Goal: Task Accomplishment & Management: Manage account settings

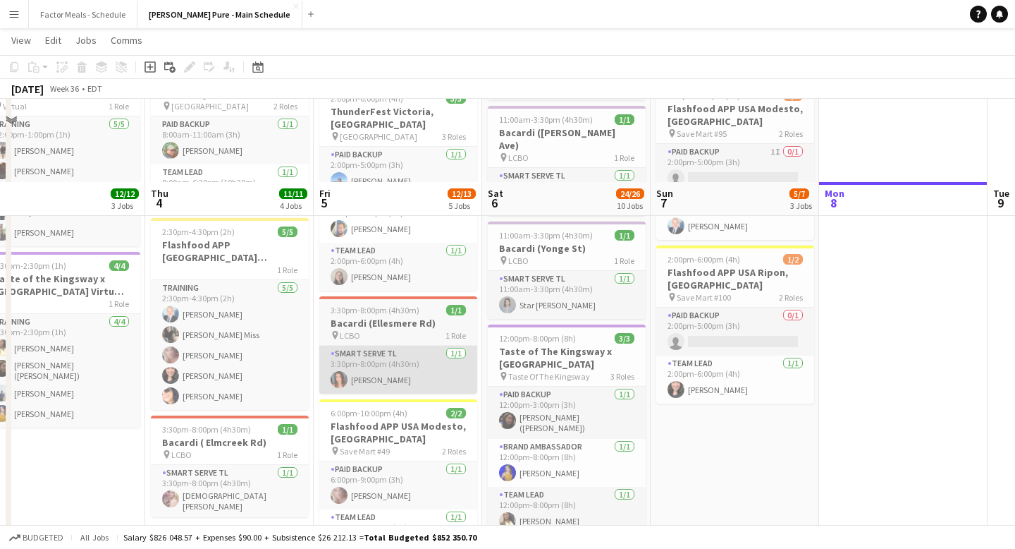
scroll to position [408, 0]
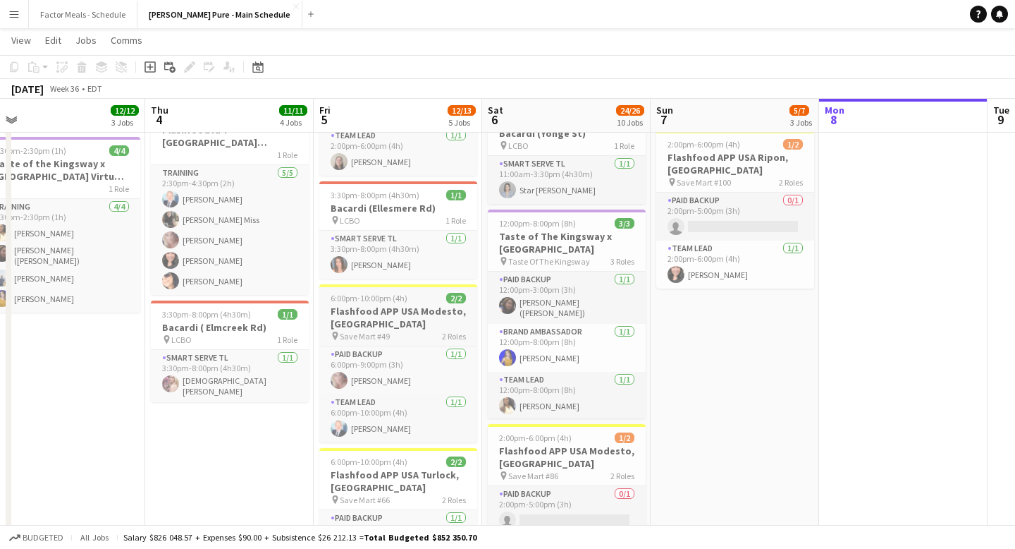
click at [394, 305] on h3 "Flashfood APP USA Modesto, CA" at bounding box center [398, 317] width 158 height 25
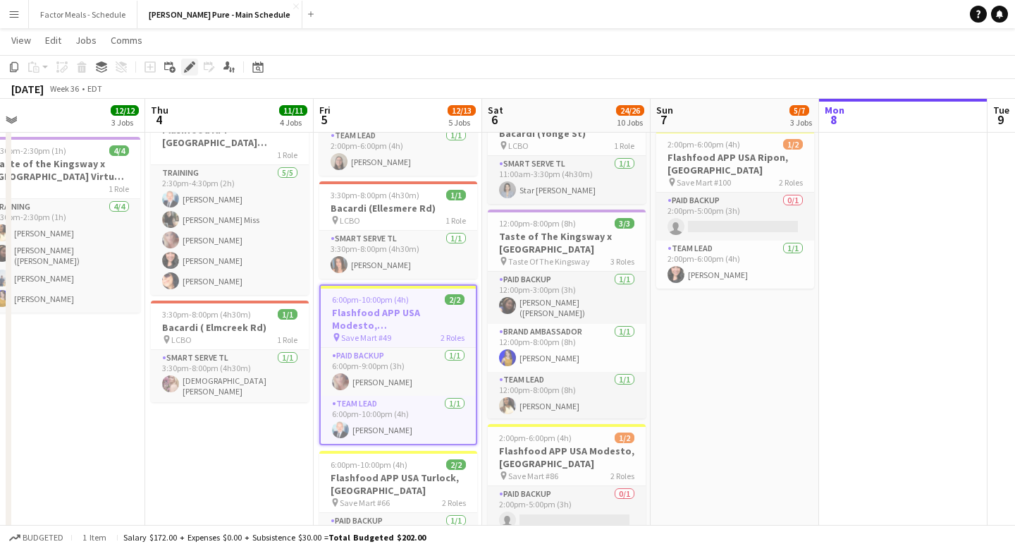
click at [188, 69] on icon at bounding box center [189, 67] width 8 height 8
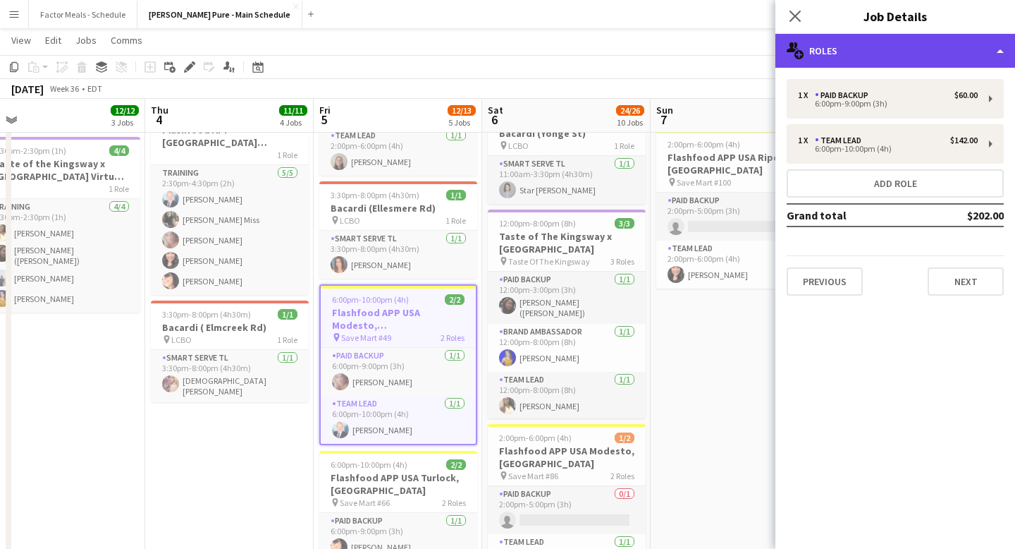
click at [892, 58] on div "multiple-users-add Roles" at bounding box center [896, 51] width 240 height 34
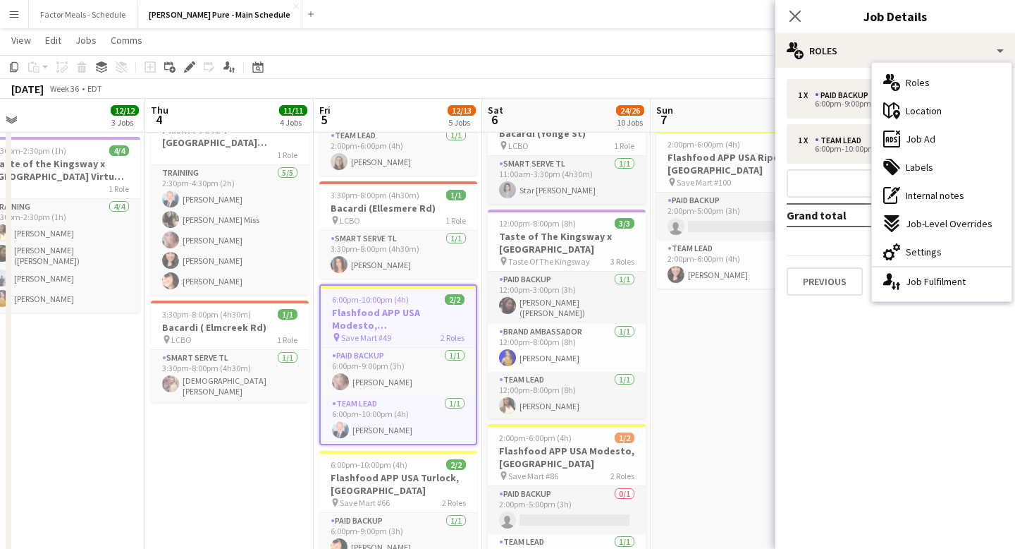
click at [960, 106] on div "maps-pin-1 Location" at bounding box center [942, 111] width 140 height 28
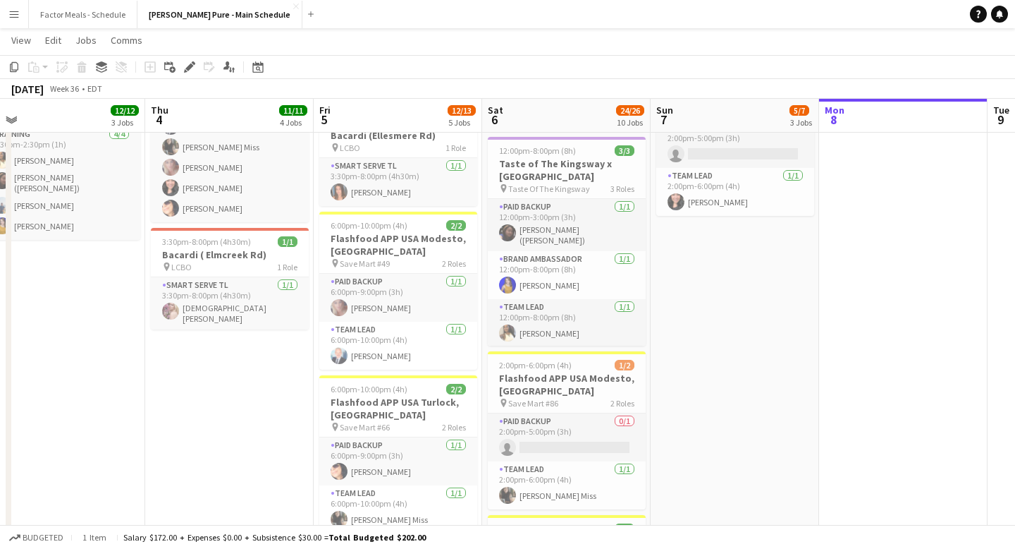
scroll to position [479, 0]
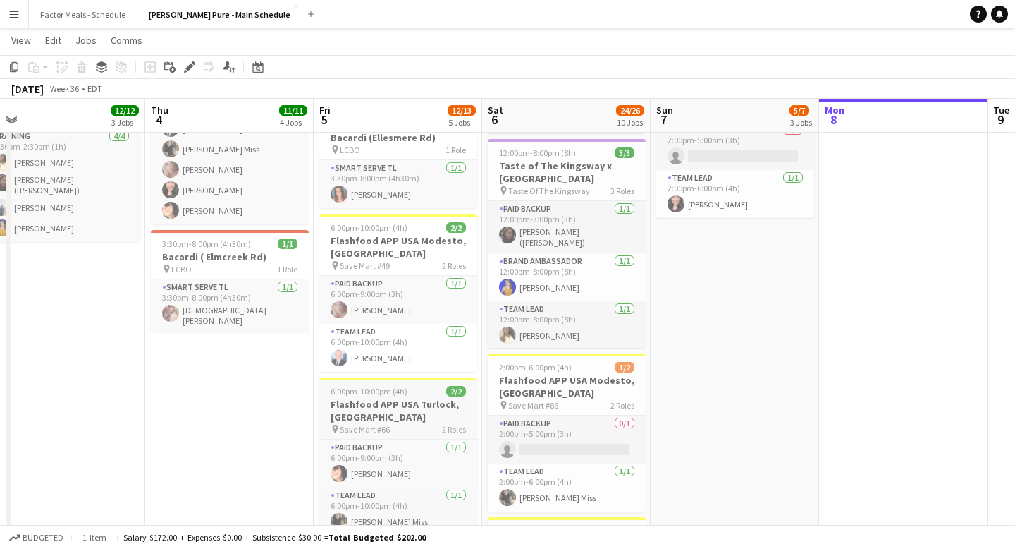
click at [414, 386] on div "6:00pm-10:00pm (4h) 2/2" at bounding box center [398, 391] width 158 height 11
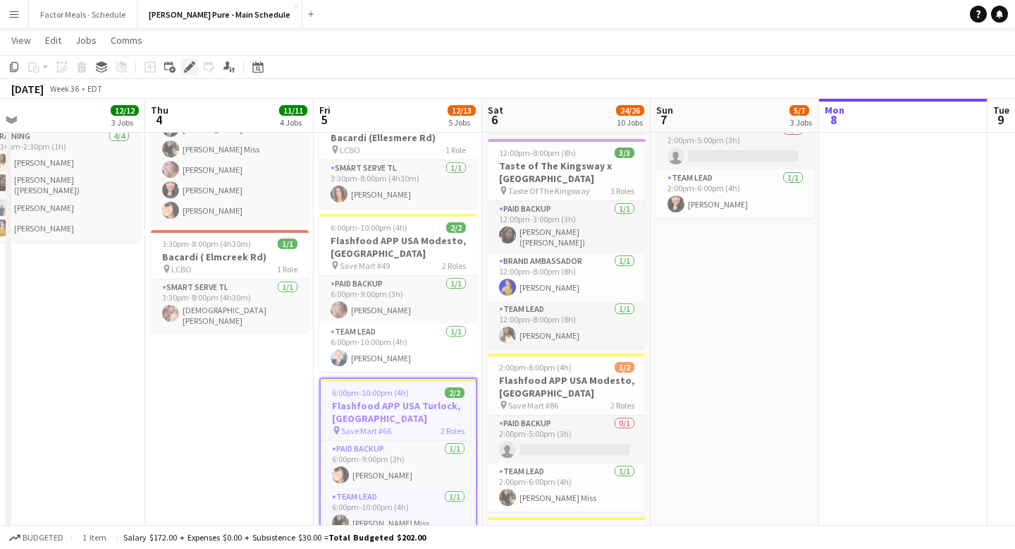
click at [187, 67] on icon at bounding box center [189, 67] width 8 height 8
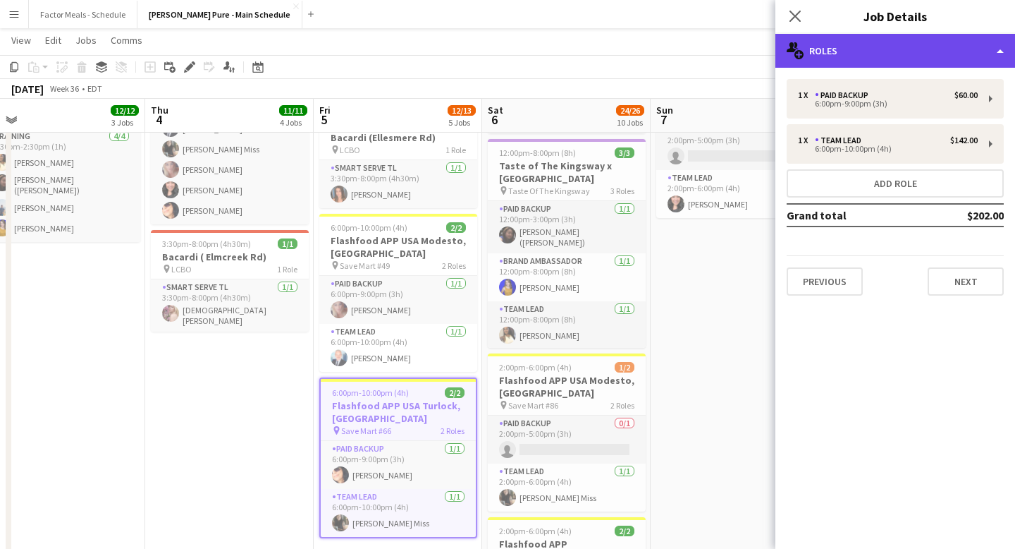
click at [887, 44] on div "multiple-users-add Roles" at bounding box center [896, 51] width 240 height 34
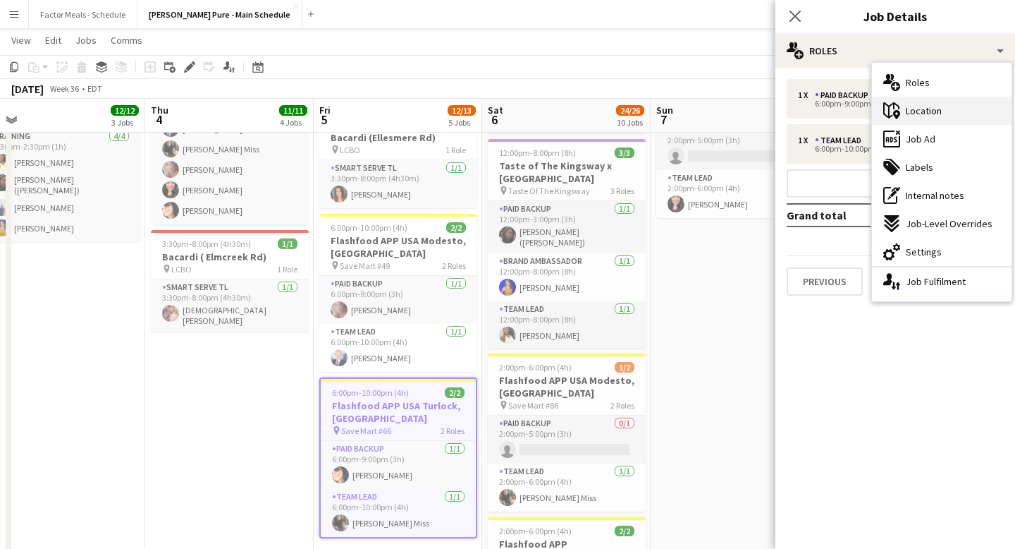
click at [921, 111] on span "Location" at bounding box center [924, 110] width 36 height 13
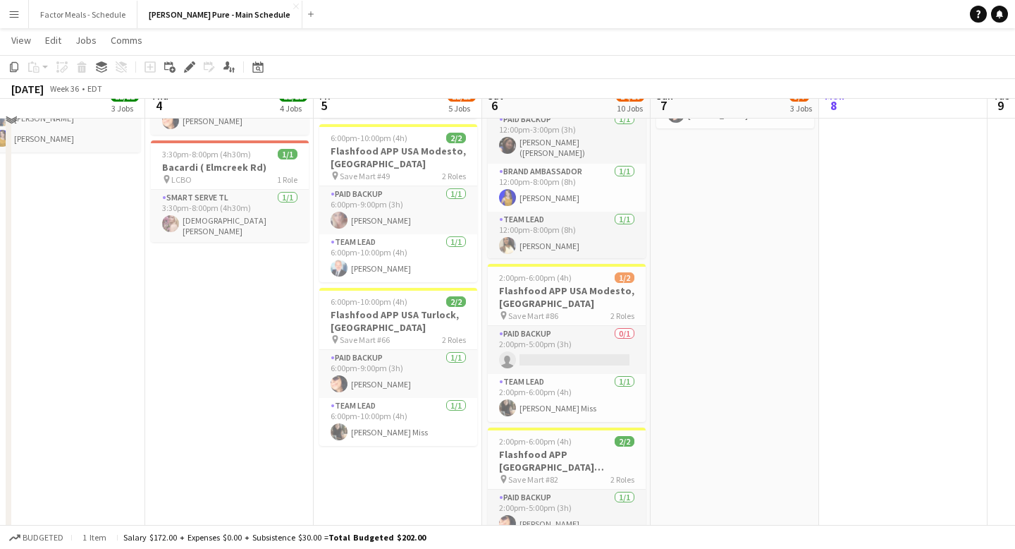
scroll to position [529, 0]
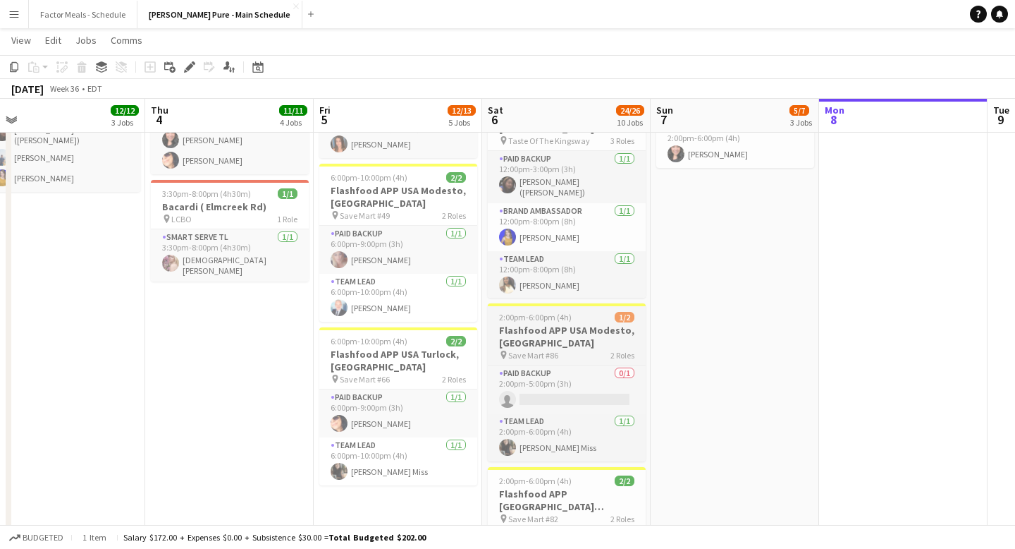
click at [556, 350] on span "Save Mart #86" at bounding box center [533, 355] width 50 height 11
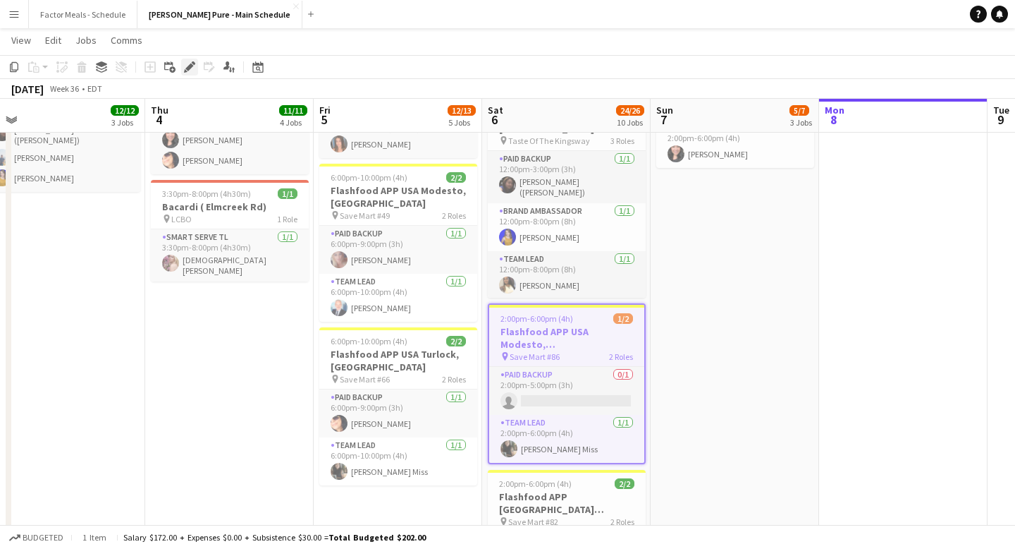
click at [183, 69] on div "Edit" at bounding box center [189, 67] width 17 height 17
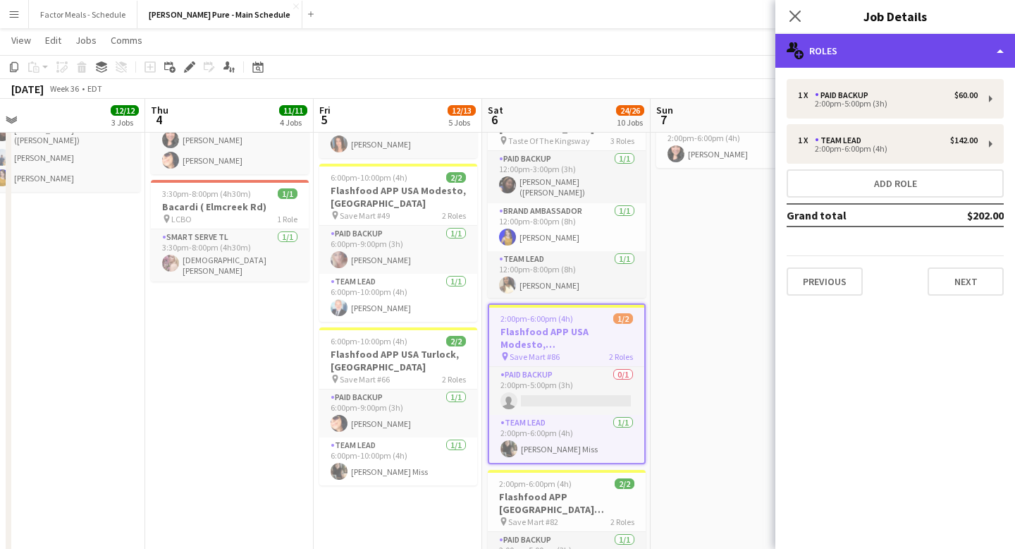
click at [819, 37] on div "multiple-users-add Roles" at bounding box center [896, 51] width 240 height 34
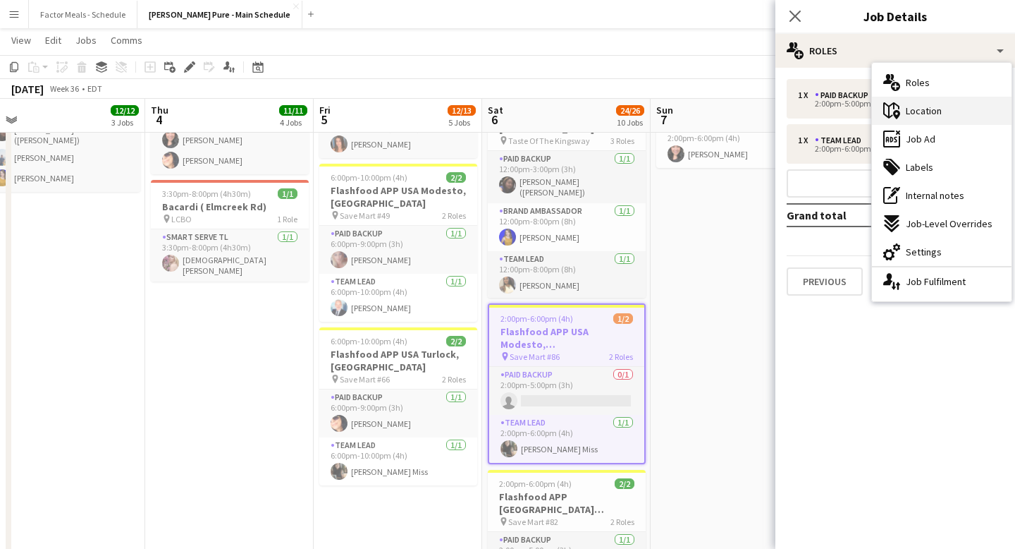
click at [956, 117] on div "maps-pin-1 Location" at bounding box center [942, 111] width 140 height 28
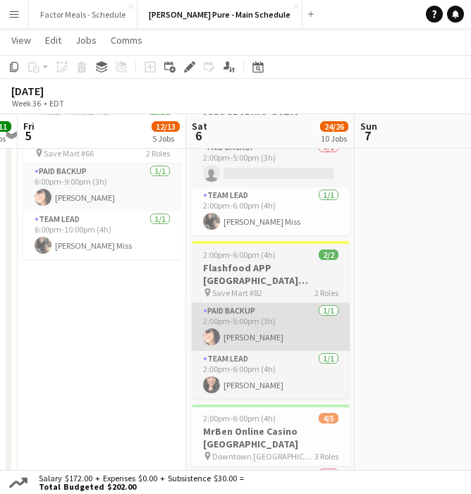
scroll to position [757, 0]
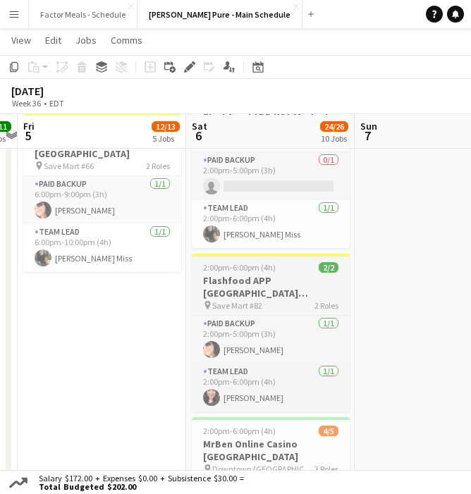
click at [264, 262] on span "2:00pm-6:00pm (4h)" at bounding box center [239, 267] width 73 height 11
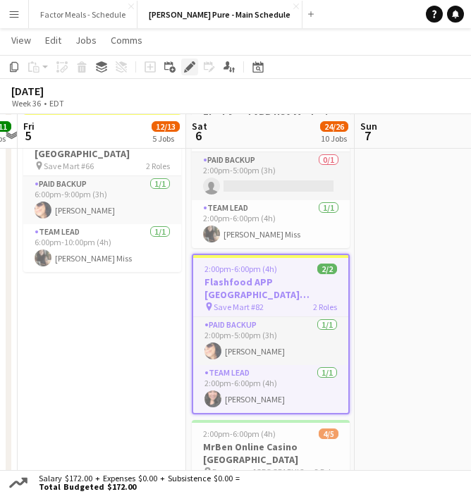
click at [192, 66] on icon at bounding box center [189, 67] width 8 height 8
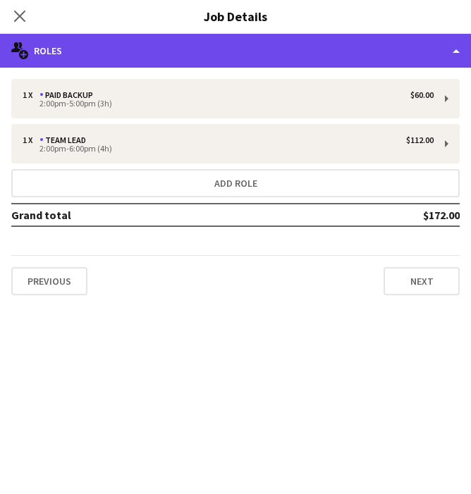
click at [190, 61] on div "multiple-users-add Roles" at bounding box center [235, 51] width 471 height 34
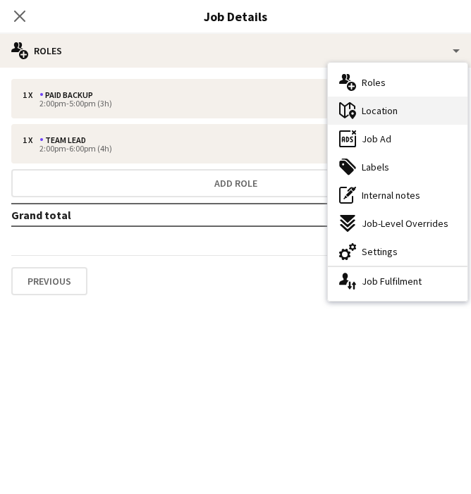
click at [375, 100] on div "maps-pin-1 Location" at bounding box center [398, 111] width 140 height 28
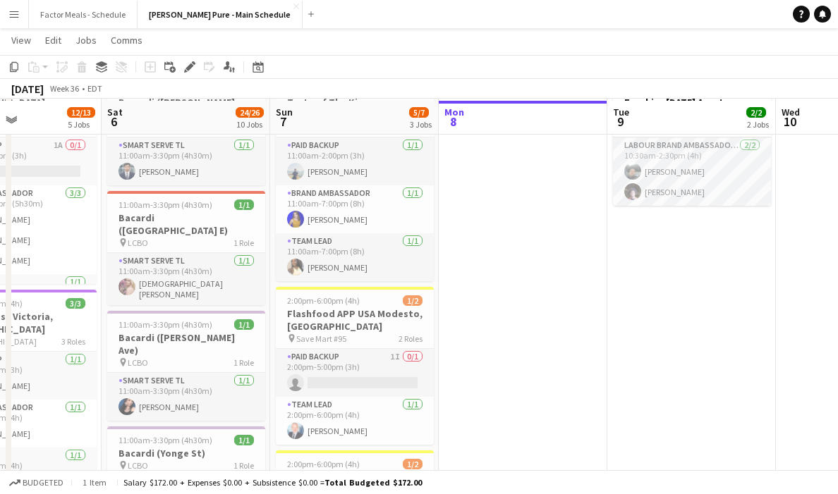
scroll to position [92, 0]
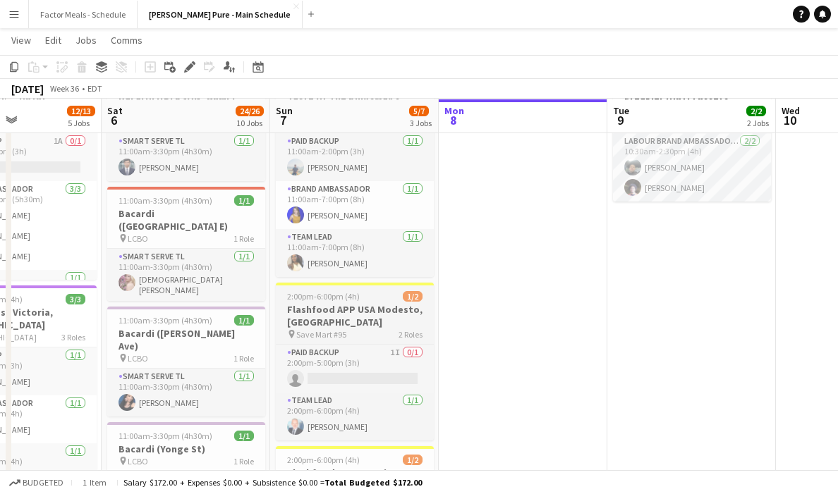
click at [324, 300] on span "2:00pm-6:00pm (4h)" at bounding box center [323, 296] width 73 height 11
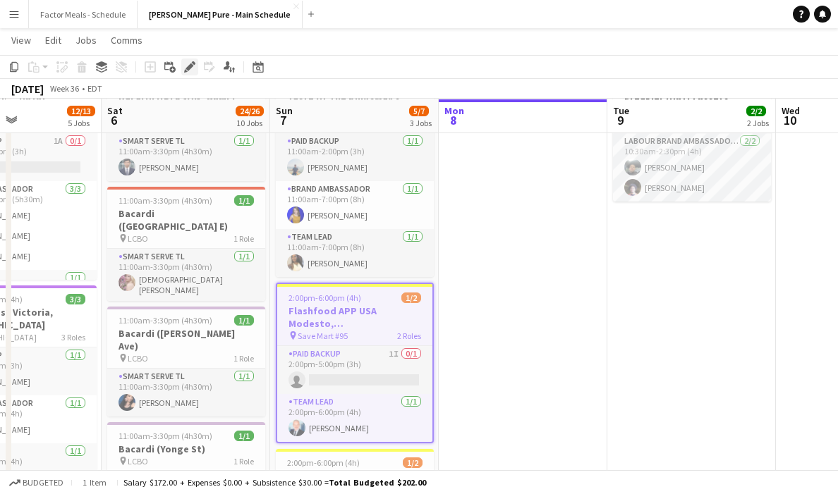
click at [196, 63] on div "Edit" at bounding box center [189, 67] width 17 height 17
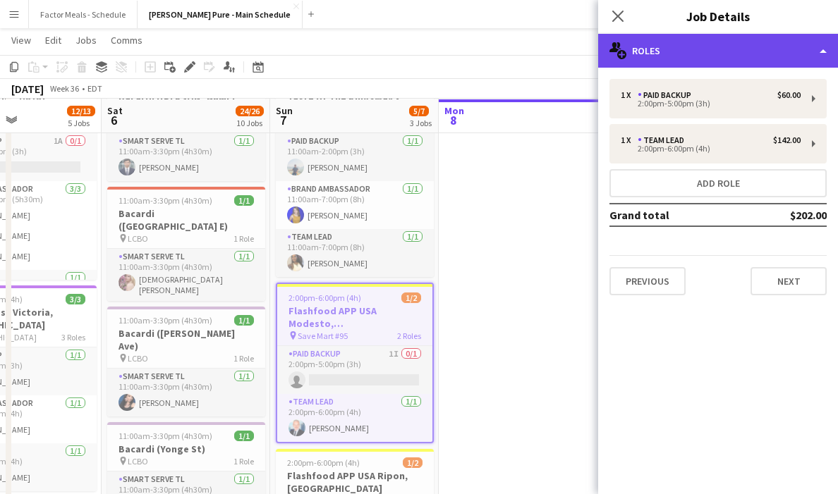
click at [701, 61] on div "multiple-users-add Roles" at bounding box center [718, 51] width 240 height 34
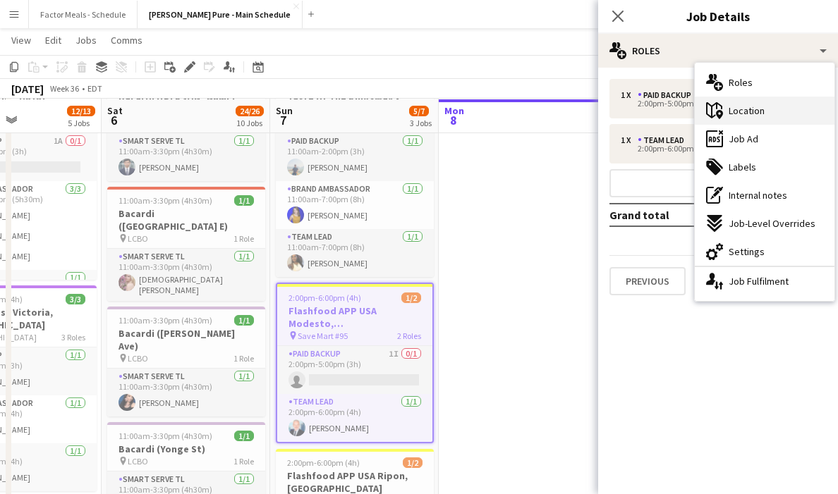
click at [751, 113] on span "Location" at bounding box center [746, 110] width 36 height 13
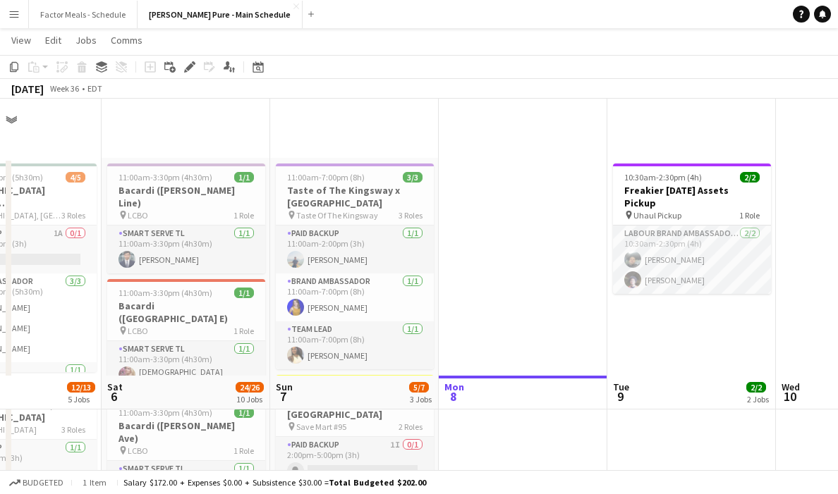
scroll to position [277, 0]
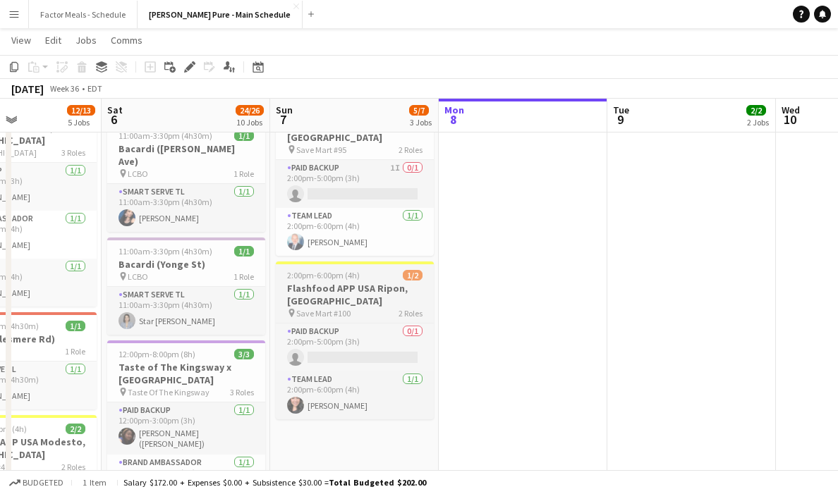
click at [312, 285] on h3 "Flashfood APP USA Ripon, CA" at bounding box center [355, 294] width 158 height 25
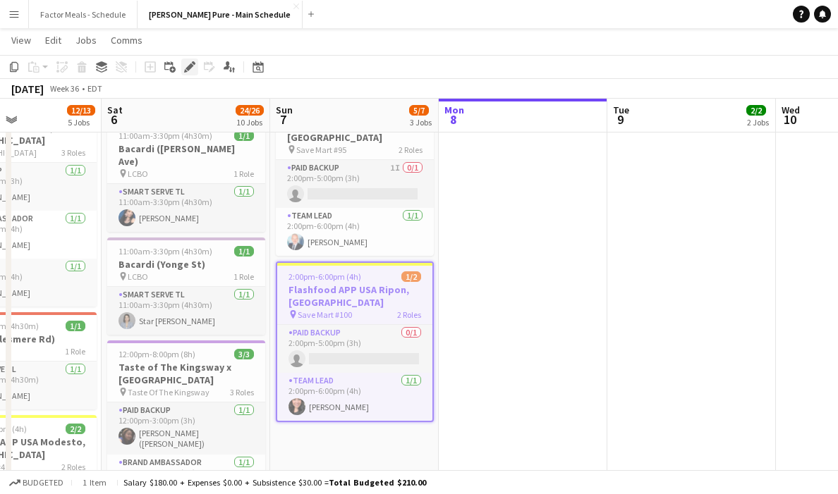
click at [195, 66] on icon "Edit" at bounding box center [189, 66] width 11 height 11
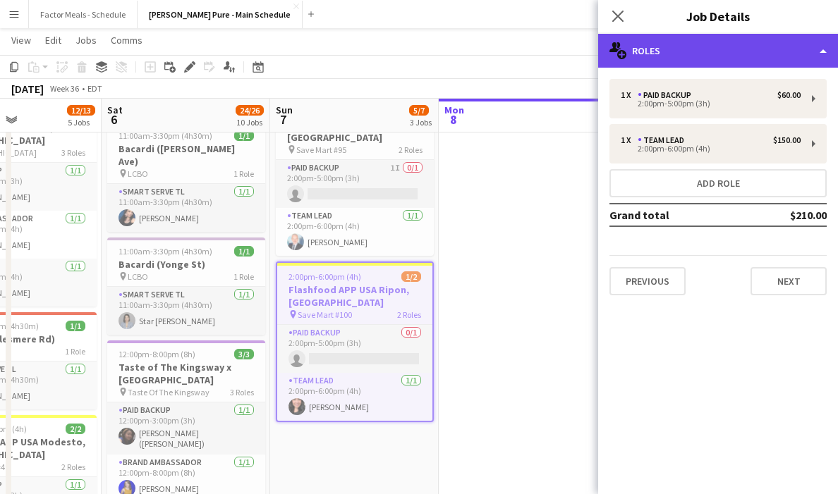
click at [701, 36] on div "multiple-users-add Roles" at bounding box center [718, 51] width 240 height 34
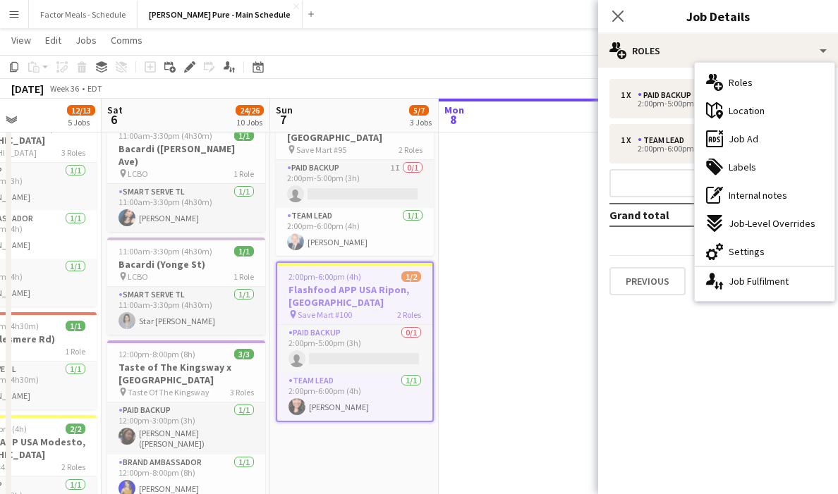
click at [742, 114] on span "Location" at bounding box center [746, 110] width 36 height 13
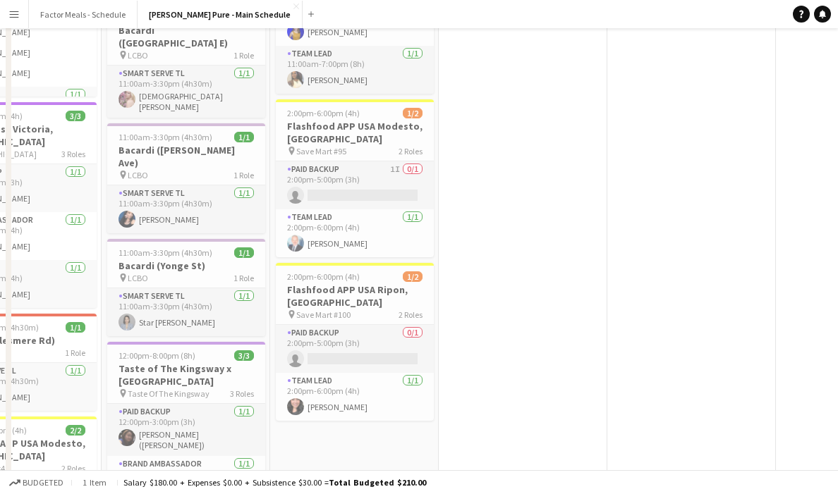
scroll to position [0, 0]
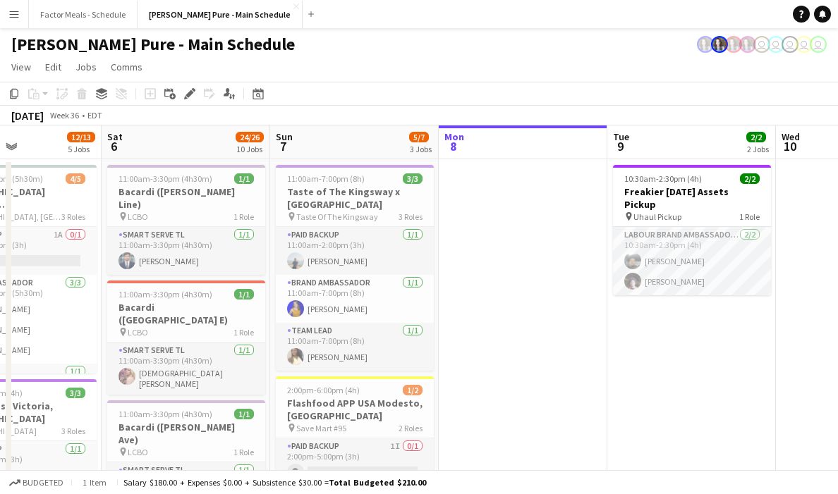
click at [660, 135] on app-board-header-date "Tue 9 2/2 2 Jobs" at bounding box center [691, 142] width 168 height 34
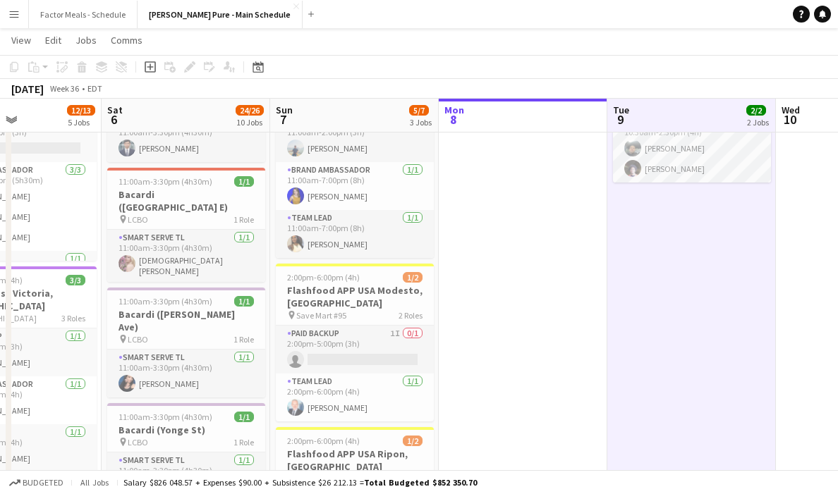
scroll to position [112, 0]
click at [345, 284] on h3 "Flashfood APP USA Modesto, CA" at bounding box center [355, 295] width 158 height 25
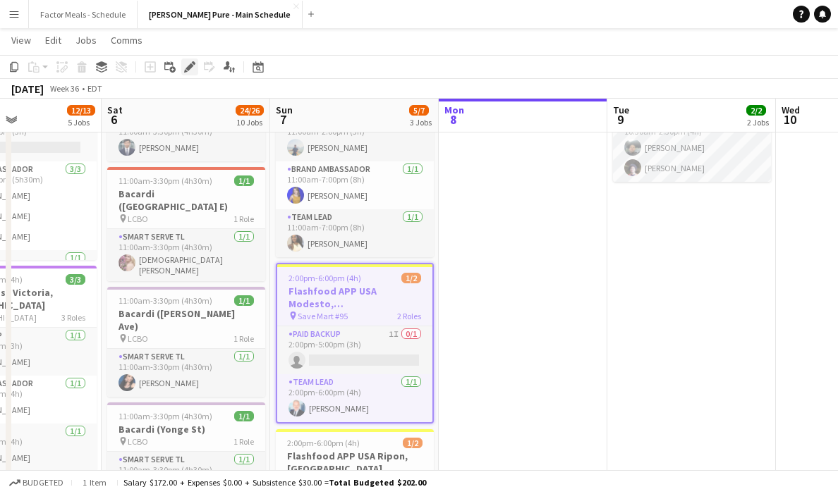
click at [190, 68] on icon "Edit" at bounding box center [189, 66] width 11 height 11
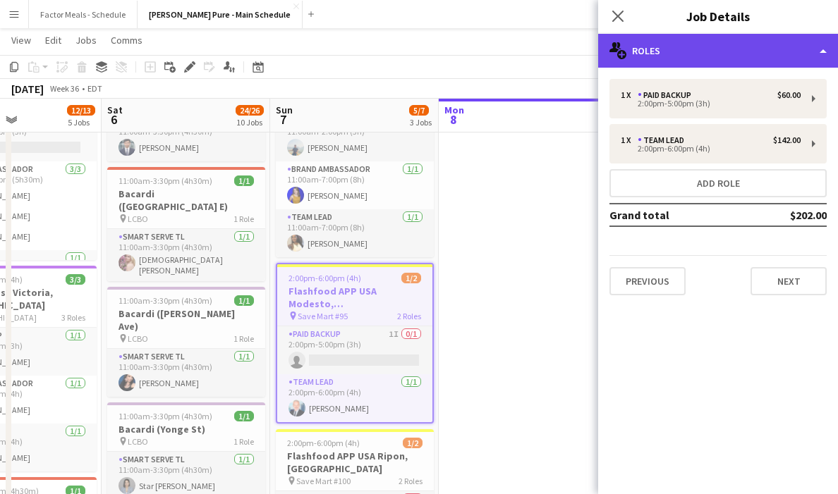
click at [651, 64] on div "multiple-users-add Roles" at bounding box center [718, 51] width 240 height 34
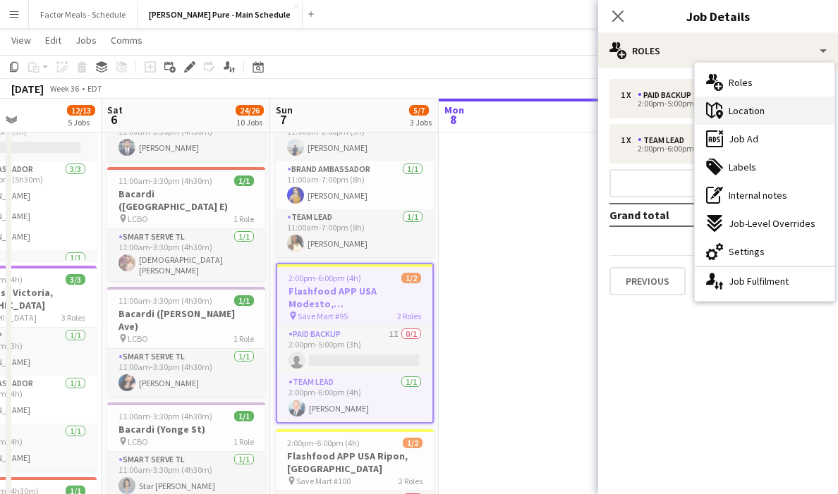
click at [739, 116] on span "Location" at bounding box center [746, 110] width 36 height 13
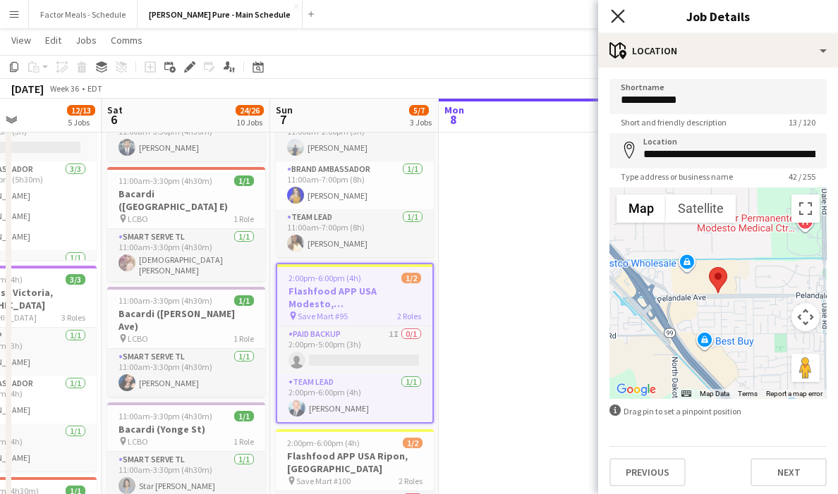
click at [617, 17] on icon at bounding box center [617, 15] width 13 height 13
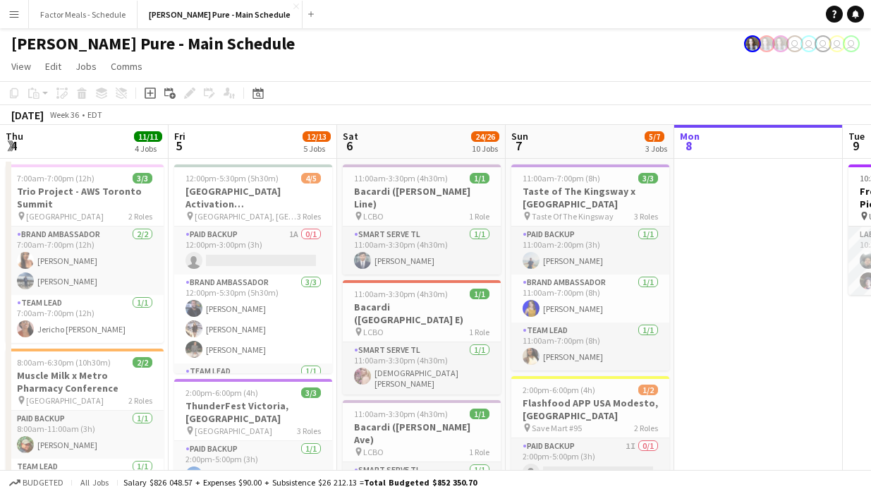
scroll to position [0, 333]
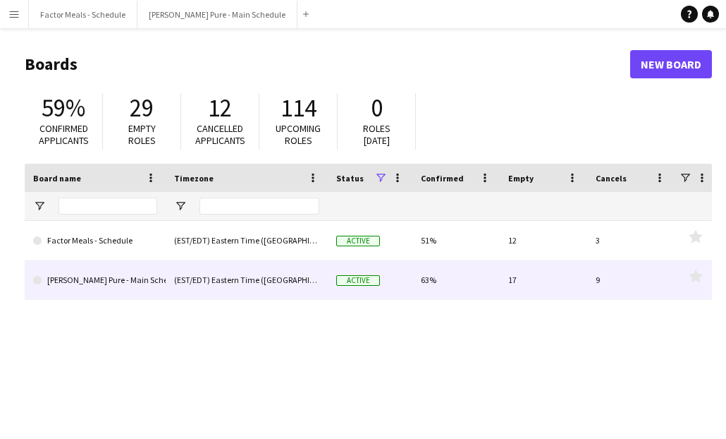
click at [105, 279] on link "[PERSON_NAME] Pure - Main Schedule" at bounding box center [95, 279] width 124 height 39
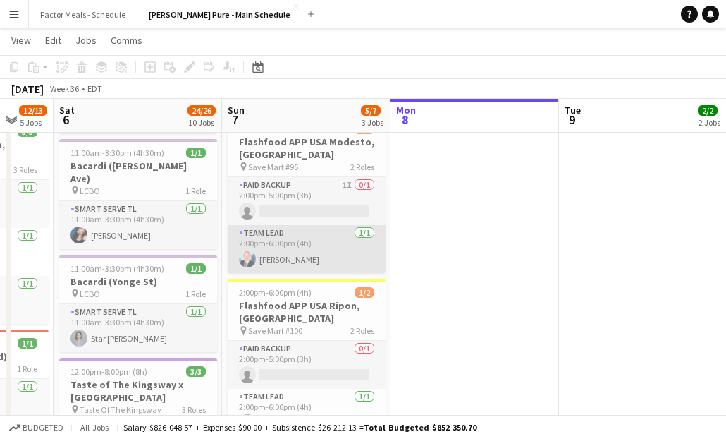
scroll to position [288, 0]
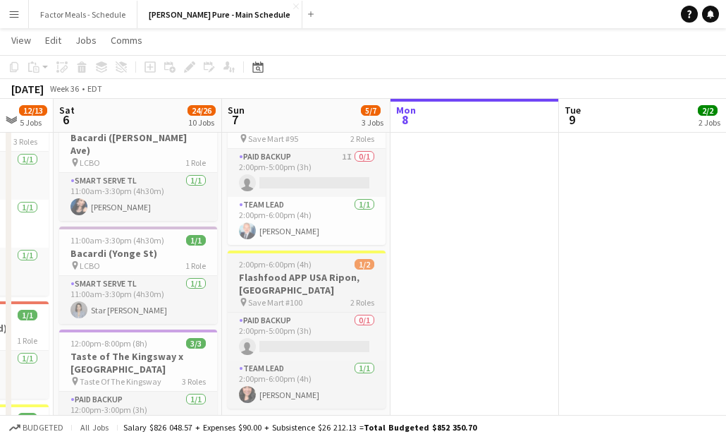
click at [283, 276] on h3 "Flashfood APP USA Ripon, CA" at bounding box center [307, 283] width 158 height 25
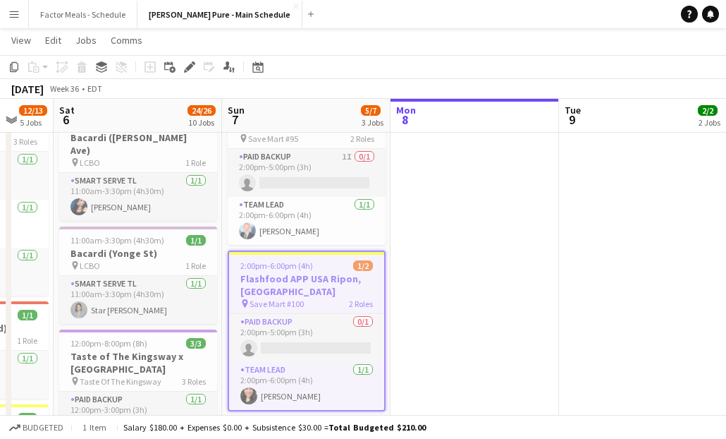
click at [186, 71] on icon at bounding box center [186, 71] width 4 height 4
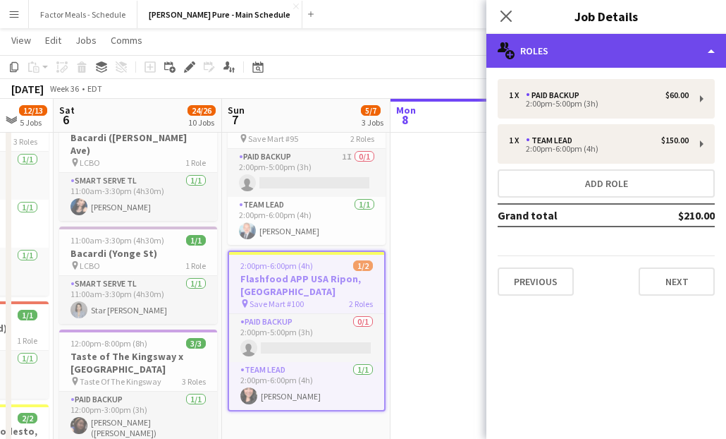
click at [568, 49] on div "multiple-users-add Roles" at bounding box center [606, 51] width 240 height 34
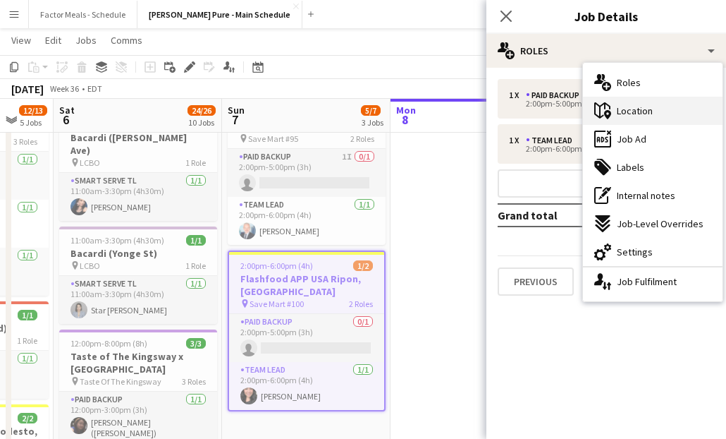
click at [646, 118] on div "maps-pin-1 Location" at bounding box center [653, 111] width 140 height 28
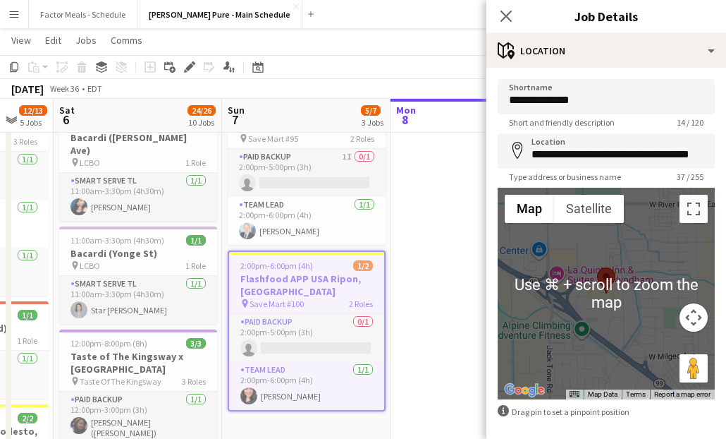
scroll to position [1, 0]
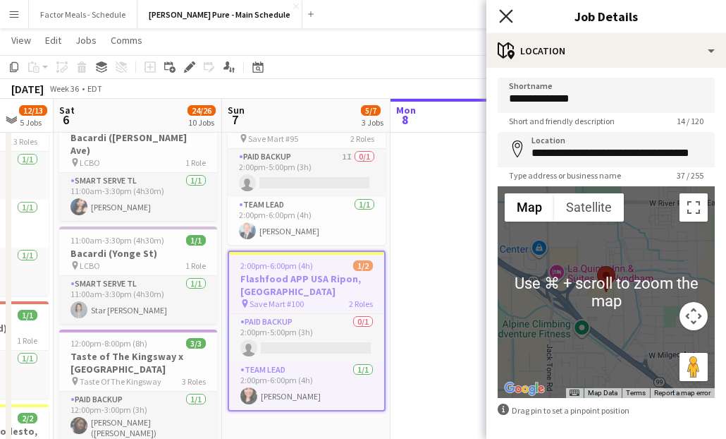
click at [503, 15] on icon "Close pop-in" at bounding box center [505, 15] width 13 height 13
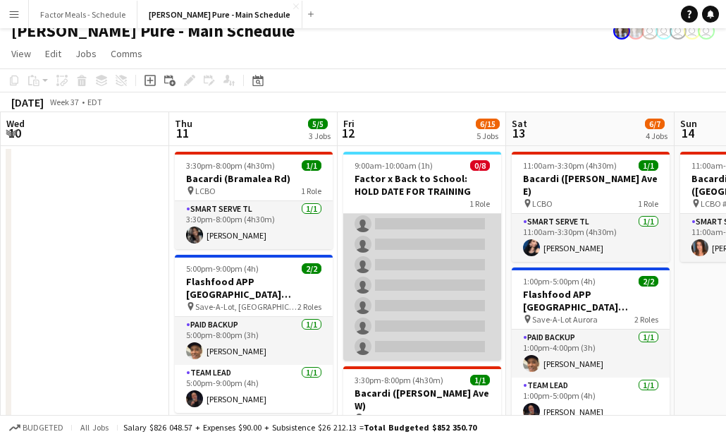
scroll to position [29, 0]
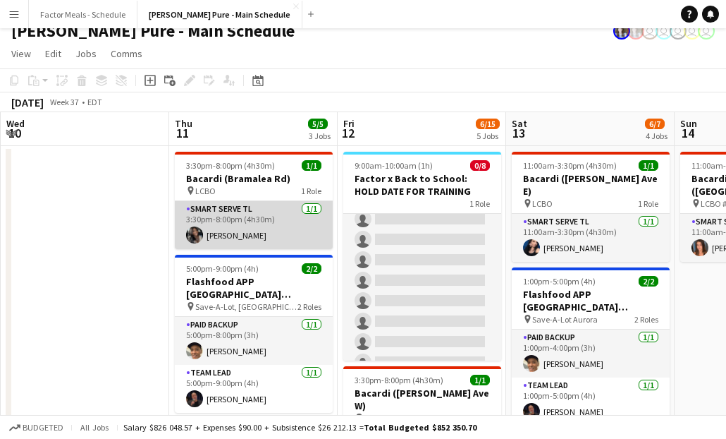
click at [278, 234] on app-card-role "Smart Serve TL 1/1 3:30pm-8:00pm (4h30m) Stella Adewolu" at bounding box center [254, 225] width 158 height 48
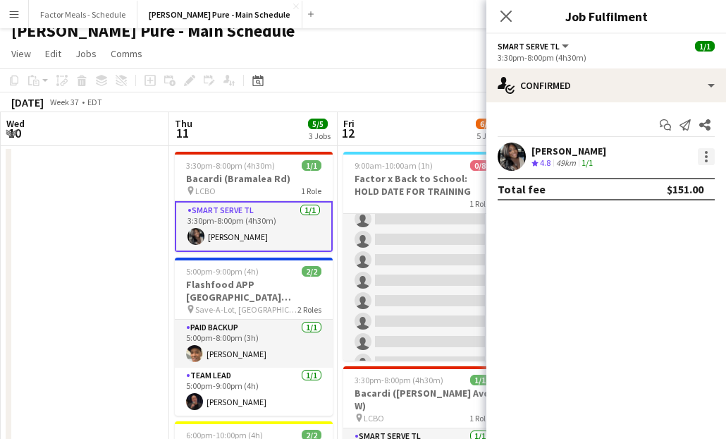
click at [699, 159] on div at bounding box center [706, 156] width 17 height 17
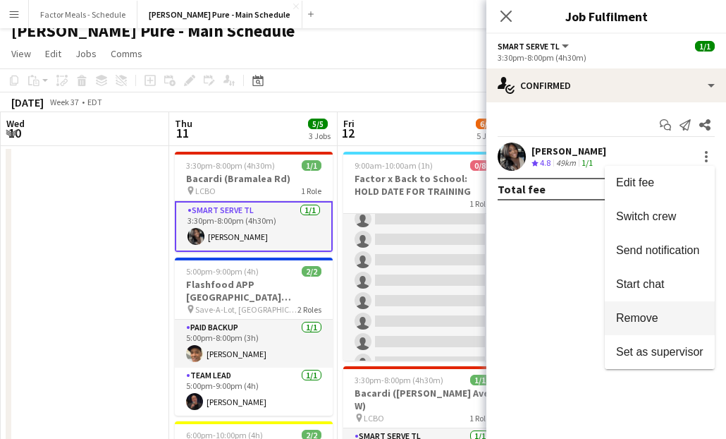
click at [652, 322] on span "Remove" at bounding box center [637, 318] width 42 height 12
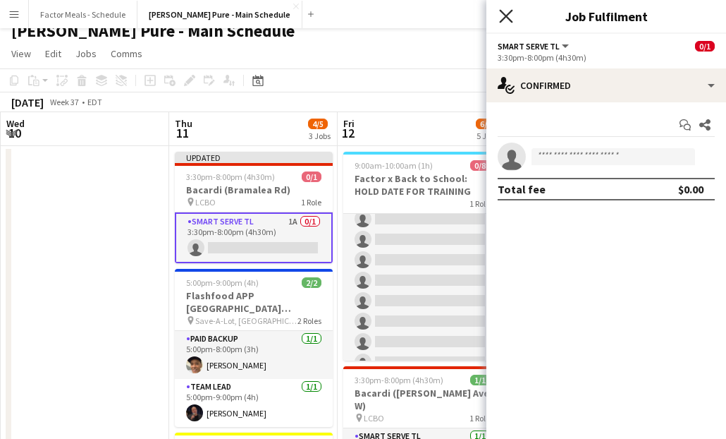
click at [507, 20] on icon "Close pop-in" at bounding box center [505, 15] width 13 height 13
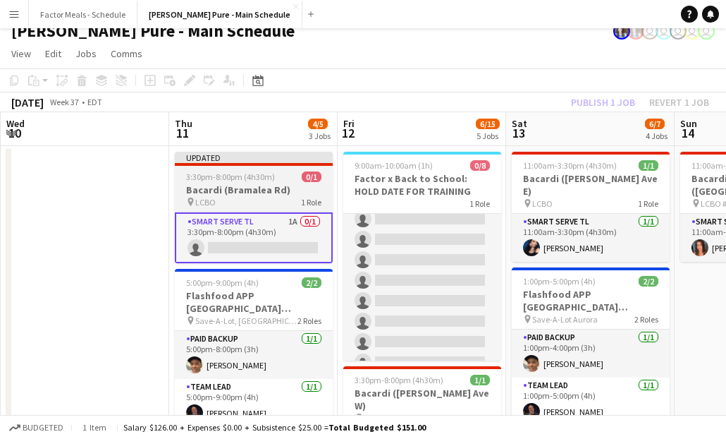
click at [200, 164] on div at bounding box center [254, 164] width 158 height 3
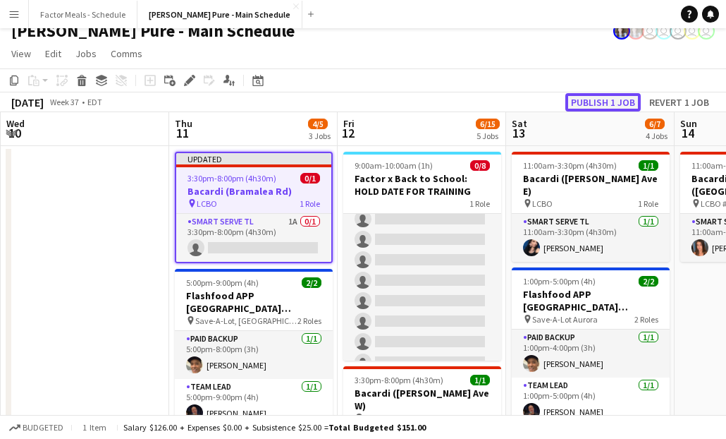
click at [589, 99] on button "Publish 1 job" at bounding box center [602, 102] width 75 height 18
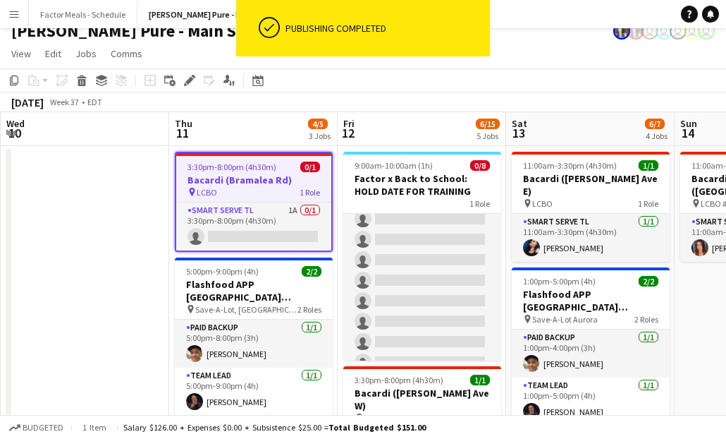
click at [517, 109] on div "September 2025 Week 37 • EDT" at bounding box center [363, 102] width 726 height 20
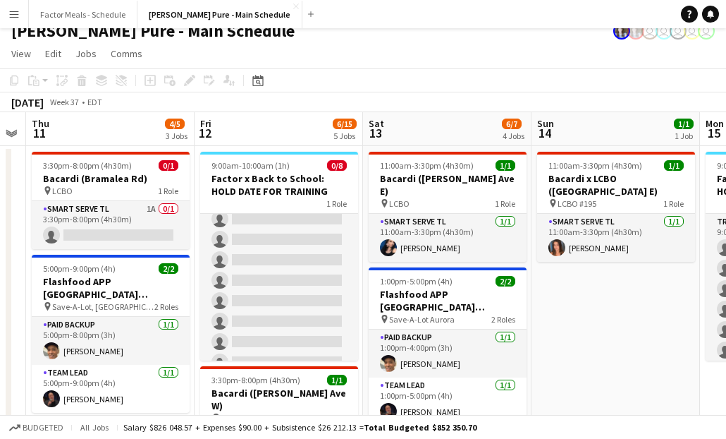
scroll to position [0, 574]
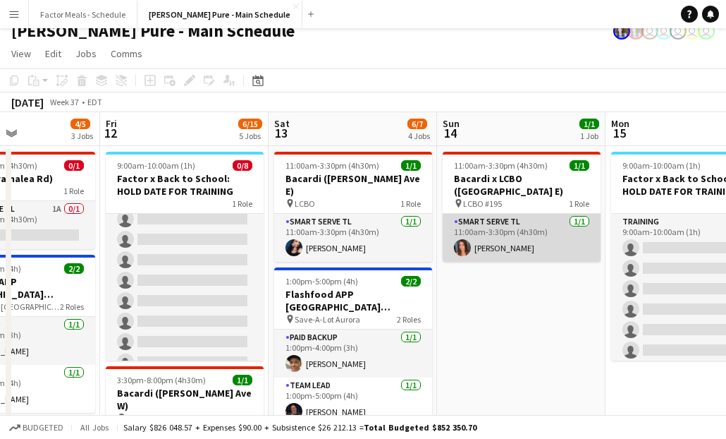
click at [488, 233] on app-card-role "Smart Serve TL 1/1 11:00am-3:30pm (4h30m) Sara Thompson" at bounding box center [522, 238] width 158 height 48
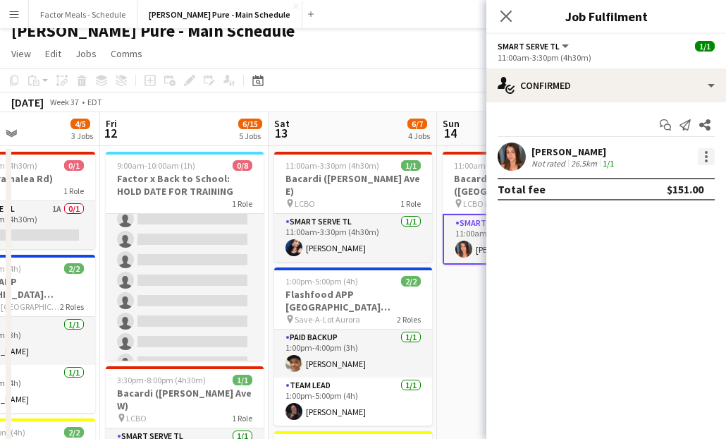
click at [702, 157] on div at bounding box center [706, 156] width 17 height 17
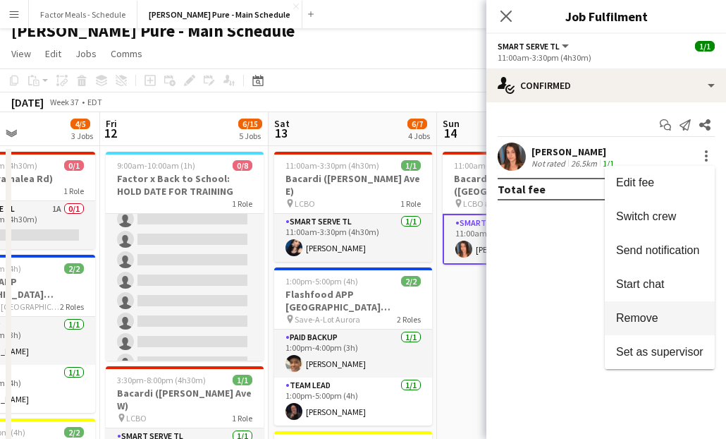
click at [646, 326] on button "Remove" at bounding box center [660, 318] width 110 height 34
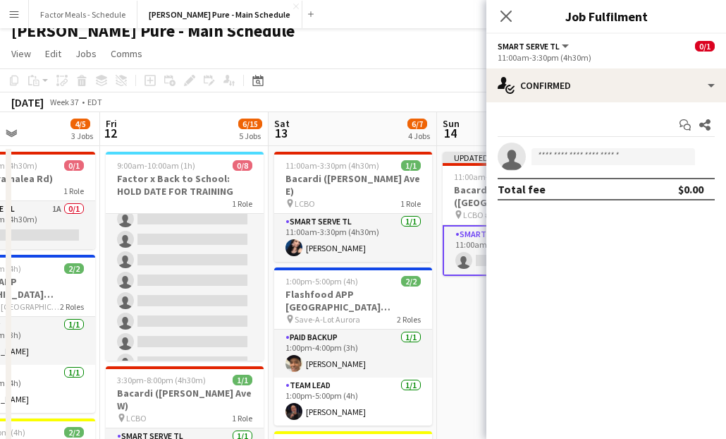
scroll to position [32, 0]
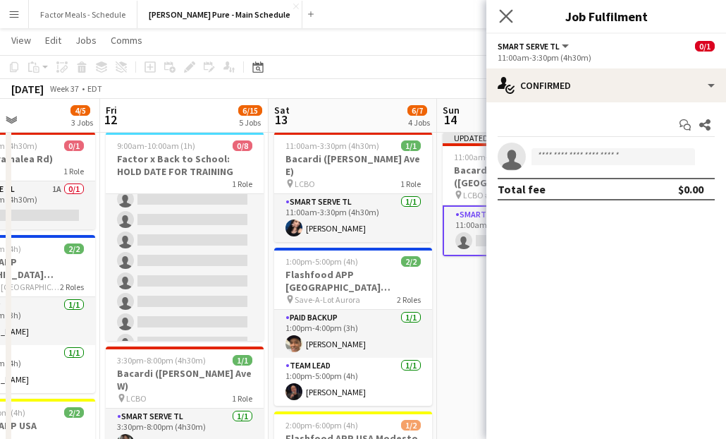
click at [513, 16] on app-icon "Close pop-in" at bounding box center [506, 16] width 20 height 20
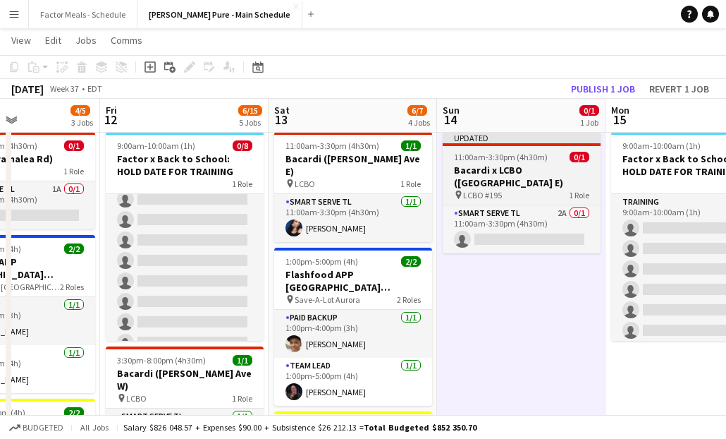
click at [487, 137] on div "Updated" at bounding box center [522, 137] width 158 height 11
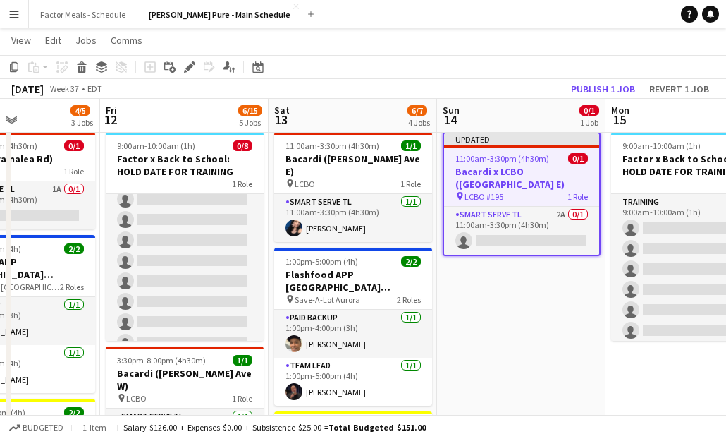
click at [626, 75] on app-toolbar "Copy Paste Paste Command V Paste with crew Command Shift V Paste linked Job Del…" at bounding box center [363, 67] width 726 height 24
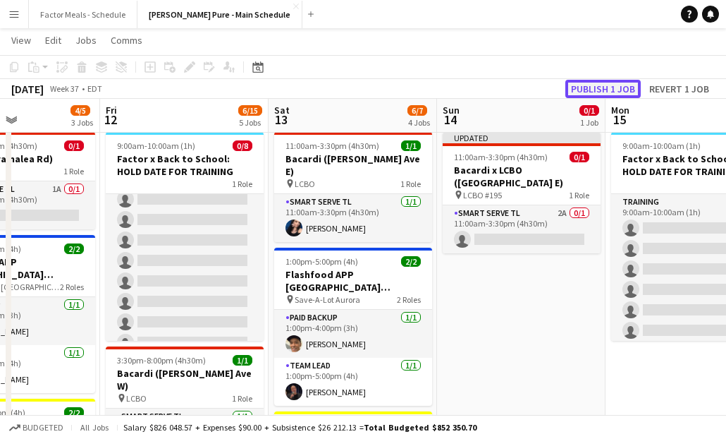
click at [608, 92] on button "Publish 1 job" at bounding box center [602, 89] width 75 height 18
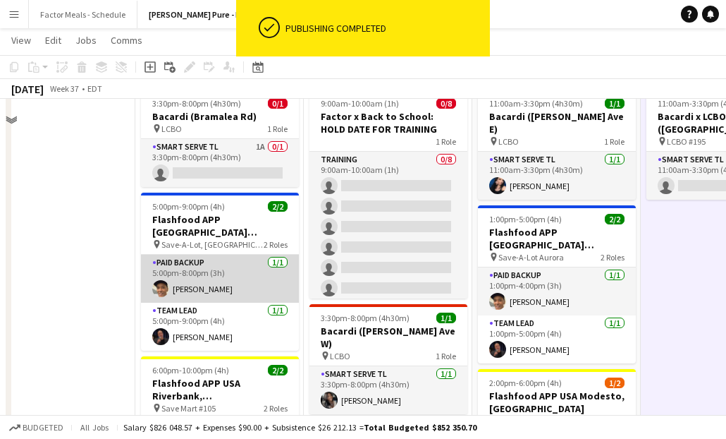
scroll to position [0, 0]
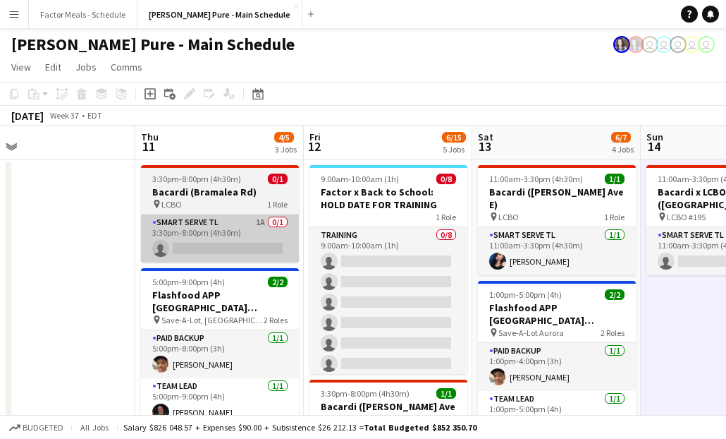
click at [212, 246] on app-card-role "Smart Serve TL 1A 0/1 3:30pm-8:00pm (4h30m) single-neutral-actions" at bounding box center [220, 238] width 158 height 48
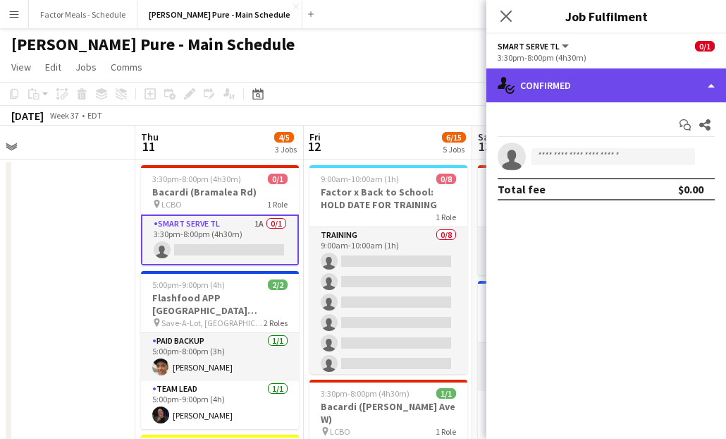
click at [555, 89] on div "single-neutral-actions-check-2 Confirmed" at bounding box center [606, 85] width 240 height 34
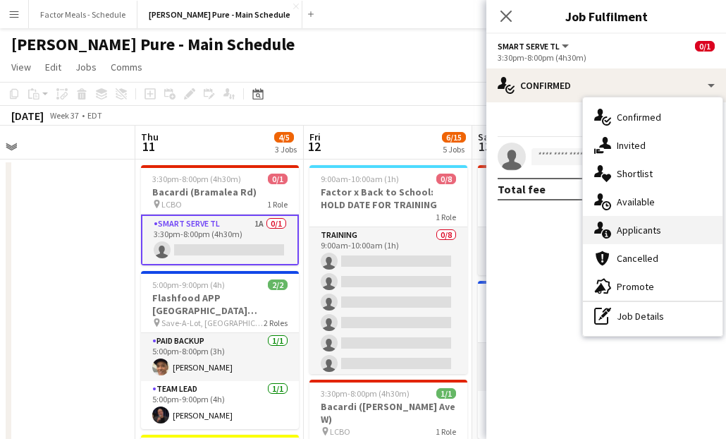
click at [658, 238] on div "single-neutral-actions-information Applicants" at bounding box center [653, 230] width 140 height 28
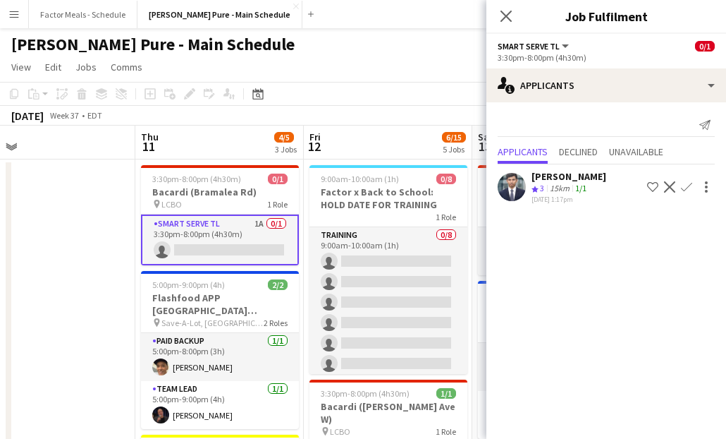
click at [508, 17] on icon at bounding box center [506, 16] width 11 height 11
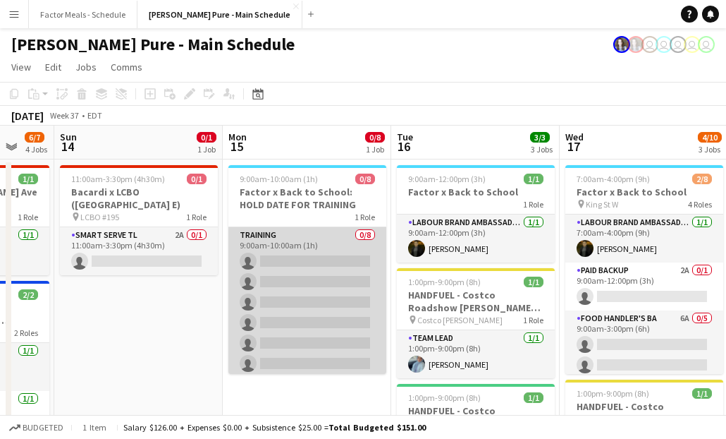
scroll to position [0, 384]
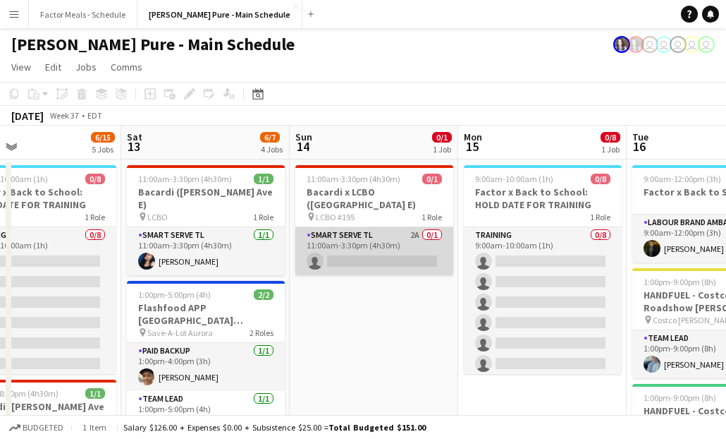
click at [369, 240] on app-card-role "Smart Serve TL 2A 0/1 11:00am-3:30pm (4h30m) single-neutral-actions" at bounding box center [374, 251] width 158 height 48
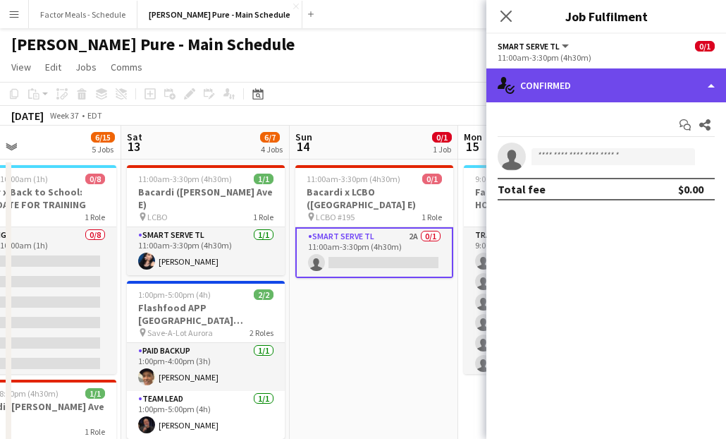
click at [606, 87] on div "single-neutral-actions-check-2 Confirmed" at bounding box center [606, 85] width 240 height 34
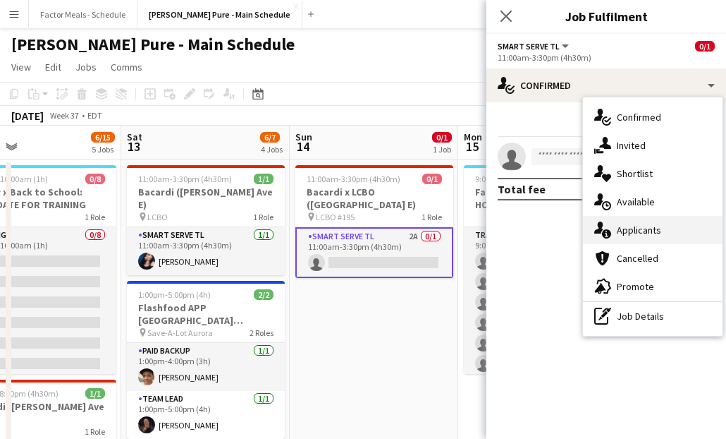
click at [647, 228] on span "Applicants" at bounding box center [639, 229] width 44 height 13
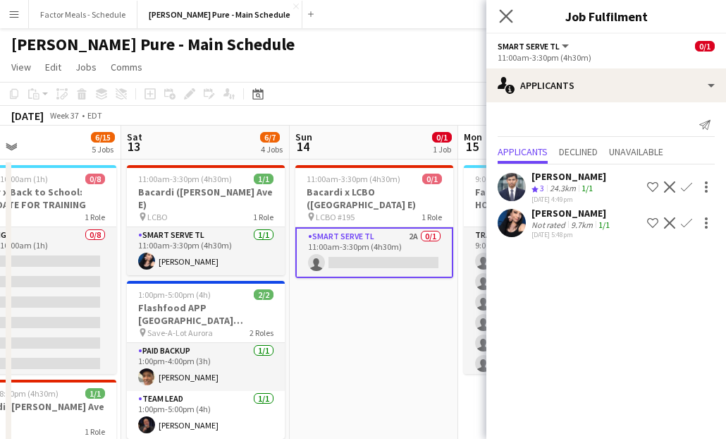
click at [510, 8] on app-icon "Close pop-in" at bounding box center [506, 16] width 20 height 20
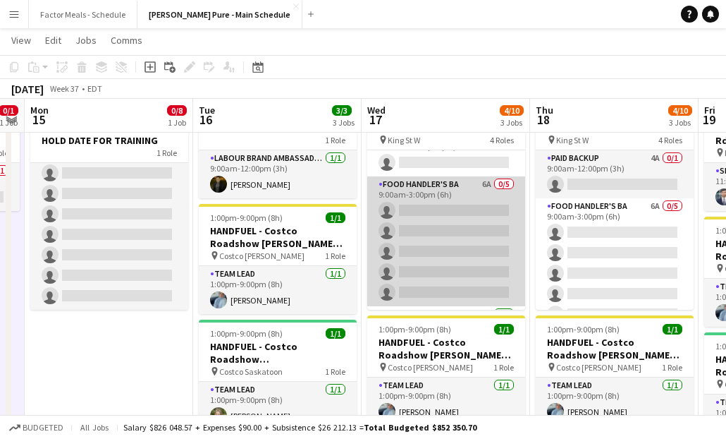
scroll to position [76, 0]
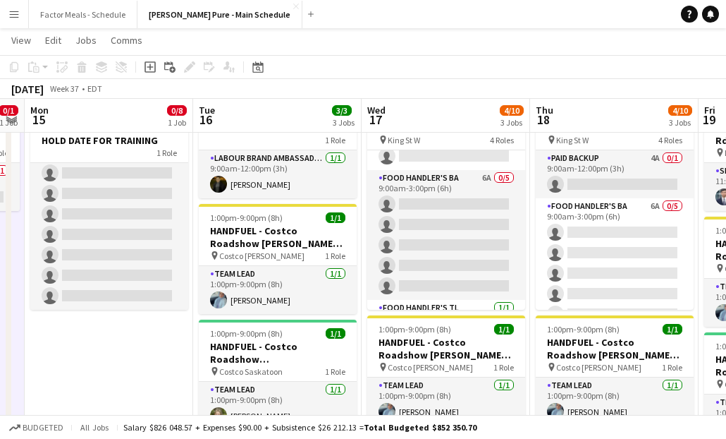
click at [408, 55] on app-toolbar "Copy Paste Paste Command V Paste with crew Command Shift V Paste linked Job Del…" at bounding box center [363, 67] width 726 height 24
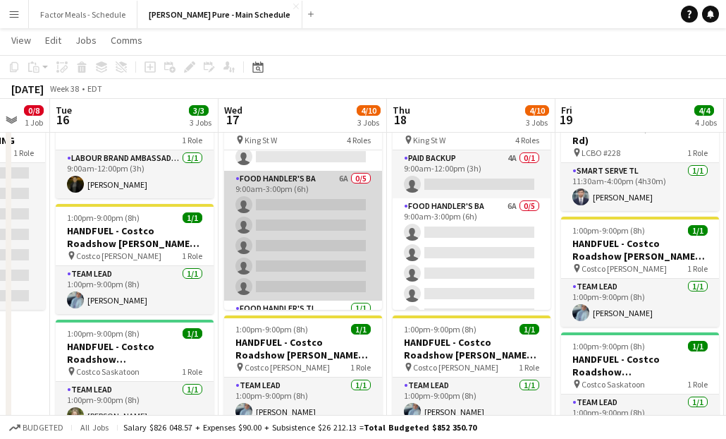
scroll to position [61, 0]
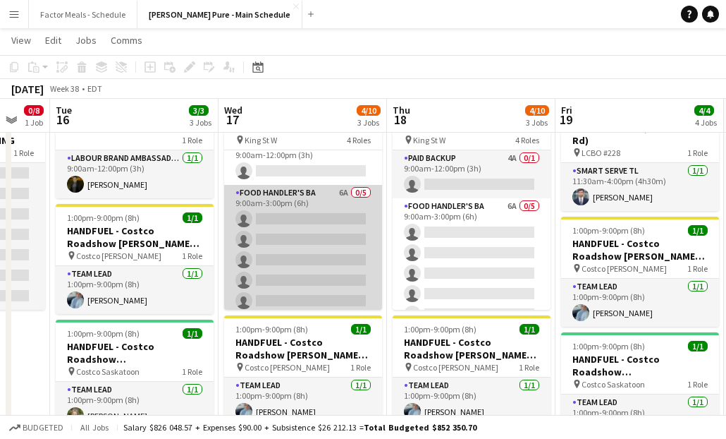
click at [340, 231] on app-card-role "Food Handler's BA 6A 0/5 9:00am-3:00pm (6h) single-neutral-actions single-neutr…" at bounding box center [303, 250] width 158 height 130
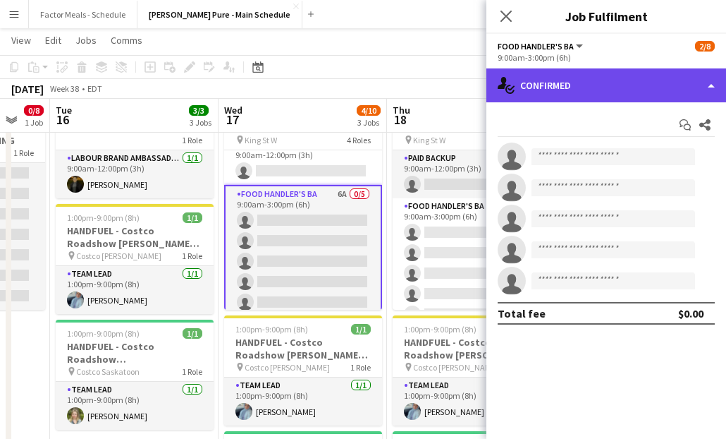
click at [575, 82] on div "single-neutral-actions-check-2 Confirmed" at bounding box center [606, 85] width 240 height 34
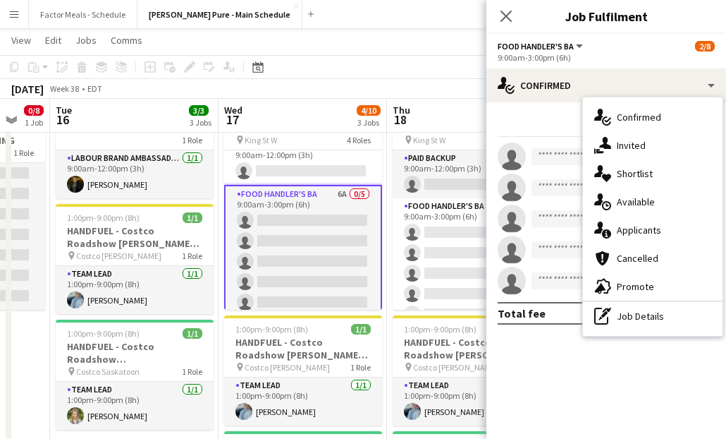
click at [606, 226] on icon "single-neutral-actions-information" at bounding box center [602, 229] width 17 height 17
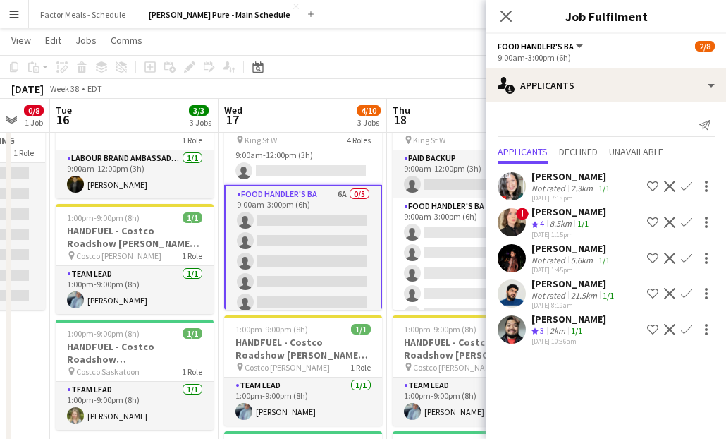
click at [505, 13] on icon "Close pop-in" at bounding box center [506, 16] width 11 height 11
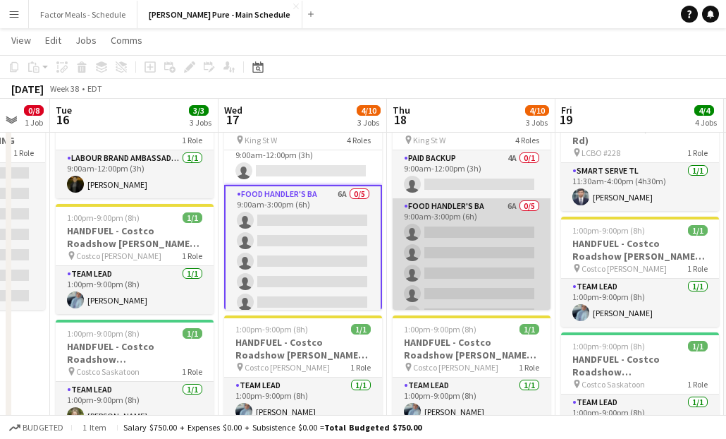
click at [446, 251] on app-card-role "Food Handler's BA 6A 0/5 9:00am-3:00pm (6h) single-neutral-actions single-neutr…" at bounding box center [472, 263] width 158 height 130
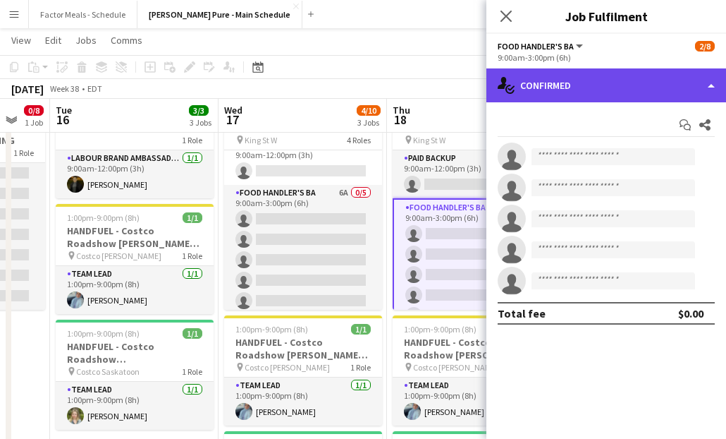
click at [620, 86] on div "single-neutral-actions-check-2 Confirmed" at bounding box center [606, 85] width 240 height 34
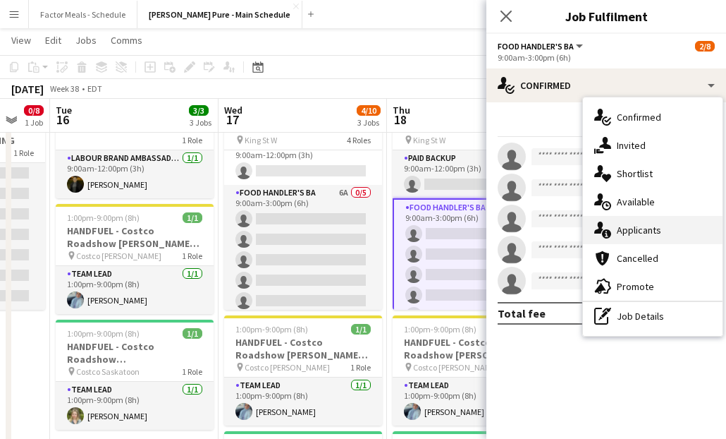
click at [645, 235] on span "Applicants" at bounding box center [639, 229] width 44 height 13
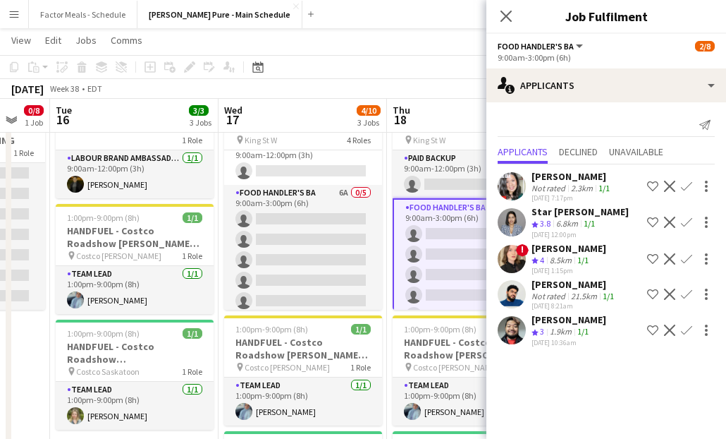
click at [497, 20] on div "Close pop-in" at bounding box center [505, 16] width 39 height 32
click at [503, 22] on icon "Close pop-in" at bounding box center [506, 16] width 11 height 11
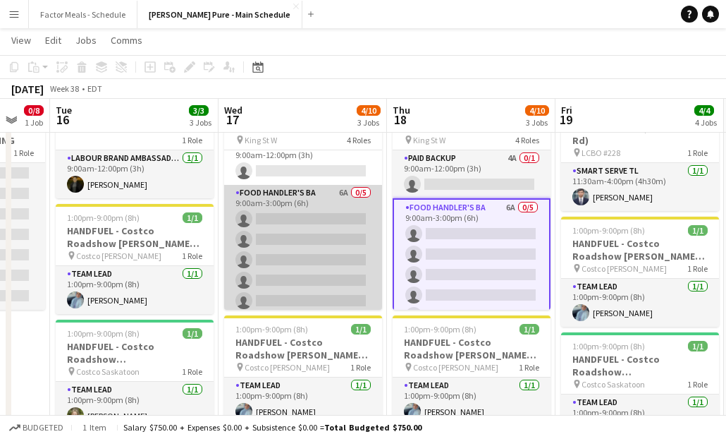
click at [328, 253] on app-card-role "Food Handler's BA 6A 0/5 9:00am-3:00pm (6h) single-neutral-actions single-neutr…" at bounding box center [303, 250] width 158 height 130
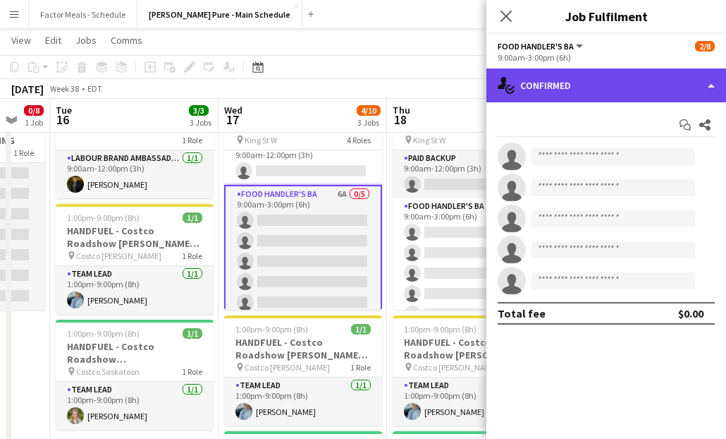
click at [574, 77] on div "single-neutral-actions-check-2 Confirmed" at bounding box center [606, 85] width 240 height 34
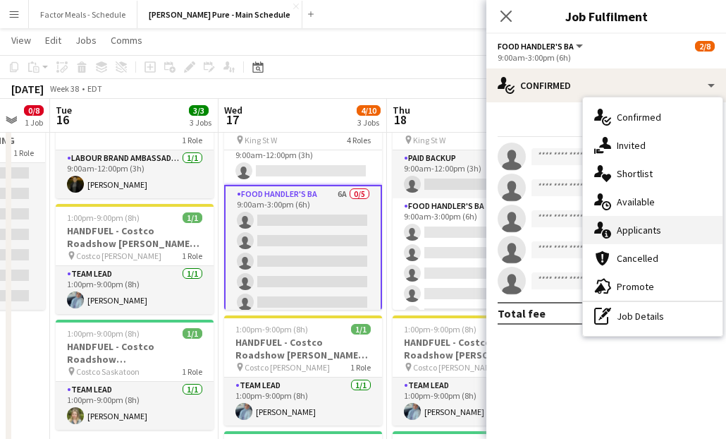
click at [649, 234] on span "Applicants" at bounding box center [639, 229] width 44 height 13
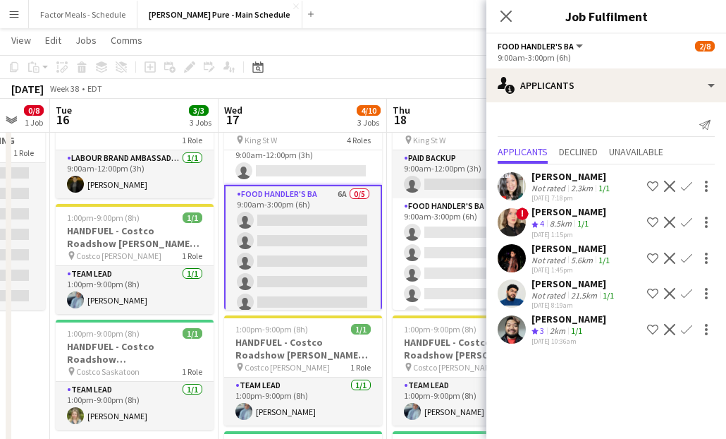
click at [571, 243] on div "Claire Applegath" at bounding box center [572, 248] width 81 height 13
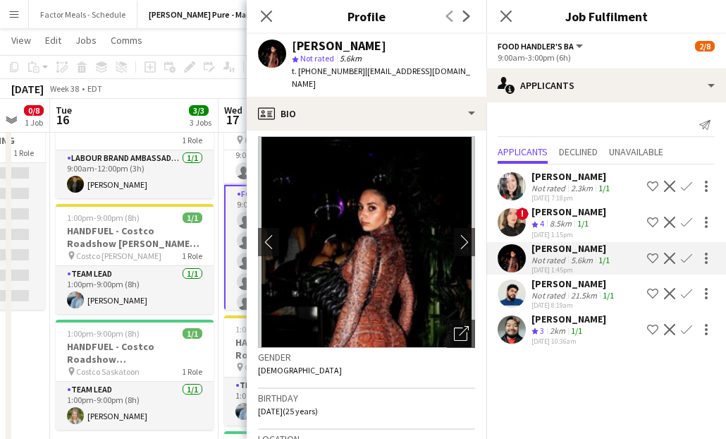
scroll to position [1, 0]
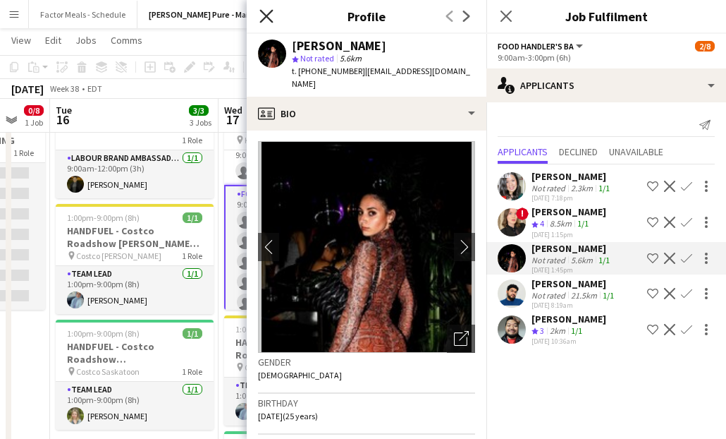
click at [264, 22] on icon "Close pop-in" at bounding box center [265, 15] width 13 height 13
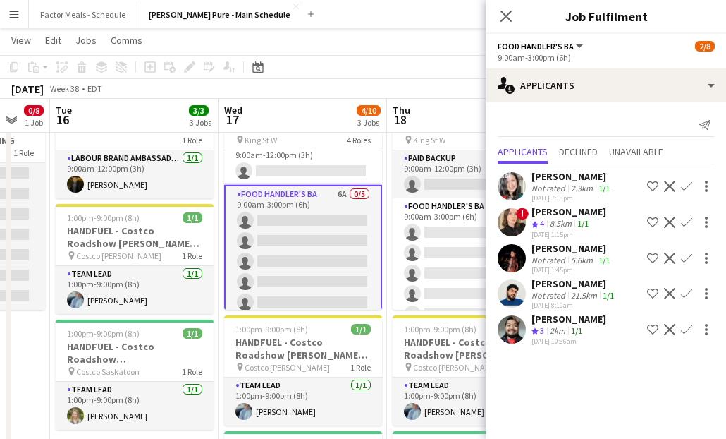
click at [517, 332] on app-user-avatar at bounding box center [512, 329] width 28 height 28
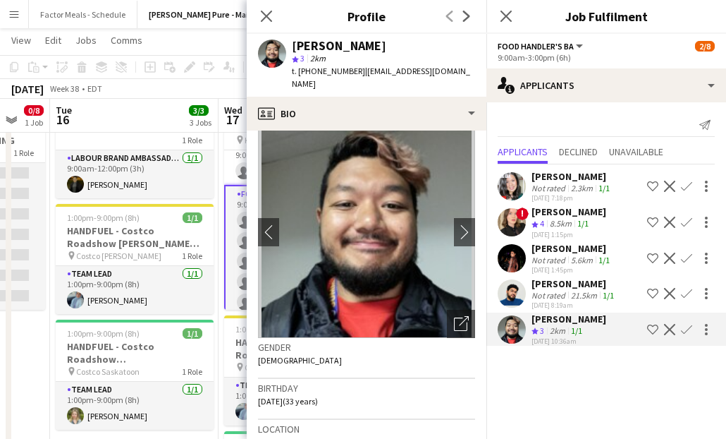
scroll to position [0, 0]
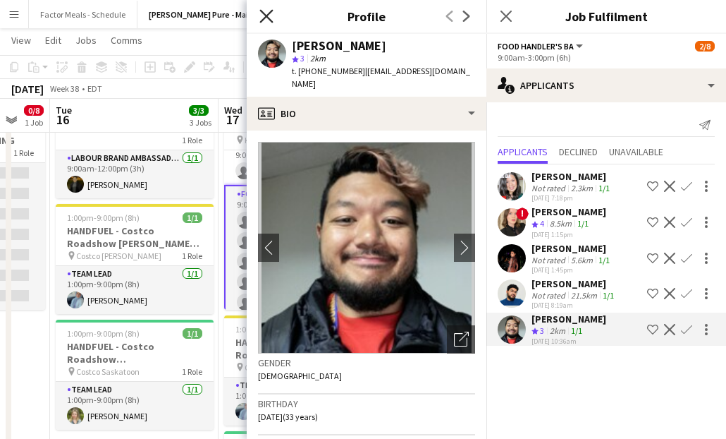
click at [264, 20] on icon "Close pop-in" at bounding box center [265, 15] width 13 height 13
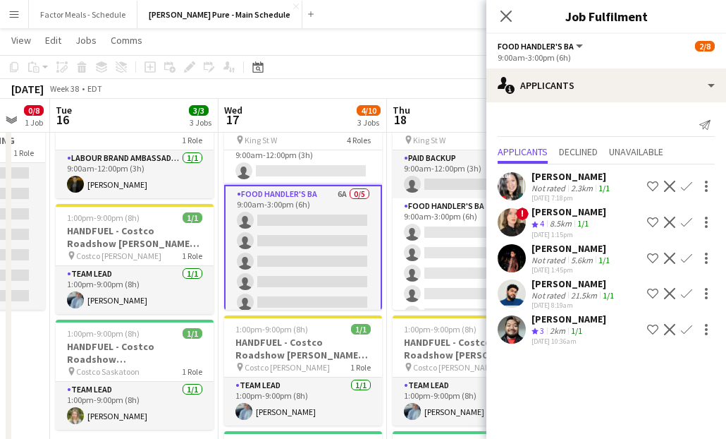
click at [273, 272] on app-card-role "Food Handler's BA 6A 0/5 9:00am-3:00pm (6h) single-neutral-actions single-neutr…" at bounding box center [303, 251] width 158 height 133
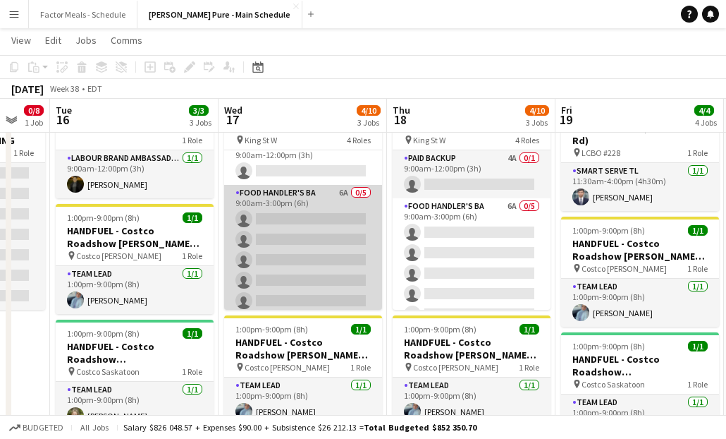
click at [273, 272] on app-card-role "Food Handler's BA 6A 0/5 9:00am-3:00pm (6h) single-neutral-actions single-neutr…" at bounding box center [303, 250] width 158 height 130
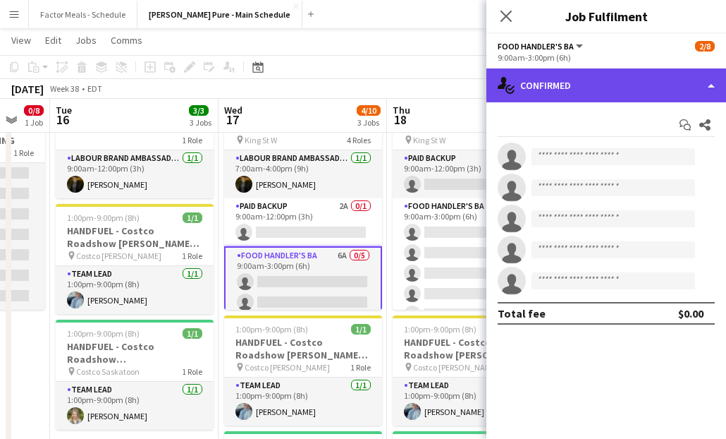
click at [550, 73] on div "single-neutral-actions-check-2 Confirmed" at bounding box center [606, 85] width 240 height 34
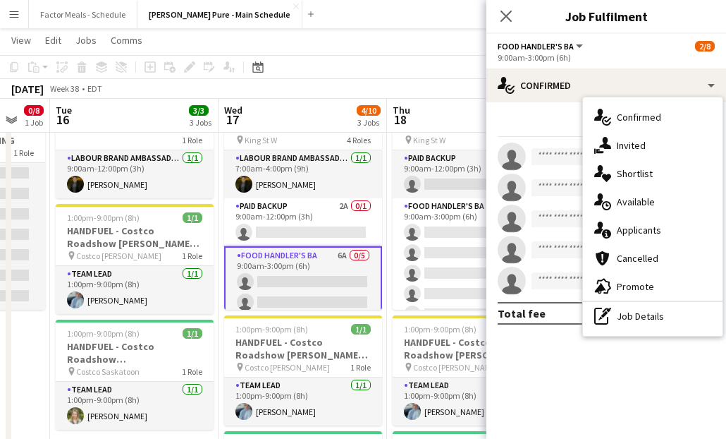
click at [631, 231] on span "Applicants" at bounding box center [639, 229] width 44 height 13
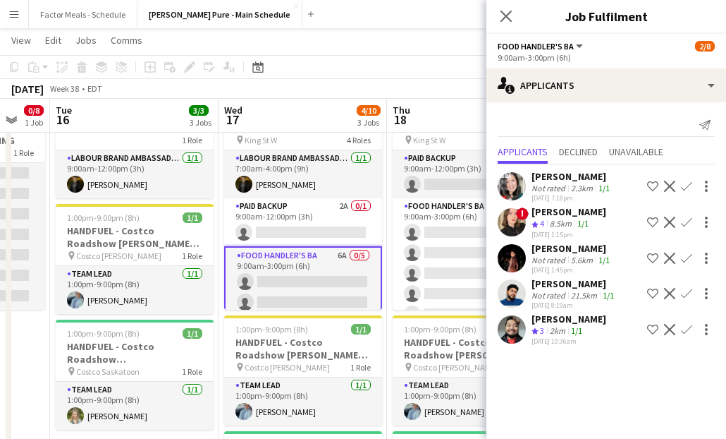
click at [525, 215] on span "!" at bounding box center [522, 213] width 13 height 13
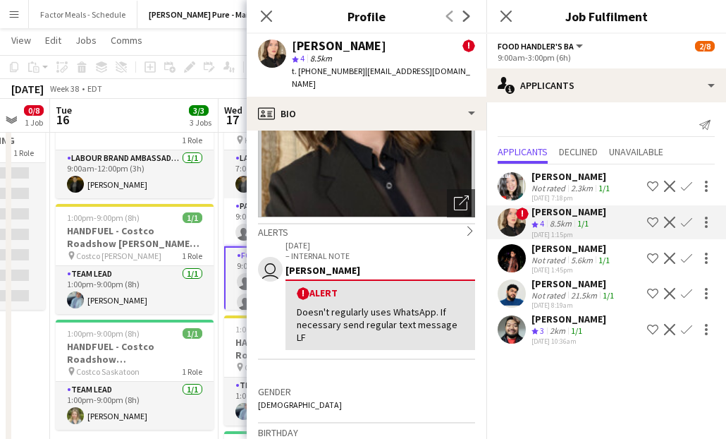
scroll to position [173, 0]
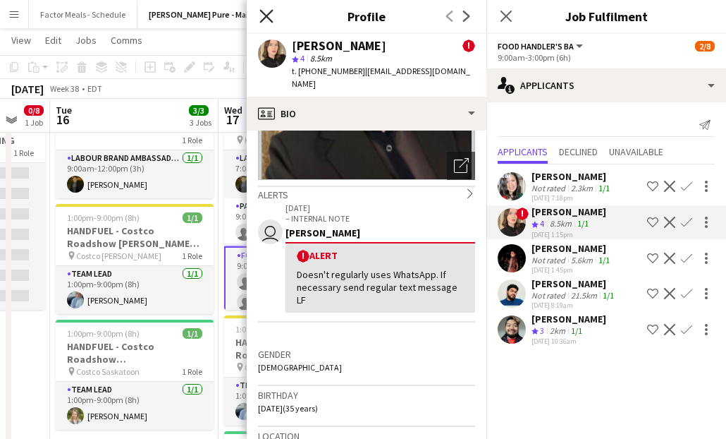
click at [266, 16] on icon at bounding box center [265, 15] width 13 height 13
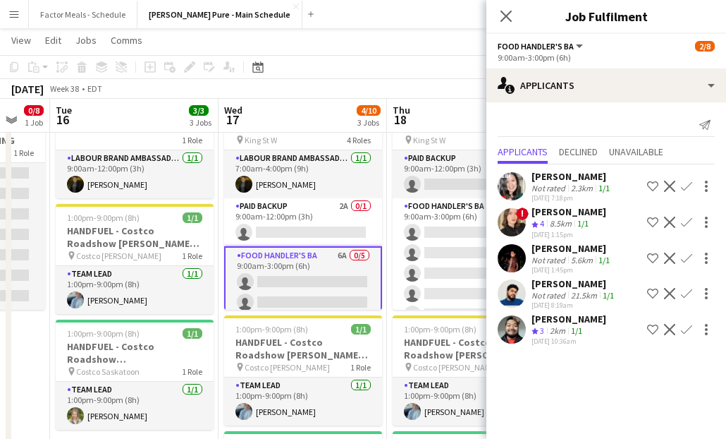
click at [687, 222] on app-icon "Confirm" at bounding box center [686, 221] width 11 height 11
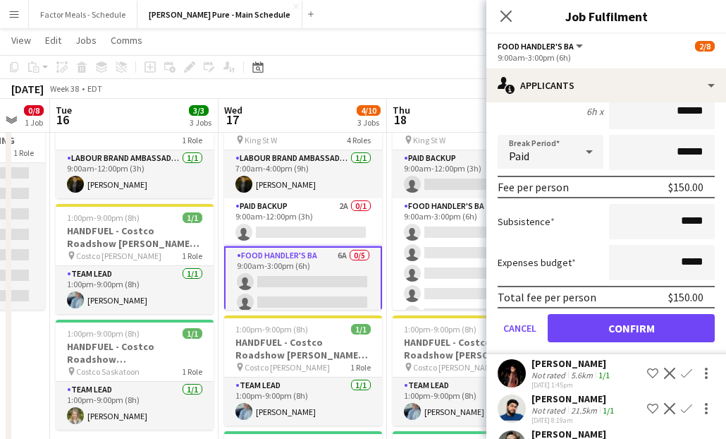
scroll to position [240, 0]
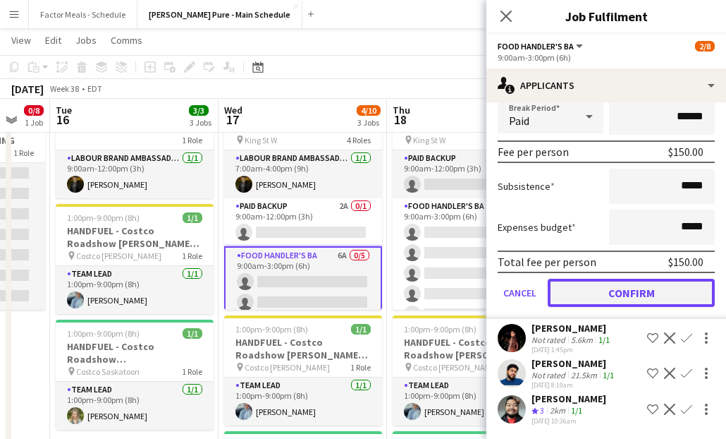
click at [594, 283] on button "Confirm" at bounding box center [631, 292] width 167 height 28
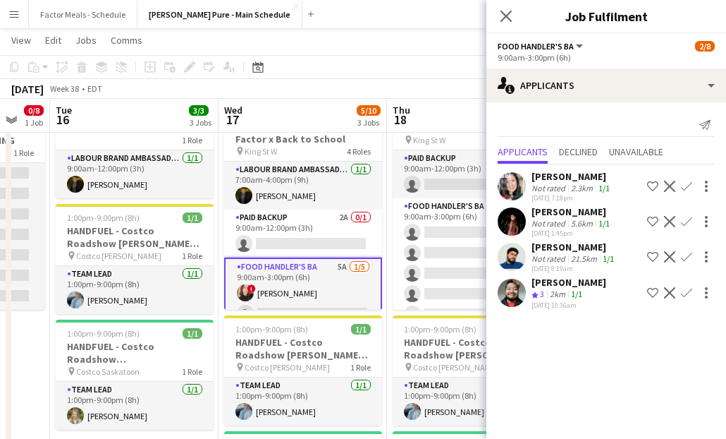
scroll to position [0, 0]
click at [508, 6] on app-icon "Close pop-in" at bounding box center [506, 16] width 20 height 20
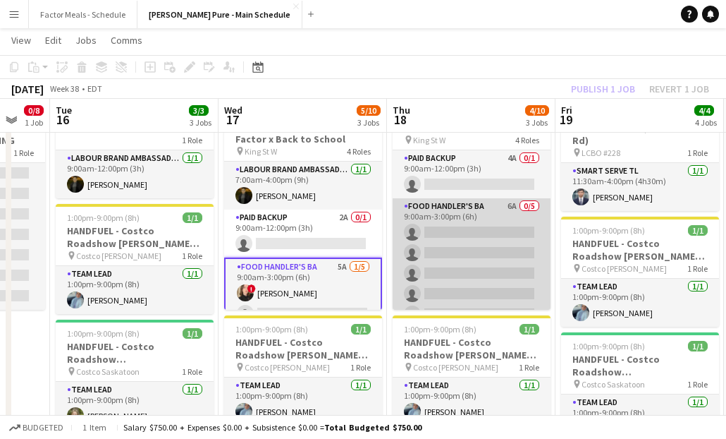
click at [466, 231] on app-card-role "Food Handler's BA 6A 0/5 9:00am-3:00pm (6h) single-neutral-actions single-neutr…" at bounding box center [472, 263] width 158 height 130
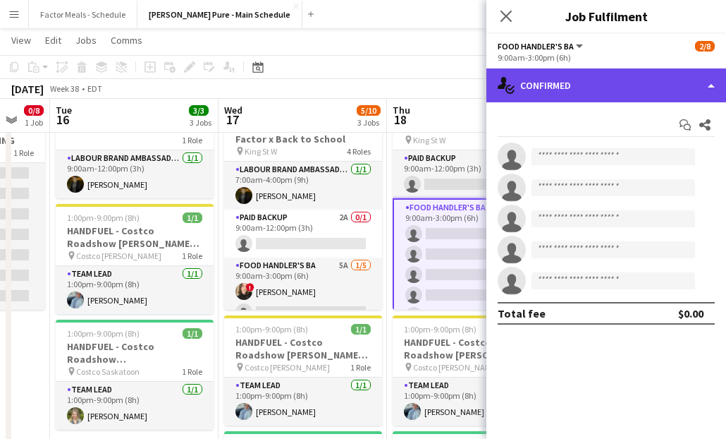
click at [557, 82] on div "single-neutral-actions-check-2 Confirmed" at bounding box center [606, 85] width 240 height 34
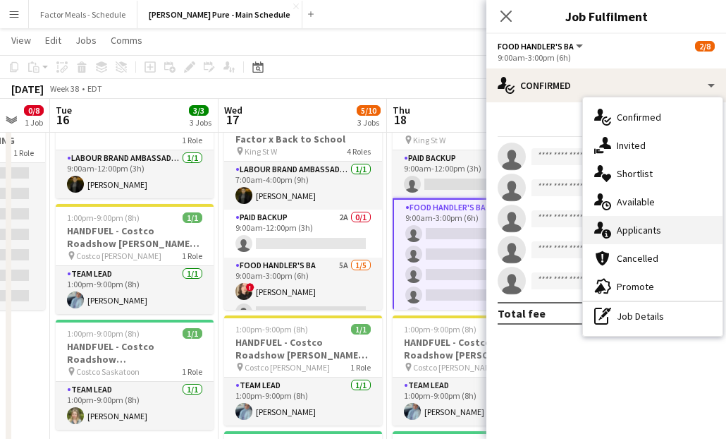
click at [642, 226] on span "Applicants" at bounding box center [639, 229] width 44 height 13
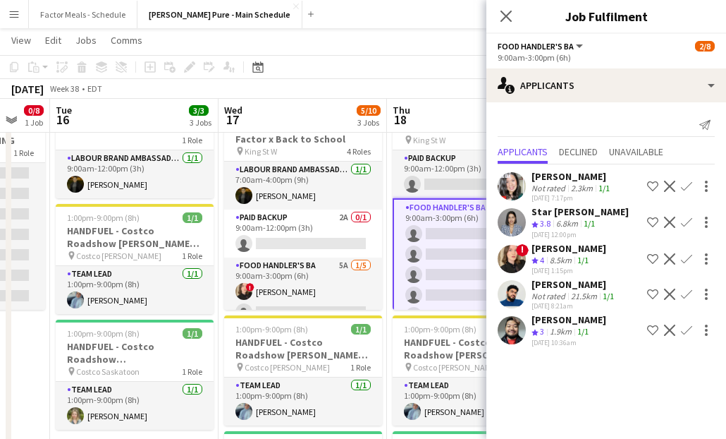
click at [686, 256] on app-icon "Confirm" at bounding box center [686, 258] width 11 height 11
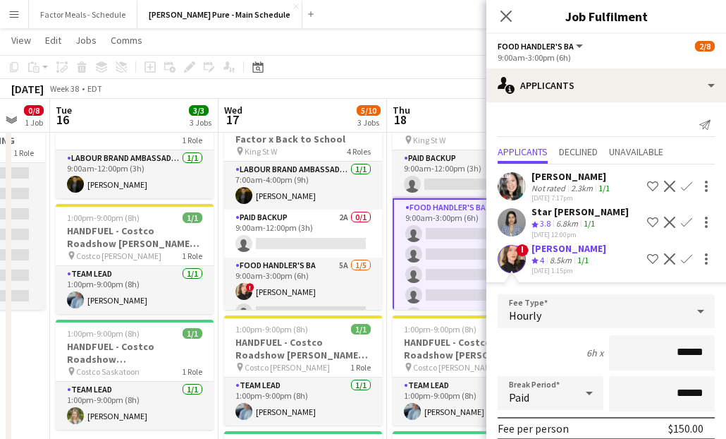
scroll to position [241, 0]
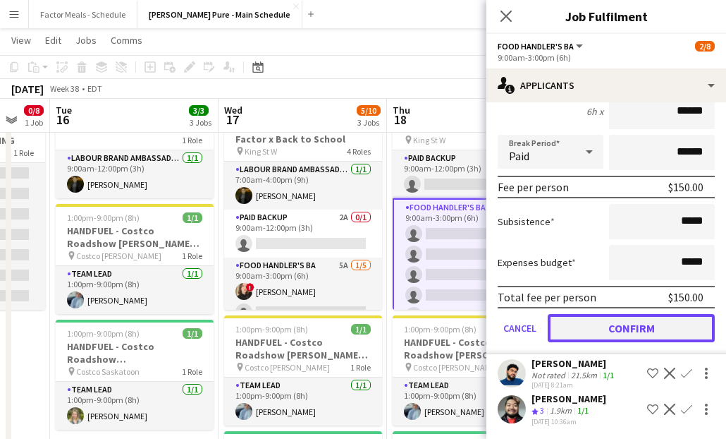
click at [589, 331] on button "Confirm" at bounding box center [631, 328] width 167 height 28
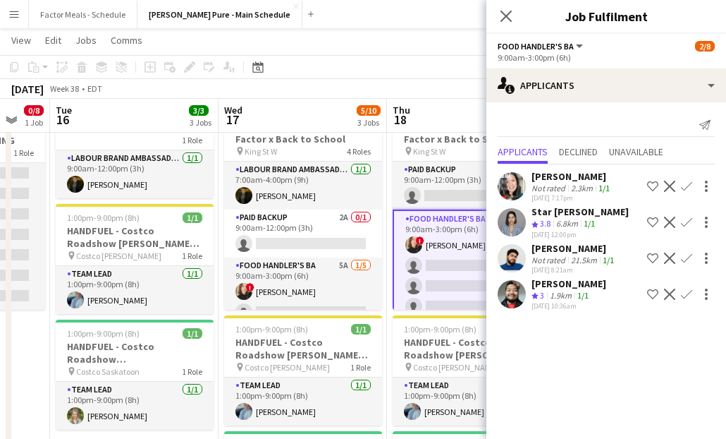
scroll to position [0, 0]
click at [494, 14] on div "Close pop-in" at bounding box center [505, 16] width 39 height 32
click at [502, 13] on icon "Close pop-in" at bounding box center [505, 15] width 13 height 13
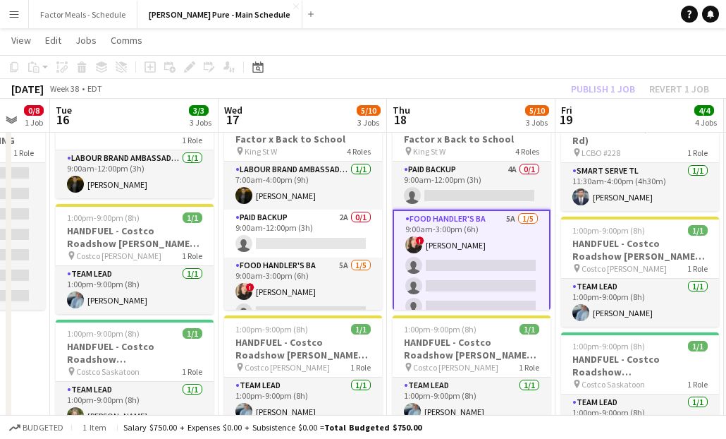
click at [419, 94] on div "September 2025 Week 38 • EDT Publish 1 job Revert 1 job" at bounding box center [363, 89] width 726 height 20
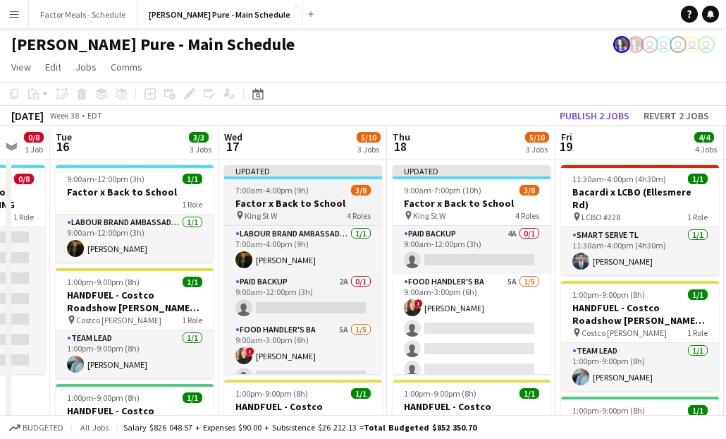
click at [324, 176] on div at bounding box center [303, 177] width 158 height 3
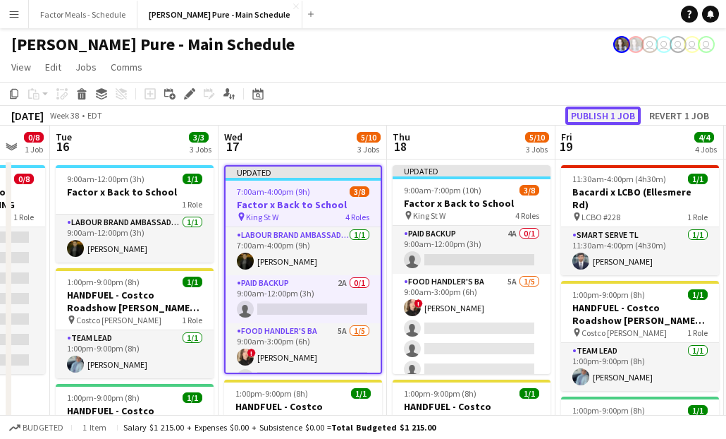
click at [584, 117] on button "Publish 1 job" at bounding box center [602, 115] width 75 height 18
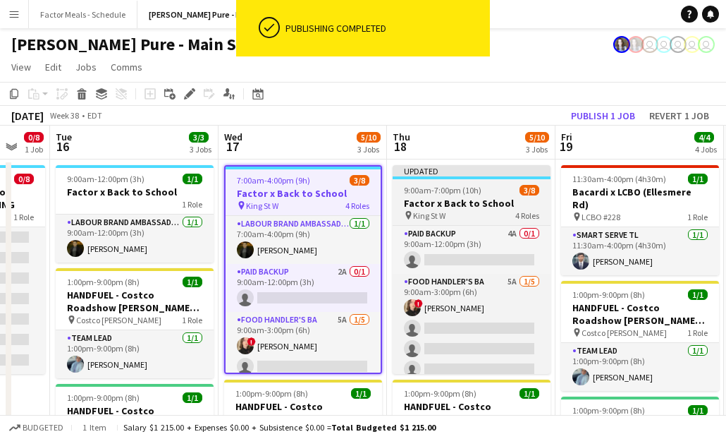
click at [446, 188] on span "9:00am-7:00pm (10h)" at bounding box center [443, 190] width 78 height 11
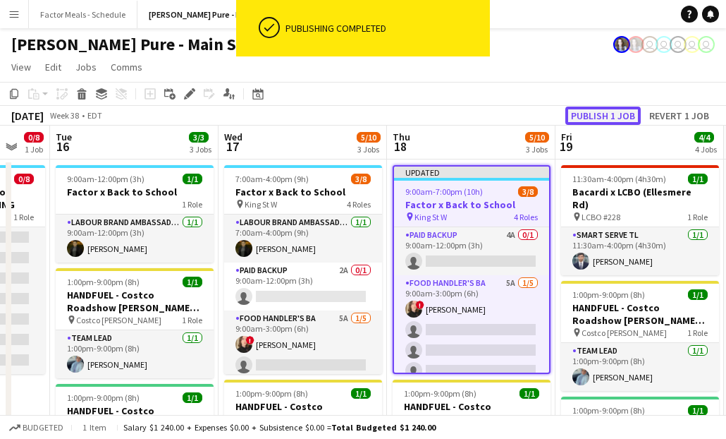
click at [580, 116] on button "Publish 1 job" at bounding box center [602, 115] width 75 height 18
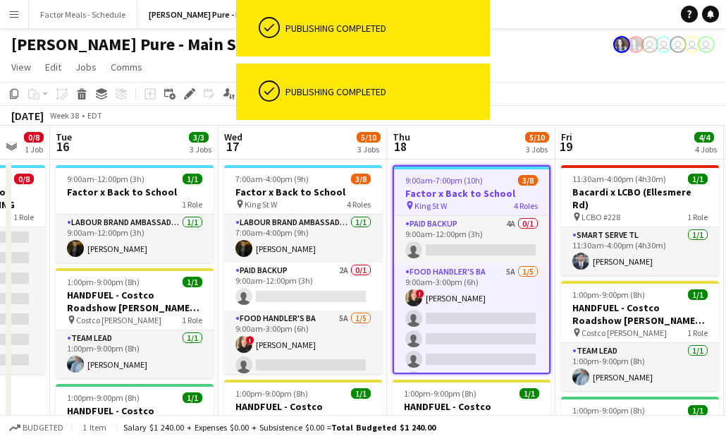
click at [510, 102] on app-toolbar "Copy Paste Paste Command V Paste with crew Command Shift V Paste linked Job Del…" at bounding box center [363, 94] width 726 height 24
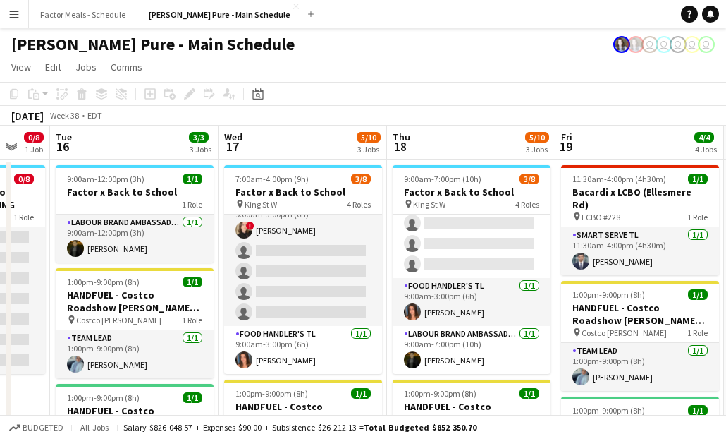
scroll to position [9, 0]
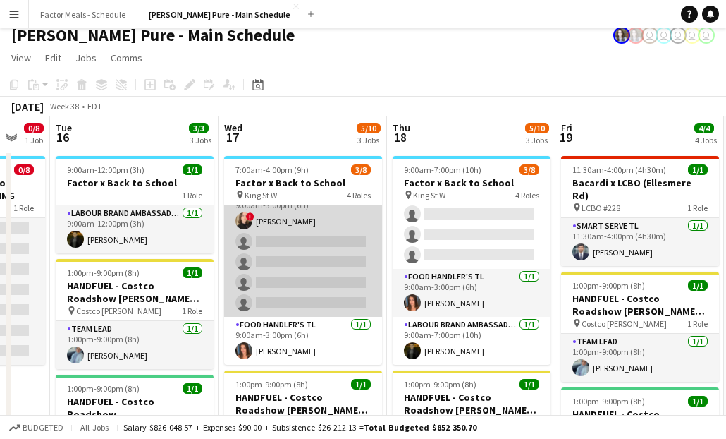
click at [286, 259] on app-card-role "Food Handler's BA 5A 1/5 9:00am-3:00pm (6h) ! Gillian Wetherald single-neutral-…" at bounding box center [303, 252] width 158 height 130
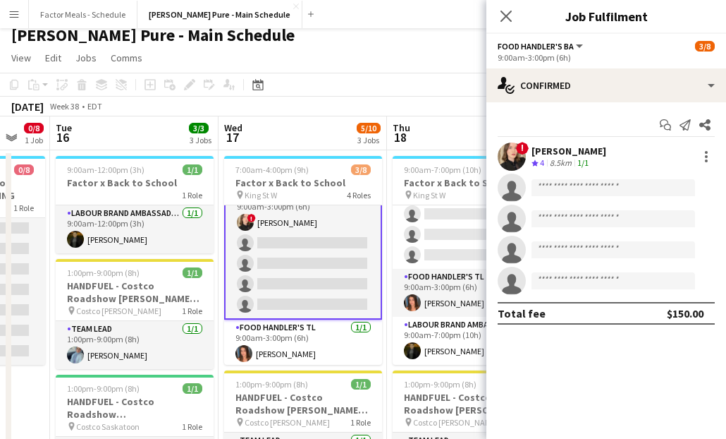
scroll to position [116, 0]
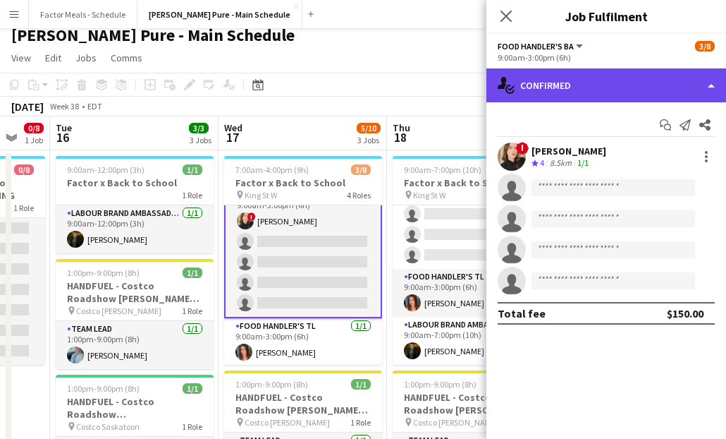
click at [580, 97] on div "single-neutral-actions-check-2 Confirmed" at bounding box center [606, 85] width 240 height 34
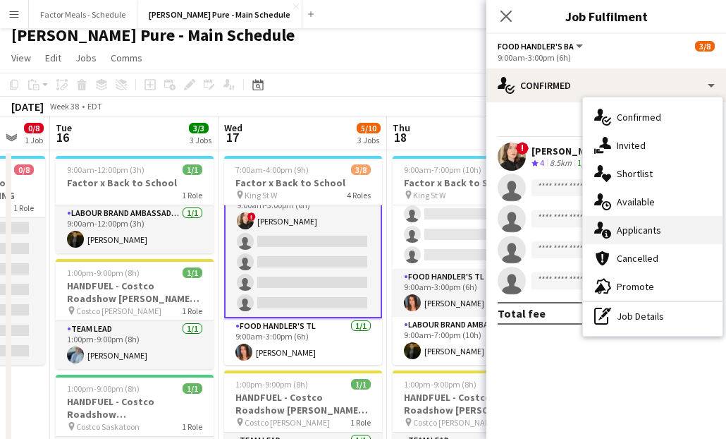
click at [643, 238] on div "single-neutral-actions-information Applicants" at bounding box center [653, 230] width 140 height 28
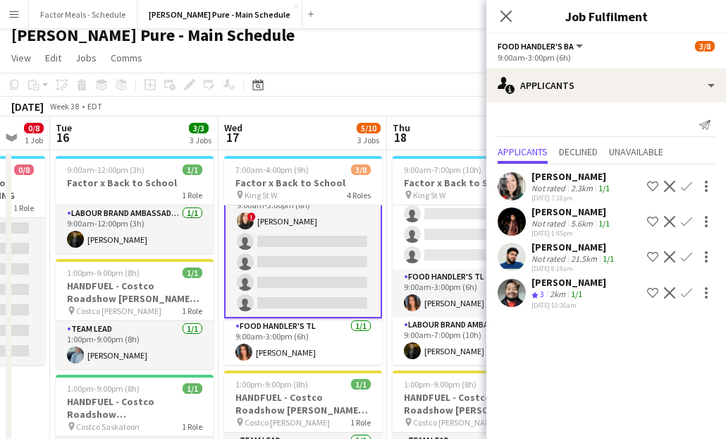
click at [692, 183] on app-icon "Confirm" at bounding box center [686, 185] width 11 height 11
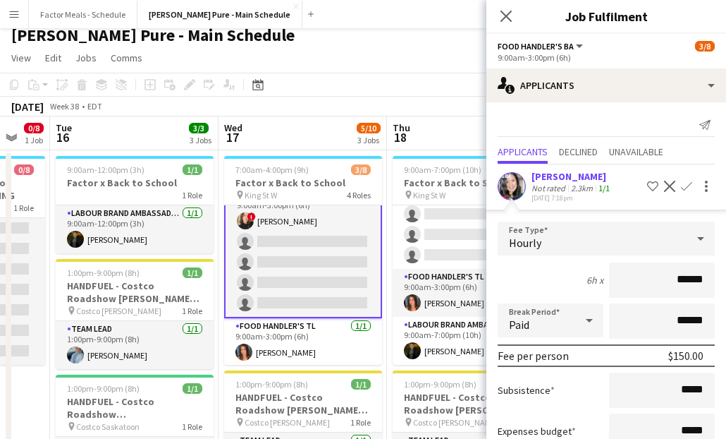
scroll to position [204, 0]
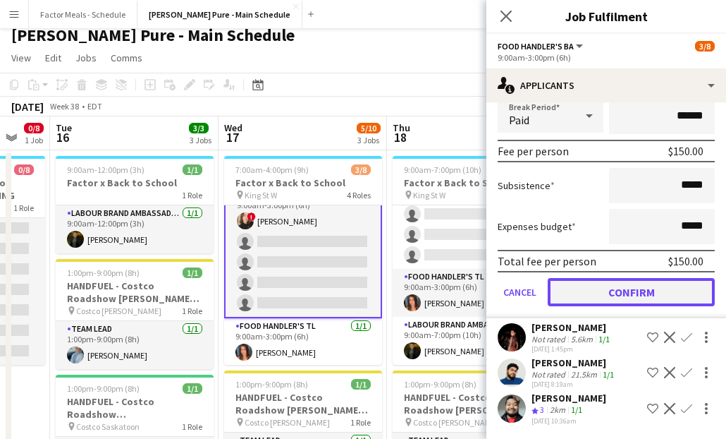
click at [607, 294] on button "Confirm" at bounding box center [631, 292] width 167 height 28
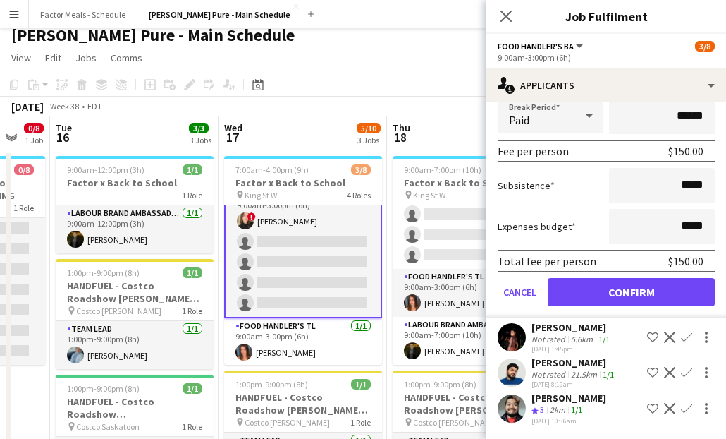
scroll to position [0, 0]
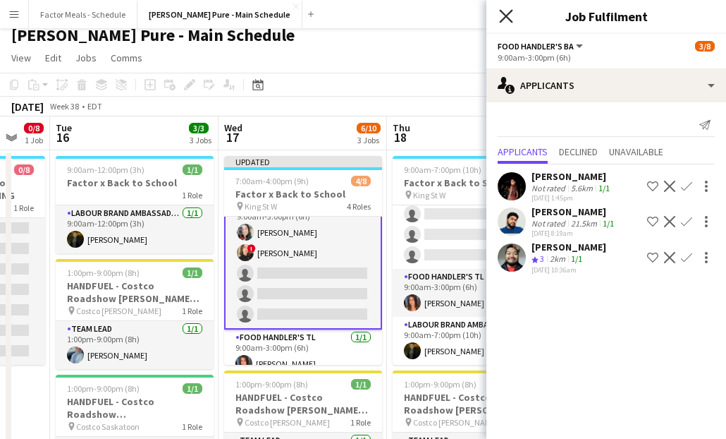
click at [501, 19] on icon "Close pop-in" at bounding box center [505, 15] width 13 height 13
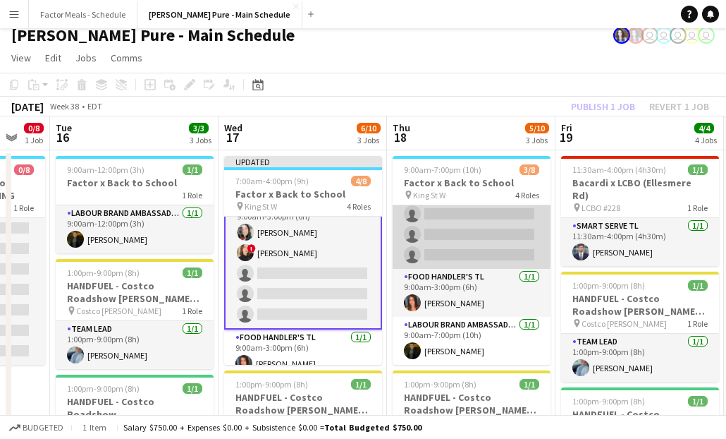
click at [470, 254] on app-card-role "Food Handler's BA 5A 1/5 9:00am-3:00pm (6h) ! Gillian Wetherald single-neutral-…" at bounding box center [472, 204] width 158 height 130
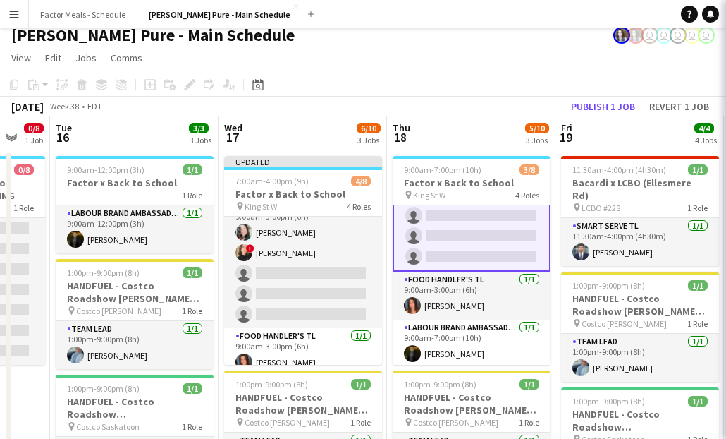
scroll to position [116, 0]
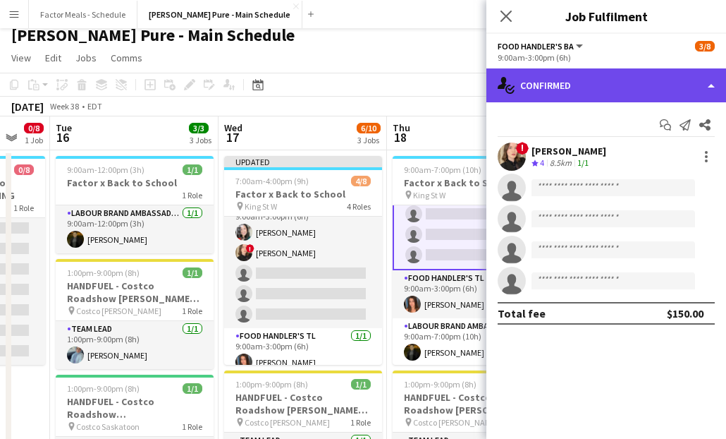
click at [603, 82] on div "single-neutral-actions-check-2 Confirmed" at bounding box center [606, 85] width 240 height 34
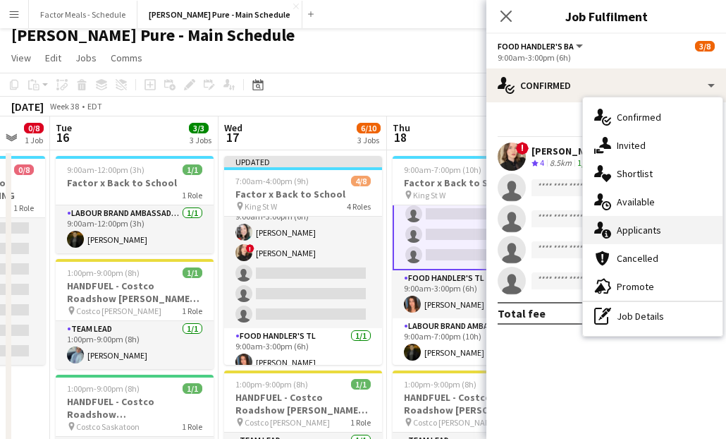
click at [635, 233] on span "Applicants" at bounding box center [639, 229] width 44 height 13
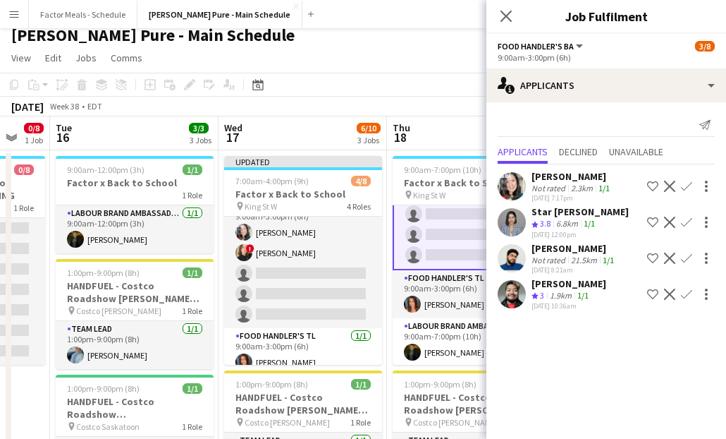
click at [690, 183] on app-icon "Confirm" at bounding box center [686, 185] width 11 height 11
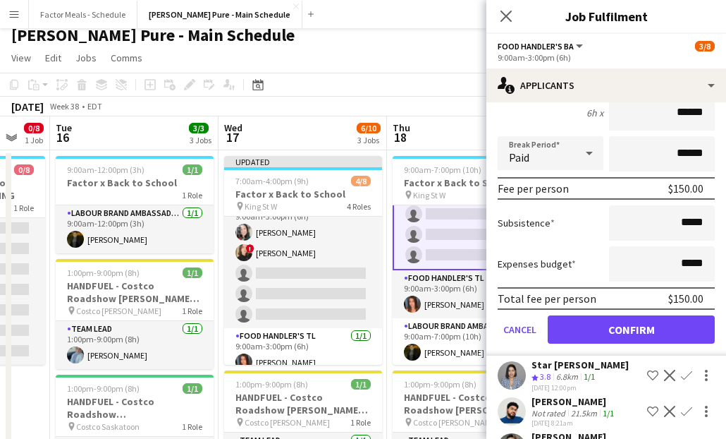
scroll to position [205, 0]
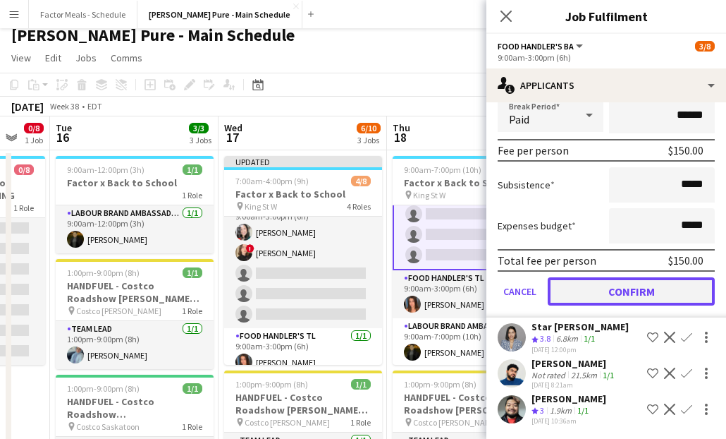
click at [569, 300] on button "Confirm" at bounding box center [631, 291] width 167 height 28
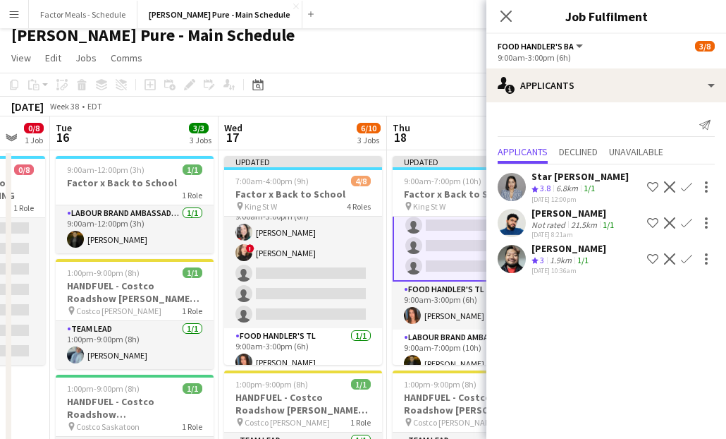
scroll to position [0, 0]
click at [510, 10] on icon "Close pop-in" at bounding box center [505, 15] width 13 height 13
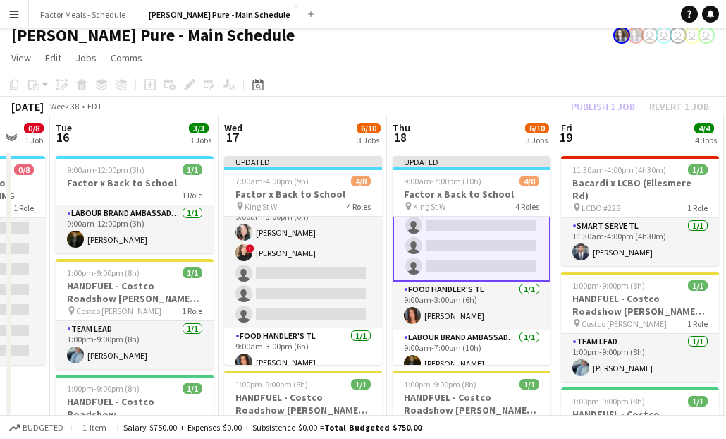
click at [409, 97] on div "September 2025 Week 38 • EDT Publish 1 job Revert 1 job" at bounding box center [363, 107] width 726 height 20
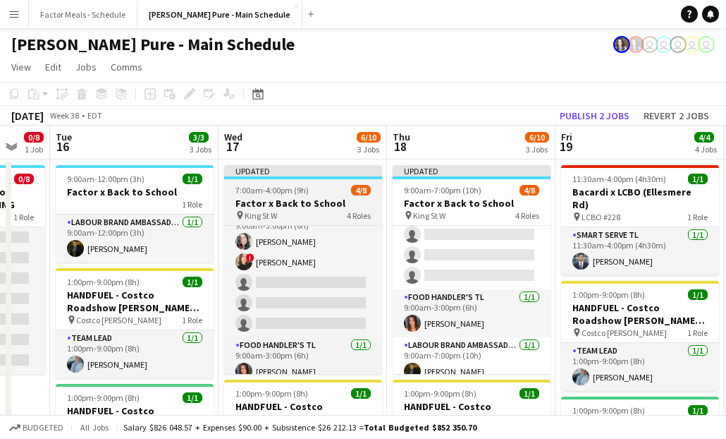
click at [314, 200] on h3 "Factor x Back to School" at bounding box center [303, 203] width 158 height 13
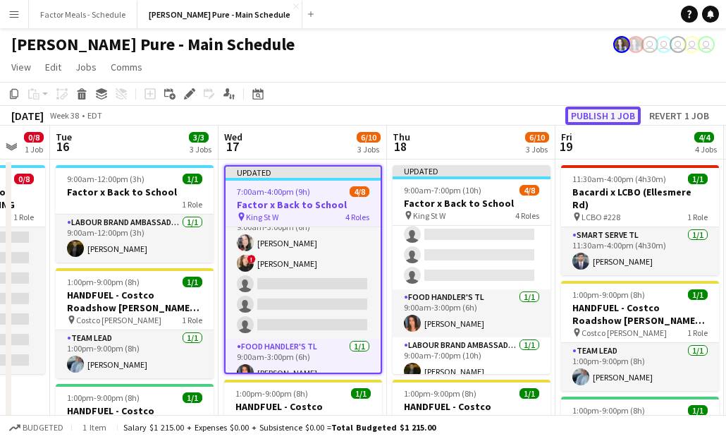
click at [565, 118] on button "Publish 1 job" at bounding box center [602, 115] width 75 height 18
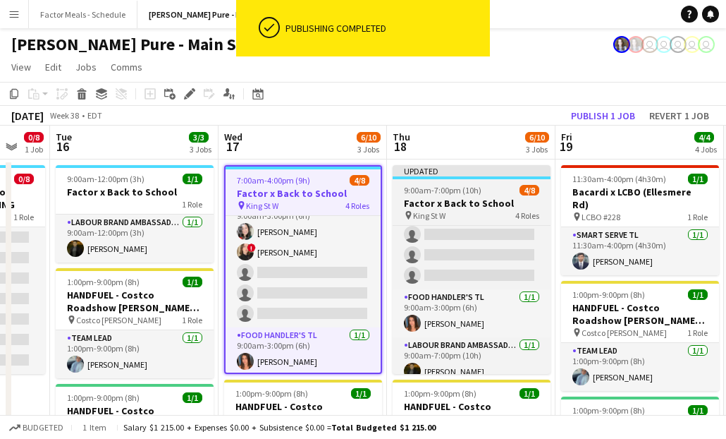
click at [441, 205] on h3 "Factor x Back to School" at bounding box center [472, 203] width 158 height 13
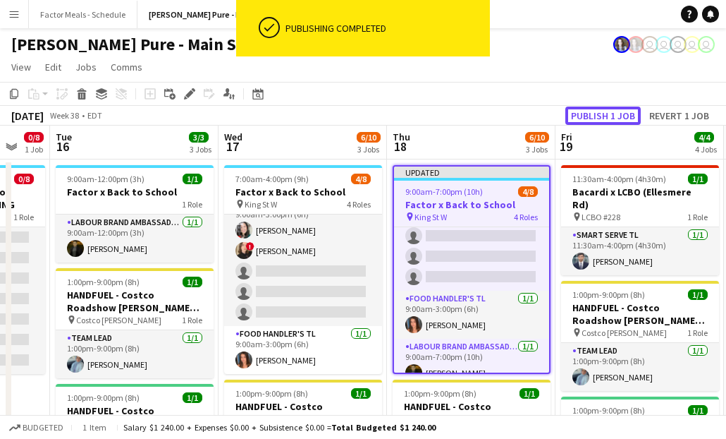
click at [609, 111] on button "Publish 1 job" at bounding box center [602, 115] width 75 height 18
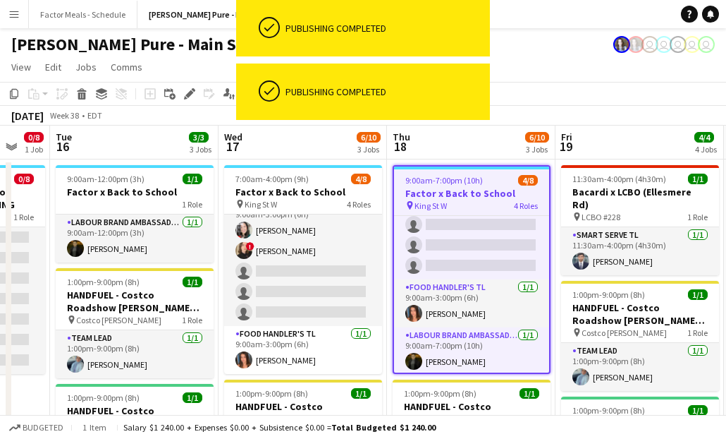
click at [497, 117] on div "September 2025 Week 38 • EDT" at bounding box center [363, 116] width 726 height 20
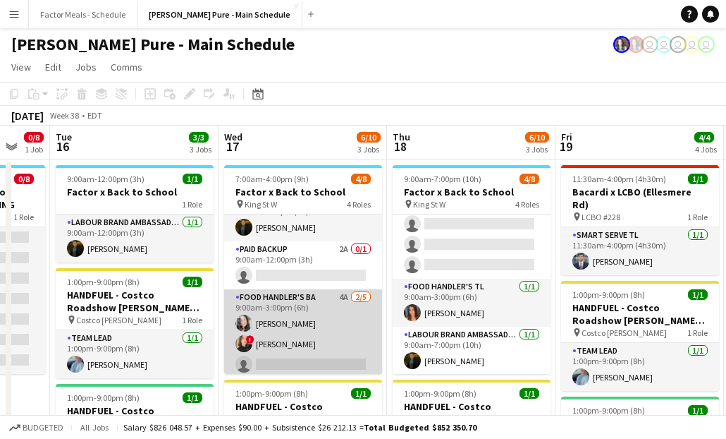
scroll to position [22, 0]
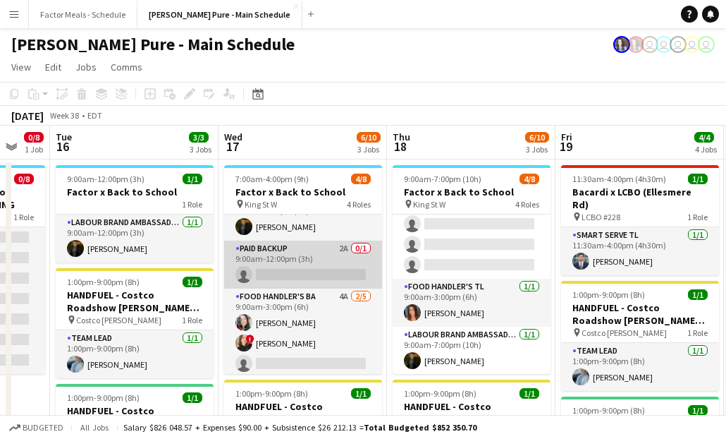
click at [265, 256] on app-card-role "Paid Backup 2A 0/1 9:00am-12:00pm (3h) single-neutral-actions" at bounding box center [303, 264] width 158 height 48
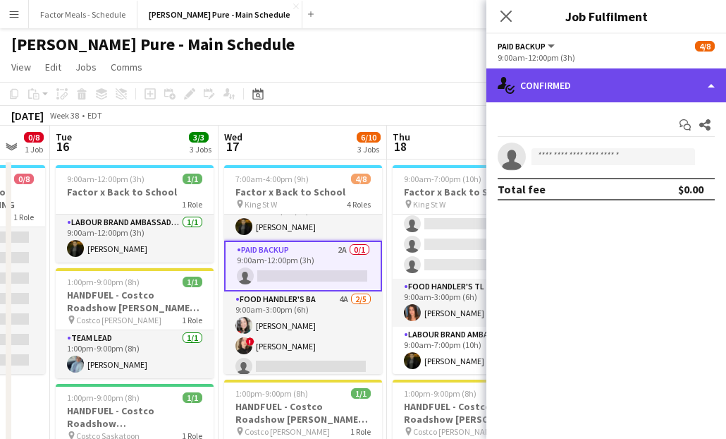
click at [541, 78] on div "single-neutral-actions-check-2 Confirmed" at bounding box center [606, 85] width 240 height 34
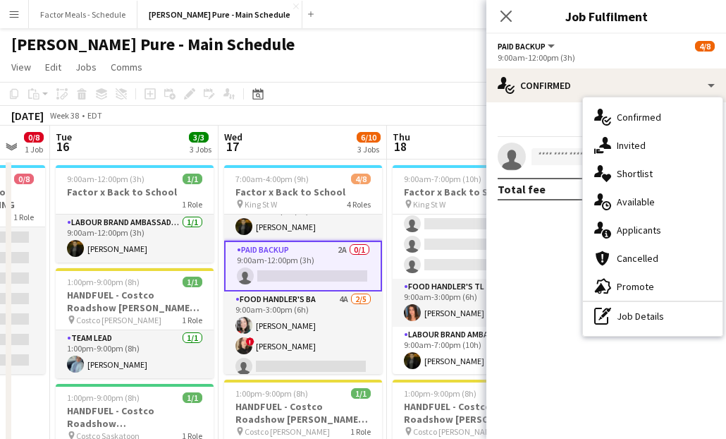
click at [623, 221] on div "single-neutral-actions-information Applicants" at bounding box center [653, 230] width 140 height 28
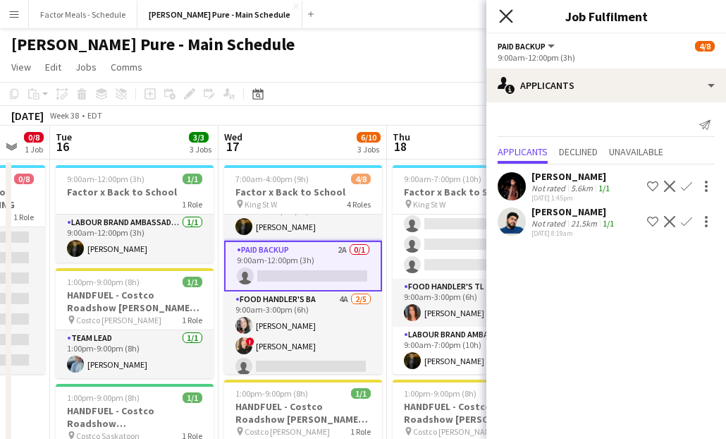
click at [504, 17] on icon at bounding box center [505, 15] width 13 height 13
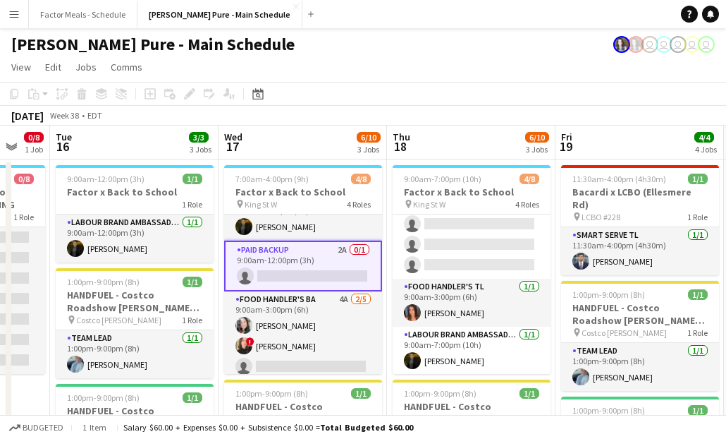
click at [410, 82] on app-toolbar "Copy Paste Paste Command V Paste with crew Command Shift V Paste linked Job Del…" at bounding box center [363, 94] width 726 height 24
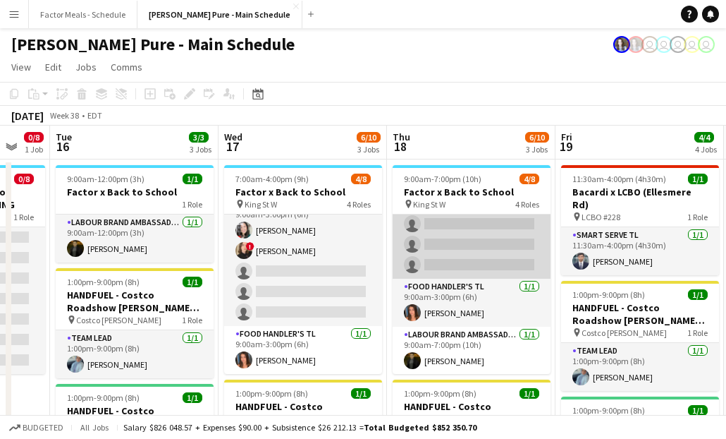
scroll to position [0, 0]
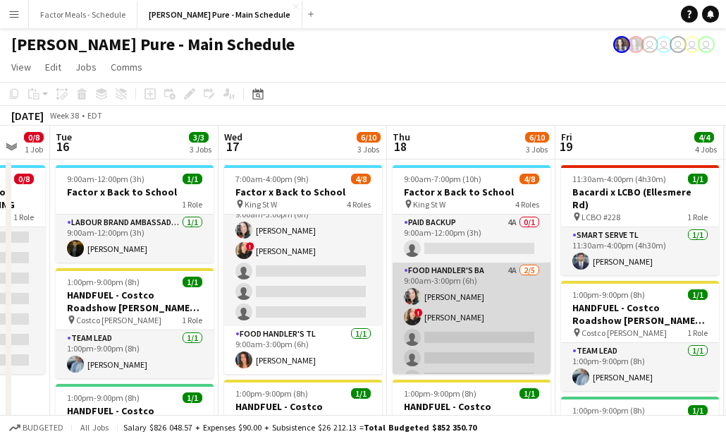
click at [460, 295] on app-card-role "Food Handler's BA 4A 2/5 9:00am-3:00pm (6h) Wendy Tsai ! Gillian Wetherald sing…" at bounding box center [472, 327] width 158 height 130
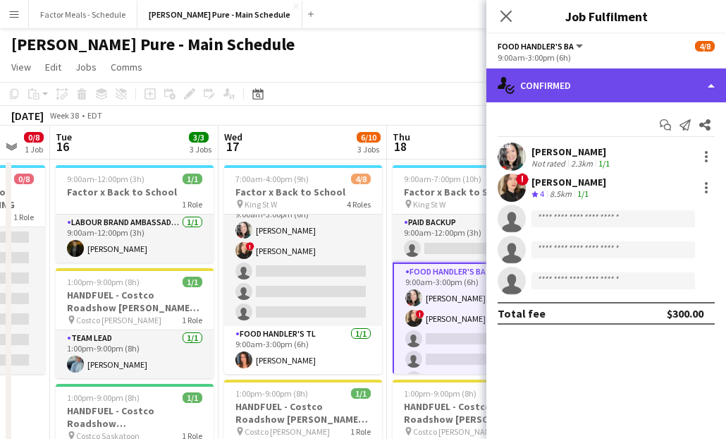
click at [561, 82] on div "single-neutral-actions-check-2 Confirmed" at bounding box center [606, 85] width 240 height 34
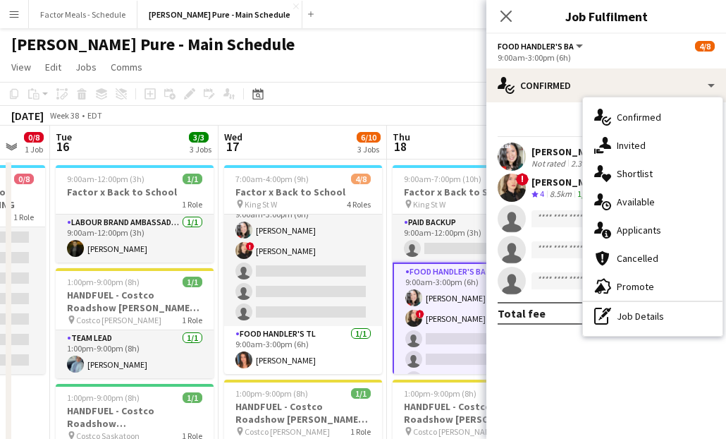
click at [650, 226] on span "Applicants" at bounding box center [639, 229] width 44 height 13
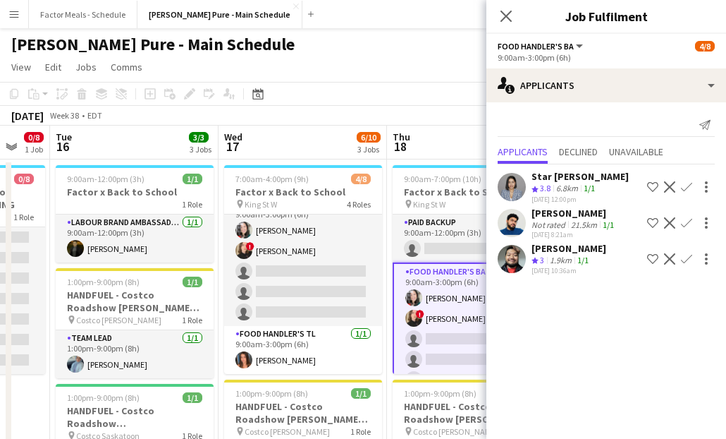
click at [513, 218] on app-user-avatar at bounding box center [512, 223] width 28 height 28
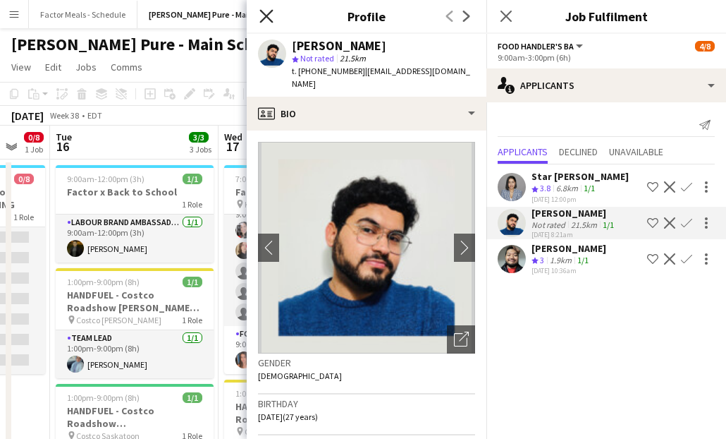
click at [267, 19] on icon "Close pop-in" at bounding box center [265, 15] width 13 height 13
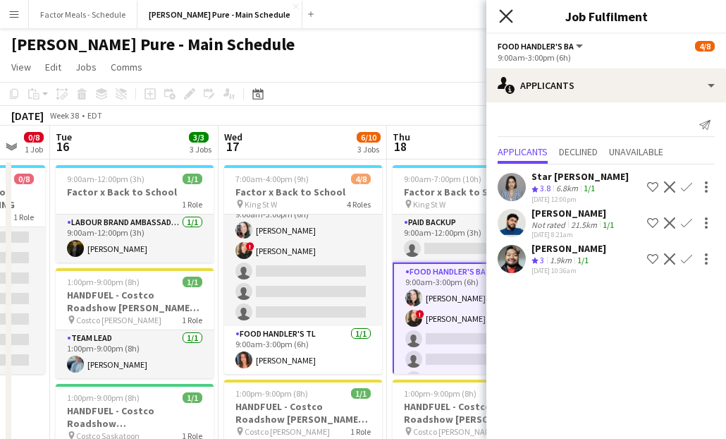
click at [505, 20] on icon "Close pop-in" at bounding box center [505, 15] width 13 height 13
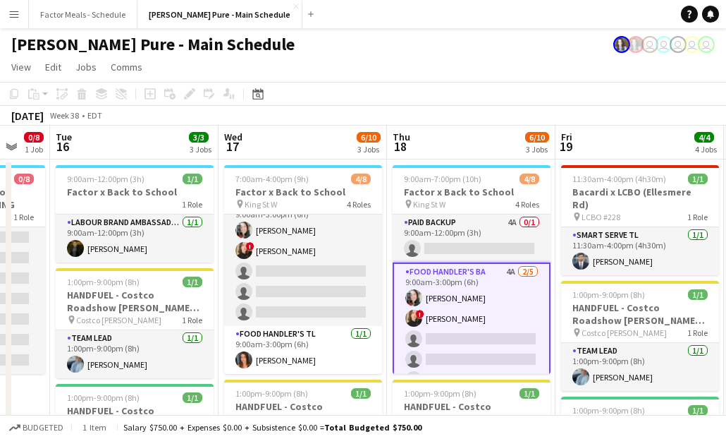
click at [384, 115] on div "September 2025 Week 38 • EDT" at bounding box center [363, 116] width 726 height 20
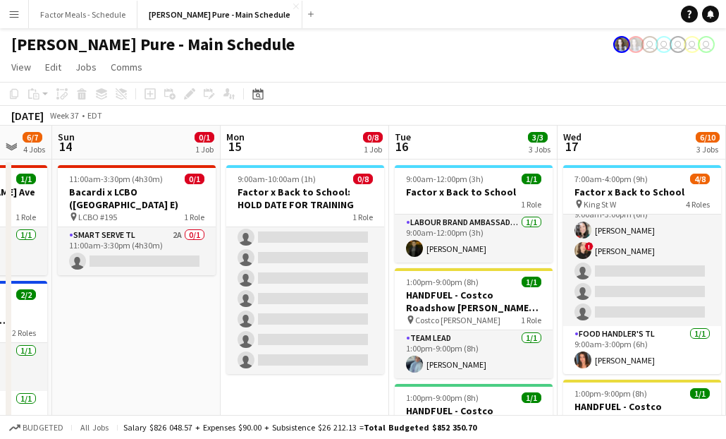
scroll to position [0, 417]
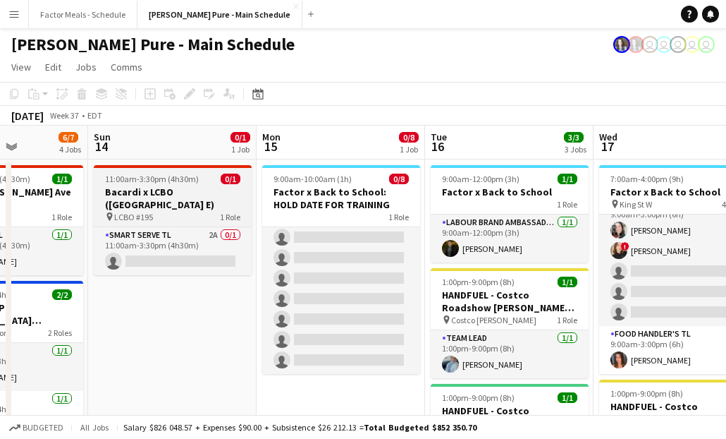
click at [166, 183] on span "11:00am-3:30pm (4h30m)" at bounding box center [152, 178] width 94 height 11
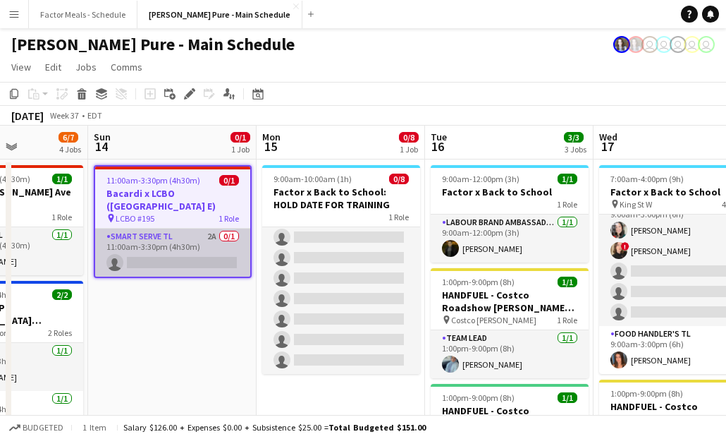
click at [161, 240] on app-card-role "Smart Serve TL 2A 0/1 11:00am-3:30pm (4h30m) single-neutral-actions" at bounding box center [172, 252] width 155 height 48
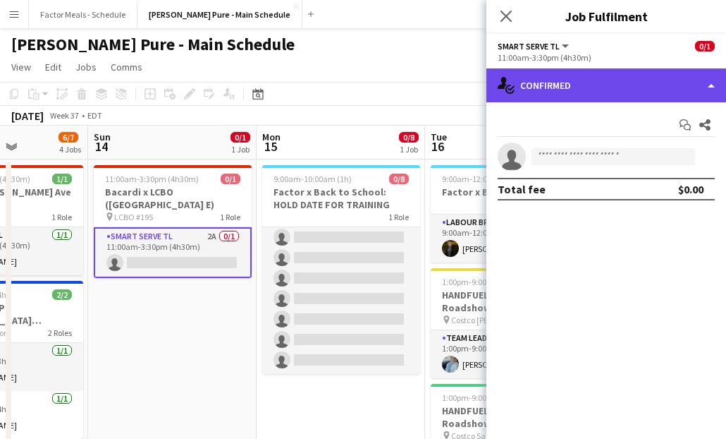
click at [520, 96] on div "single-neutral-actions-check-2 Confirmed" at bounding box center [606, 85] width 240 height 34
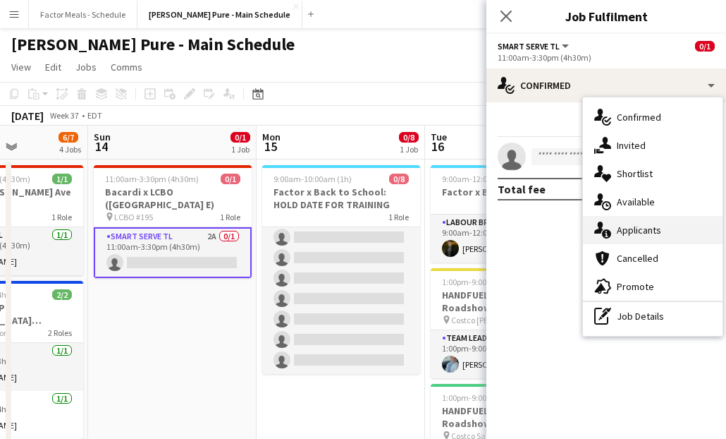
click at [632, 232] on span "Applicants" at bounding box center [639, 229] width 44 height 13
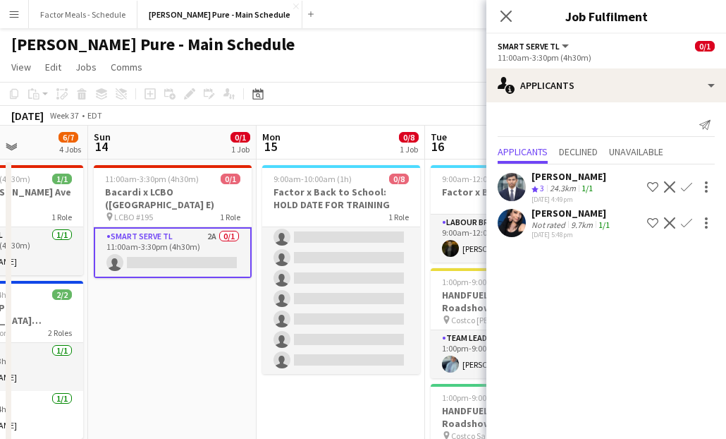
click at [684, 219] on app-icon "Confirm" at bounding box center [686, 222] width 11 height 11
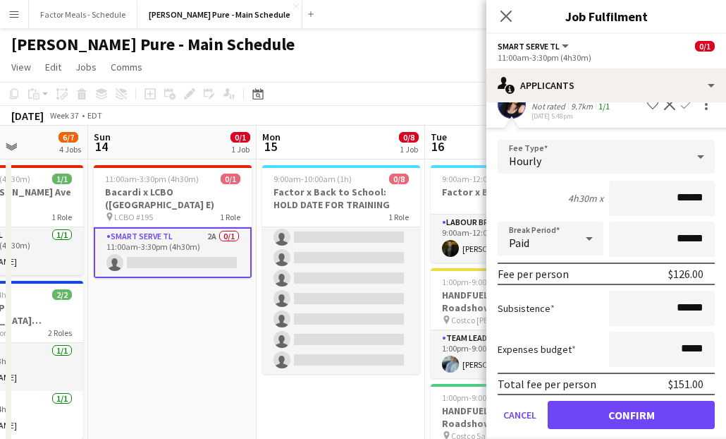
scroll to position [134, 0]
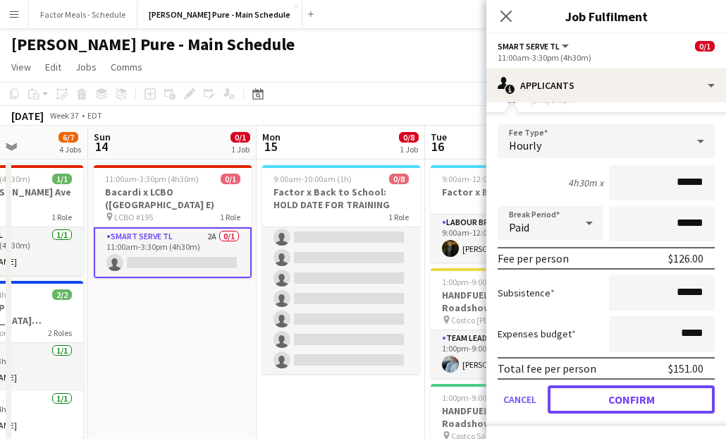
click at [612, 397] on button "Confirm" at bounding box center [631, 399] width 167 height 28
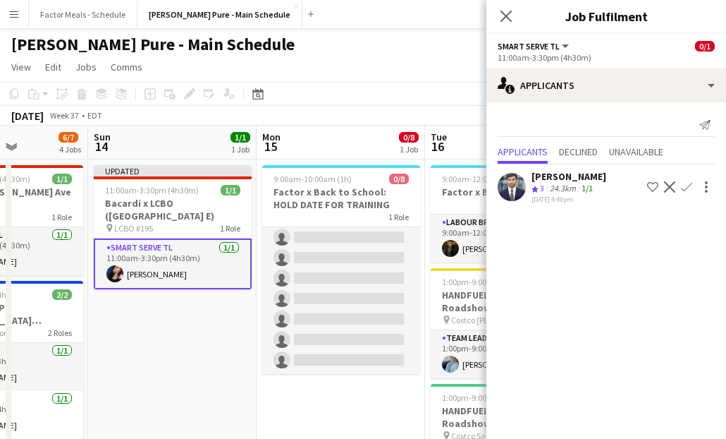
scroll to position [0, 0]
click at [508, 11] on icon "Close pop-in" at bounding box center [505, 15] width 13 height 13
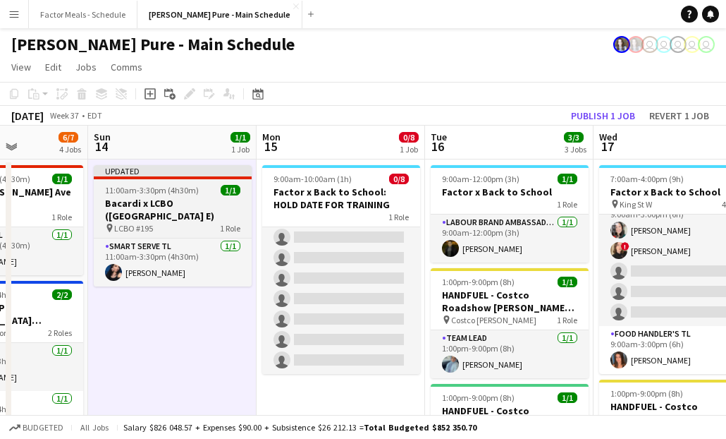
click at [171, 171] on div "Updated" at bounding box center [173, 170] width 158 height 11
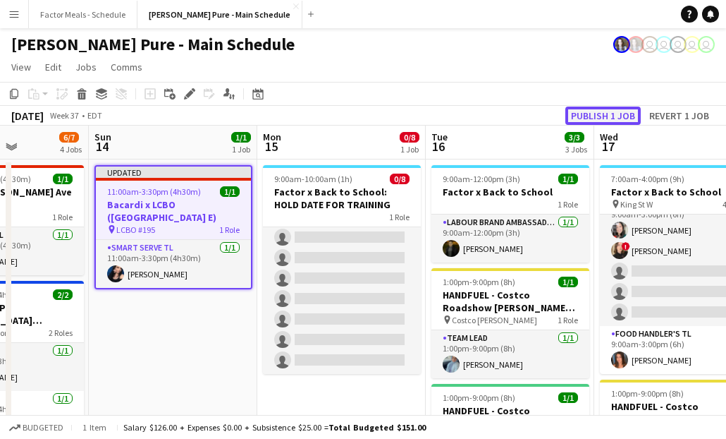
click at [596, 109] on button "Publish 1 job" at bounding box center [602, 115] width 75 height 18
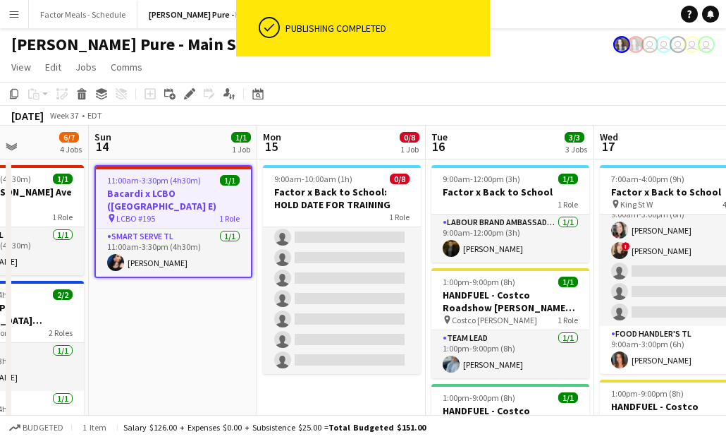
click at [394, 85] on app-toolbar "Copy Paste Paste Command V Paste with crew Command Shift V Paste linked Job Del…" at bounding box center [363, 94] width 726 height 24
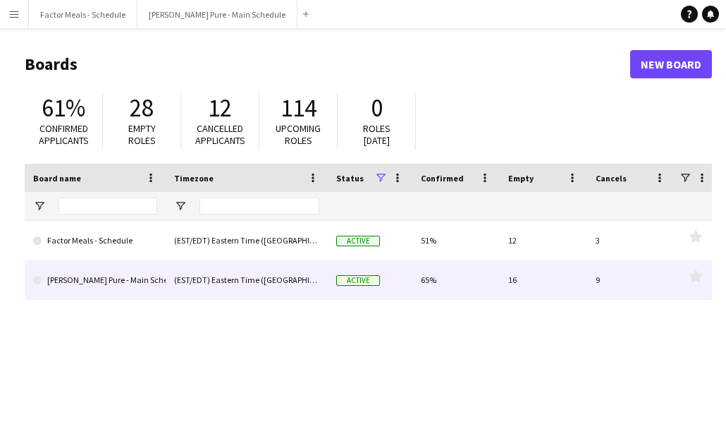
click at [62, 274] on link "[PERSON_NAME] Pure - Main Schedule" at bounding box center [95, 279] width 124 height 39
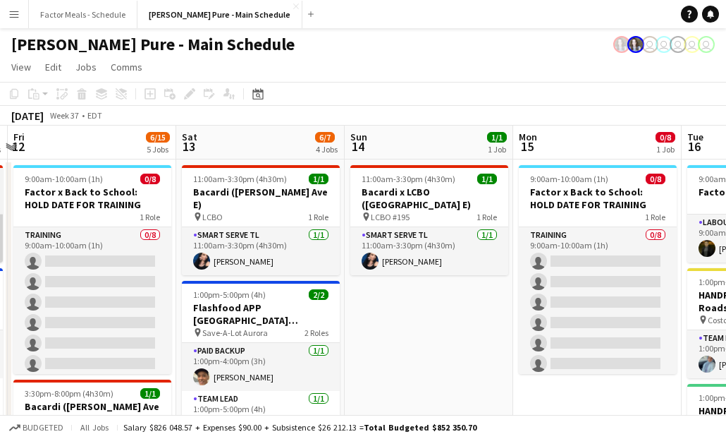
scroll to position [0, 406]
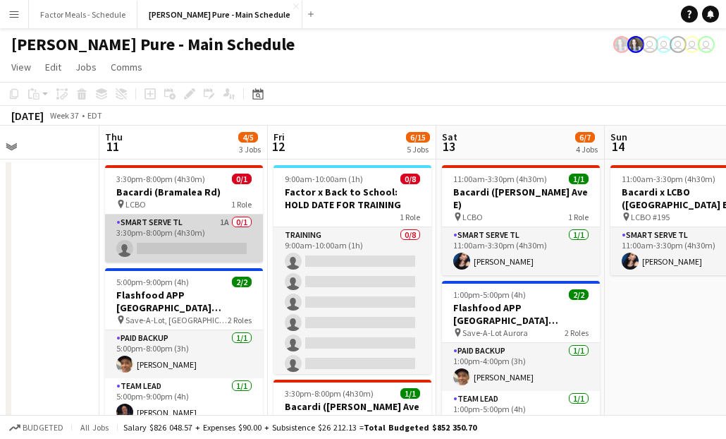
click at [184, 226] on app-card-role "Smart Serve TL 1A 0/1 3:30pm-8:00pm (4h30m) single-neutral-actions" at bounding box center [184, 238] width 158 height 48
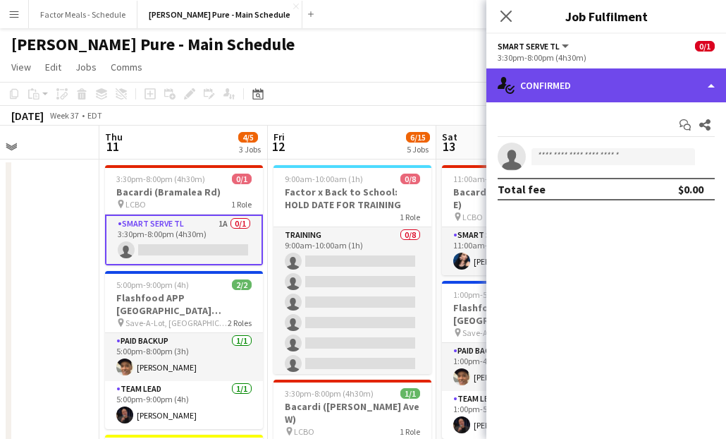
click at [592, 90] on div "single-neutral-actions-check-2 Confirmed" at bounding box center [606, 85] width 240 height 34
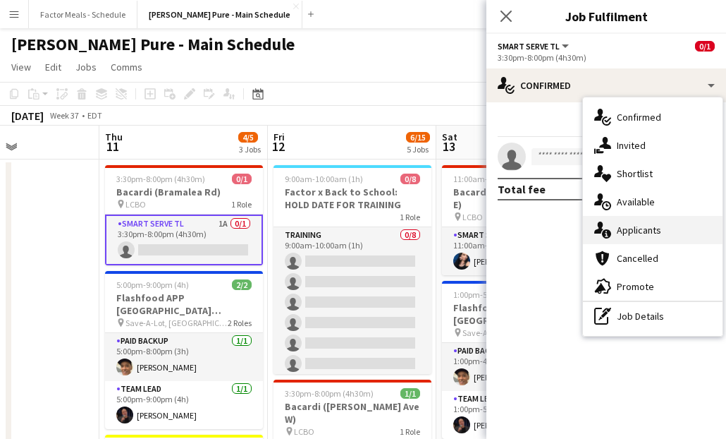
click at [633, 232] on span "Applicants" at bounding box center [639, 229] width 44 height 13
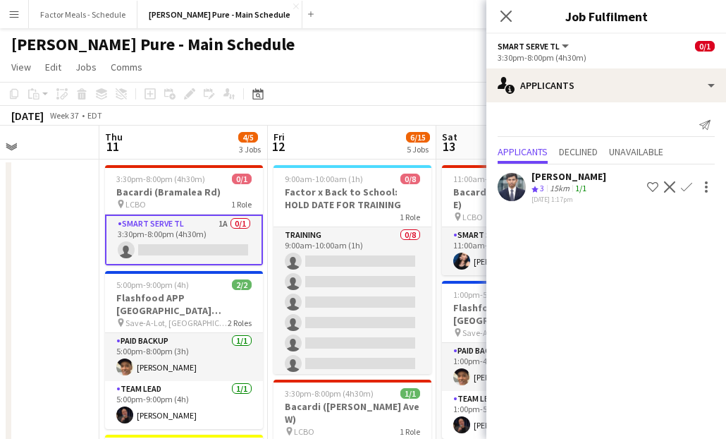
click at [503, 13] on icon at bounding box center [506, 16] width 11 height 11
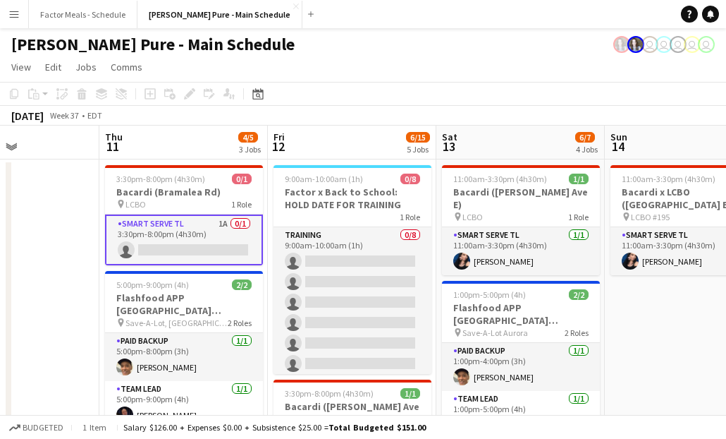
click at [419, 61] on app-page-menu "View Day view expanded Day view collapsed Month view Date picker Jump to today …" at bounding box center [363, 68] width 726 height 27
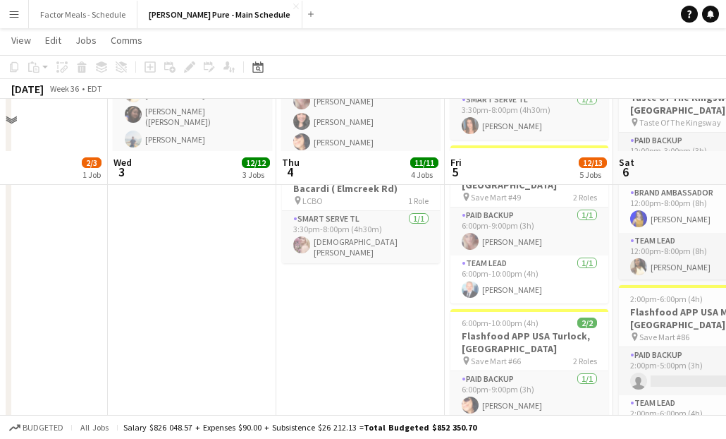
scroll to position [608, 0]
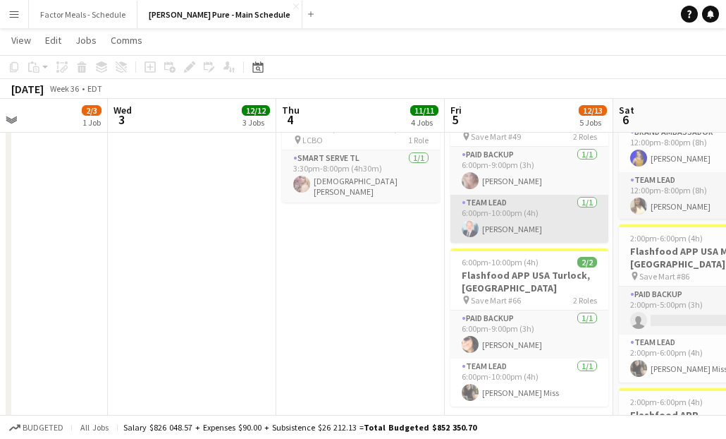
click at [531, 195] on app-card-role "Team Lead 1/1 6:00pm-10:00pm (4h) Kenneth Brown" at bounding box center [530, 219] width 158 height 48
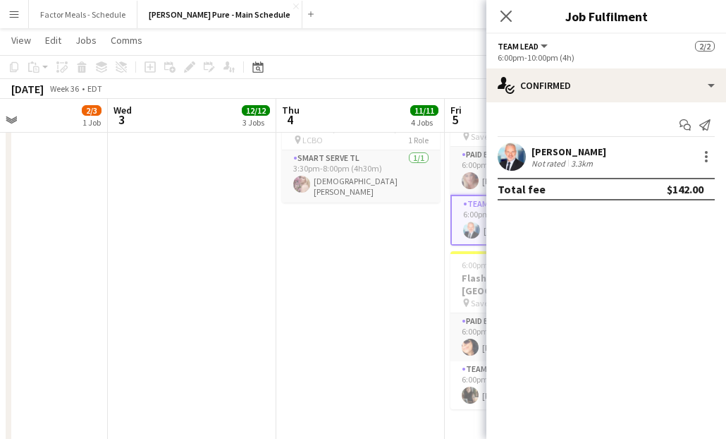
click at [372, 262] on app-date-cell "7:00am-7:00pm (12h) 3/3 Trio Project - AWS Toronto Summit pin Metro Toronto Con…" at bounding box center [360, 383] width 168 height 1667
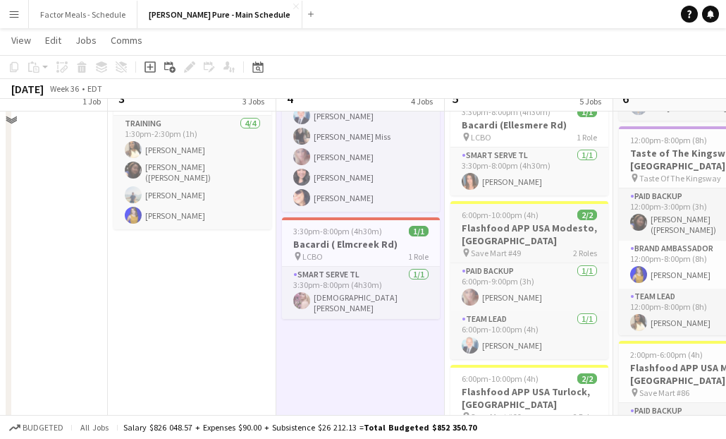
scroll to position [470, 0]
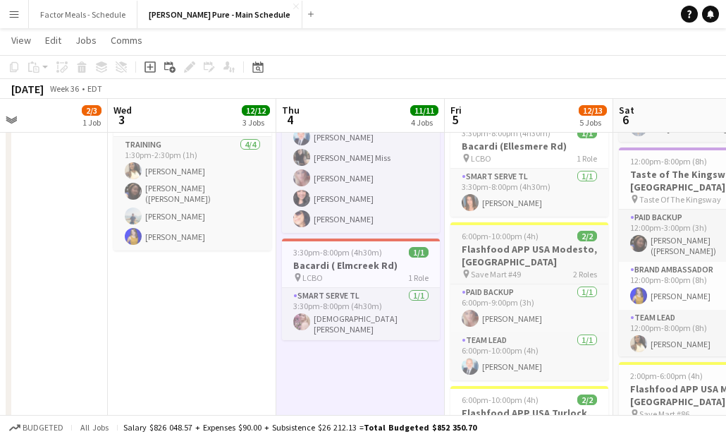
click at [502, 222] on app-job-card "6:00pm-10:00pm (4h) 2/2 Flashfood APP USA Modesto, CA pin Save Mart #49 2 Roles…" at bounding box center [530, 301] width 158 height 158
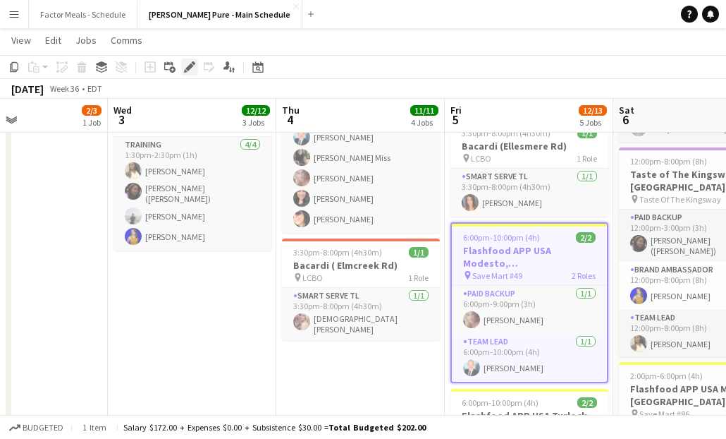
click at [186, 66] on icon "Edit" at bounding box center [189, 66] width 11 height 11
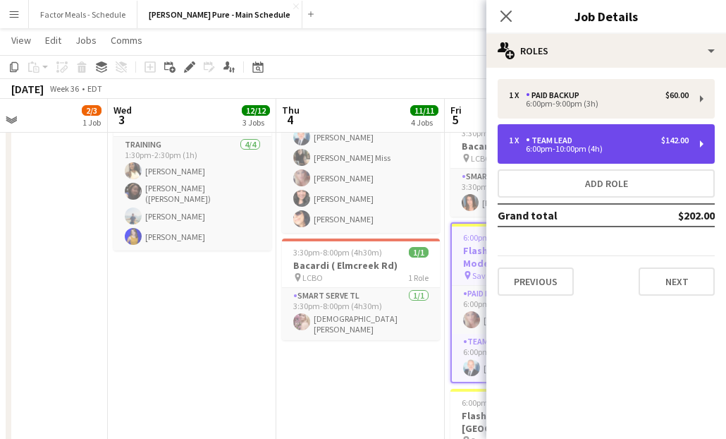
click at [551, 142] on div "Team Lead" at bounding box center [552, 140] width 52 height 10
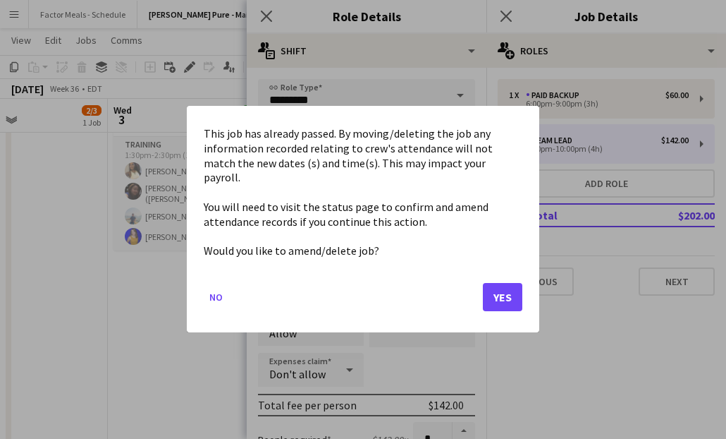
scroll to position [0, 0]
click at [512, 283] on button "Yes" at bounding box center [502, 297] width 39 height 28
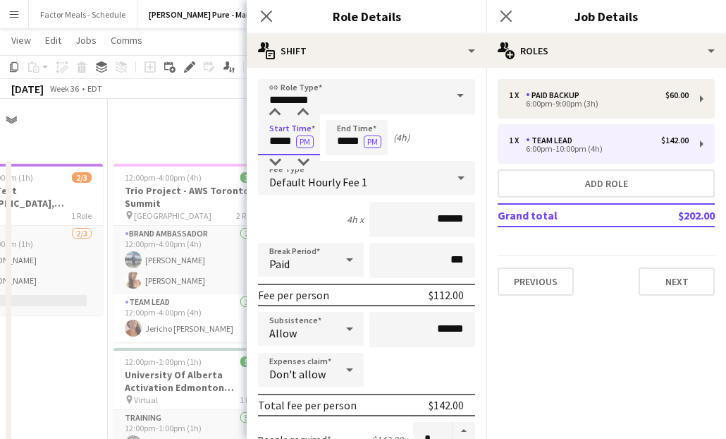
scroll to position [470, 0]
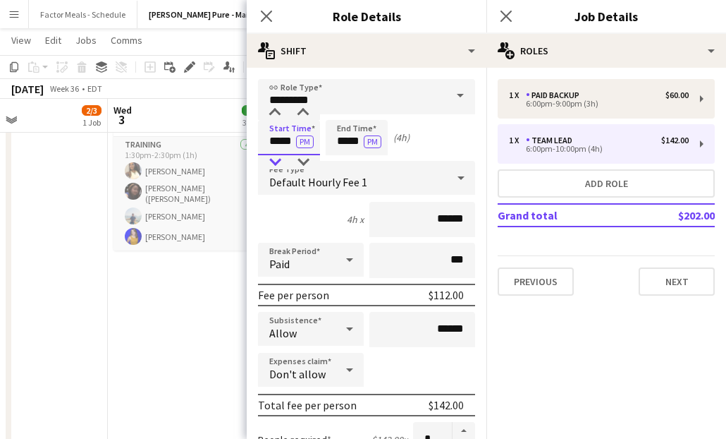
click at [276, 161] on div at bounding box center [275, 162] width 28 height 14
type input "*****"
click at [276, 161] on div at bounding box center [275, 162] width 28 height 14
click at [266, 16] on icon at bounding box center [265, 15] width 13 height 13
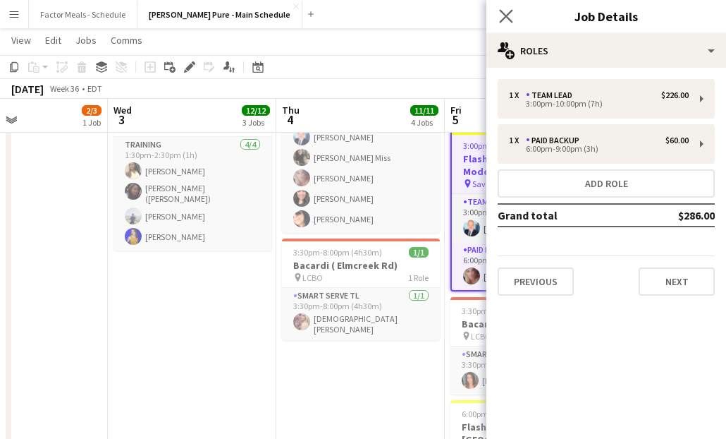
click at [513, 20] on app-icon "Close pop-in" at bounding box center [506, 16] width 20 height 20
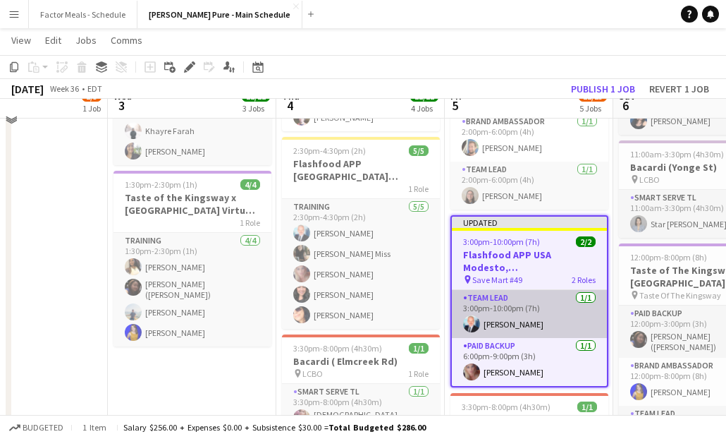
scroll to position [360, 0]
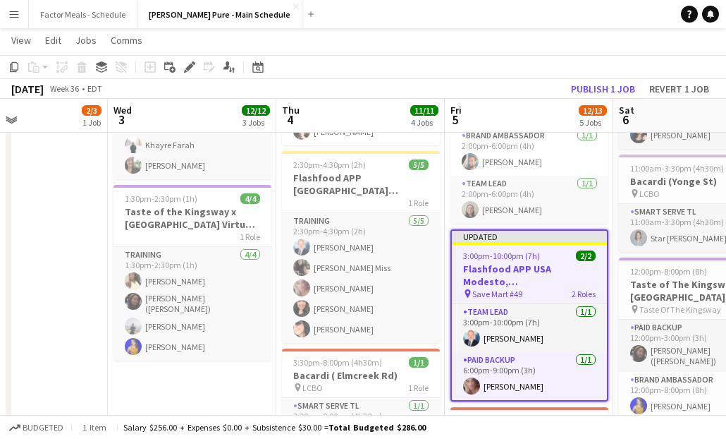
click at [514, 231] on div "Updated" at bounding box center [529, 236] width 155 height 11
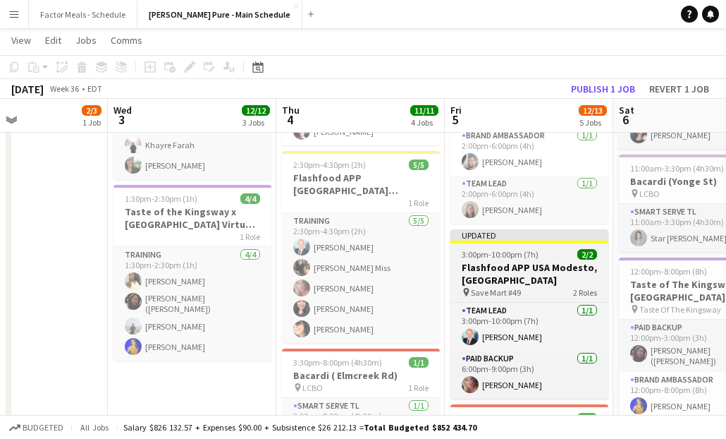
click at [532, 249] on span "3:00pm-10:00pm (7h)" at bounding box center [500, 254] width 77 height 11
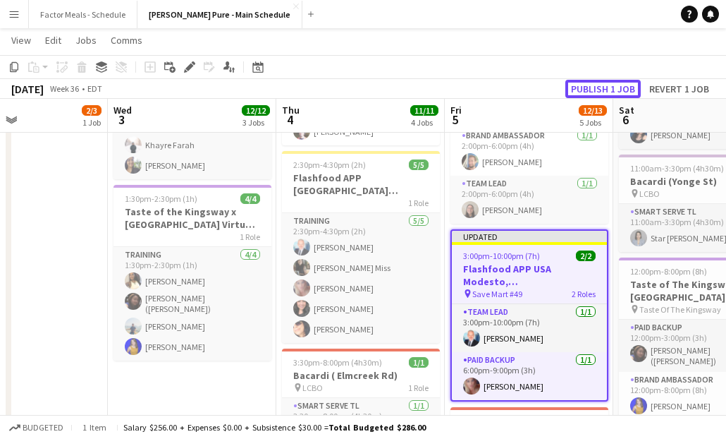
click at [601, 85] on button "Publish 1 job" at bounding box center [602, 89] width 75 height 18
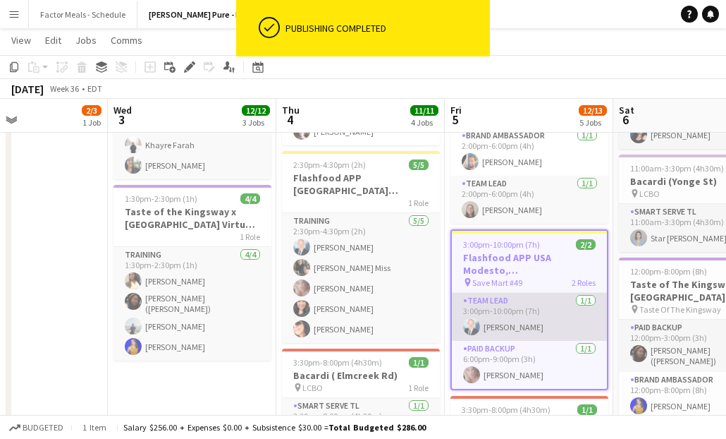
click at [488, 311] on app-card-role "Team Lead 1/1 3:00pm-10:00pm (7h) Kenneth Brown" at bounding box center [529, 317] width 155 height 48
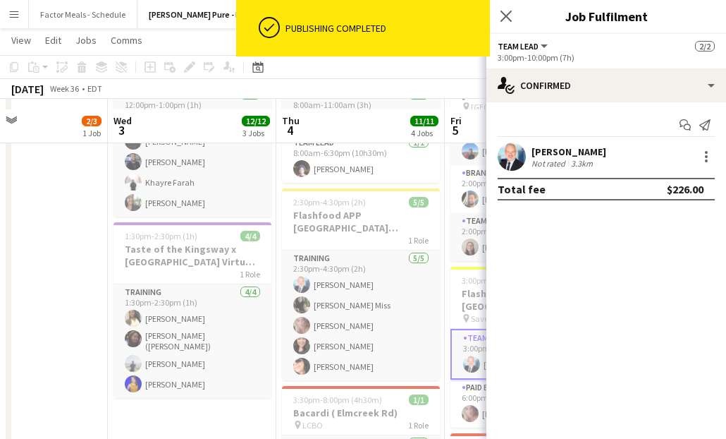
scroll to position [324, 0]
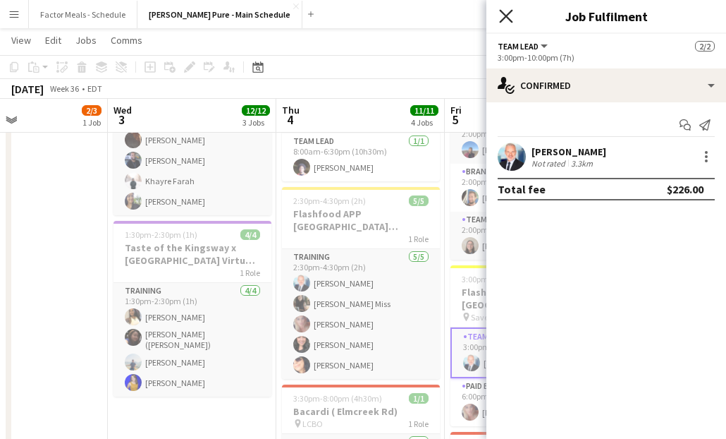
click at [504, 21] on icon "Close pop-in" at bounding box center [505, 15] width 13 height 13
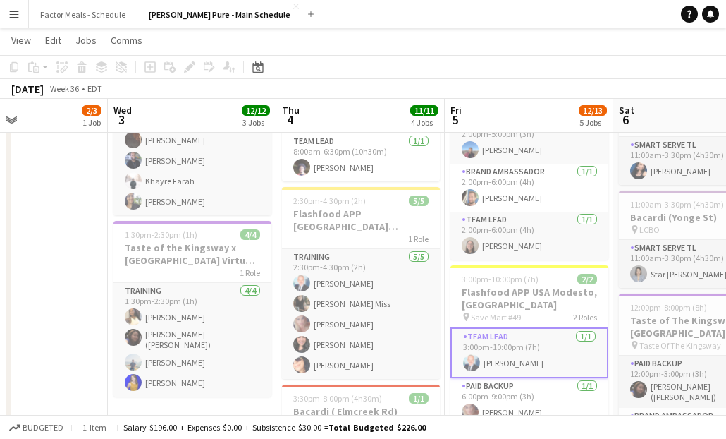
click at [475, 57] on app-toolbar "Copy Paste Paste Command V Paste with crew Command Shift V Paste linked Job Del…" at bounding box center [363, 67] width 726 height 24
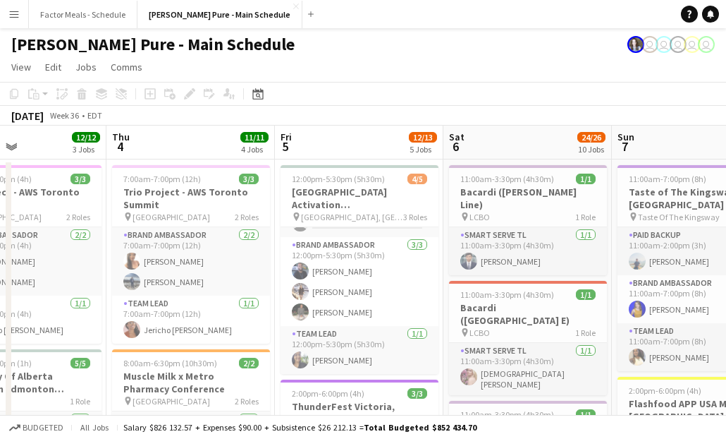
scroll to position [0, 0]
